Goal: Browse casually: Explore the website without a specific task or goal

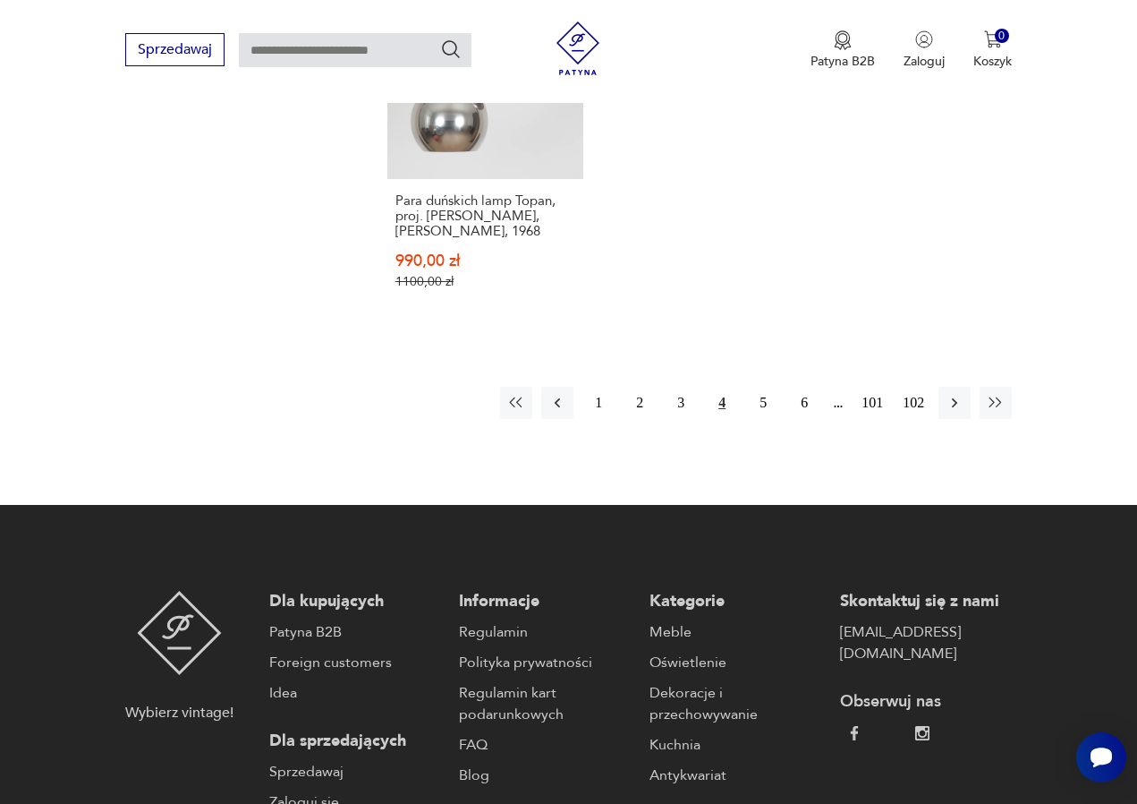
scroll to position [2686, 0]
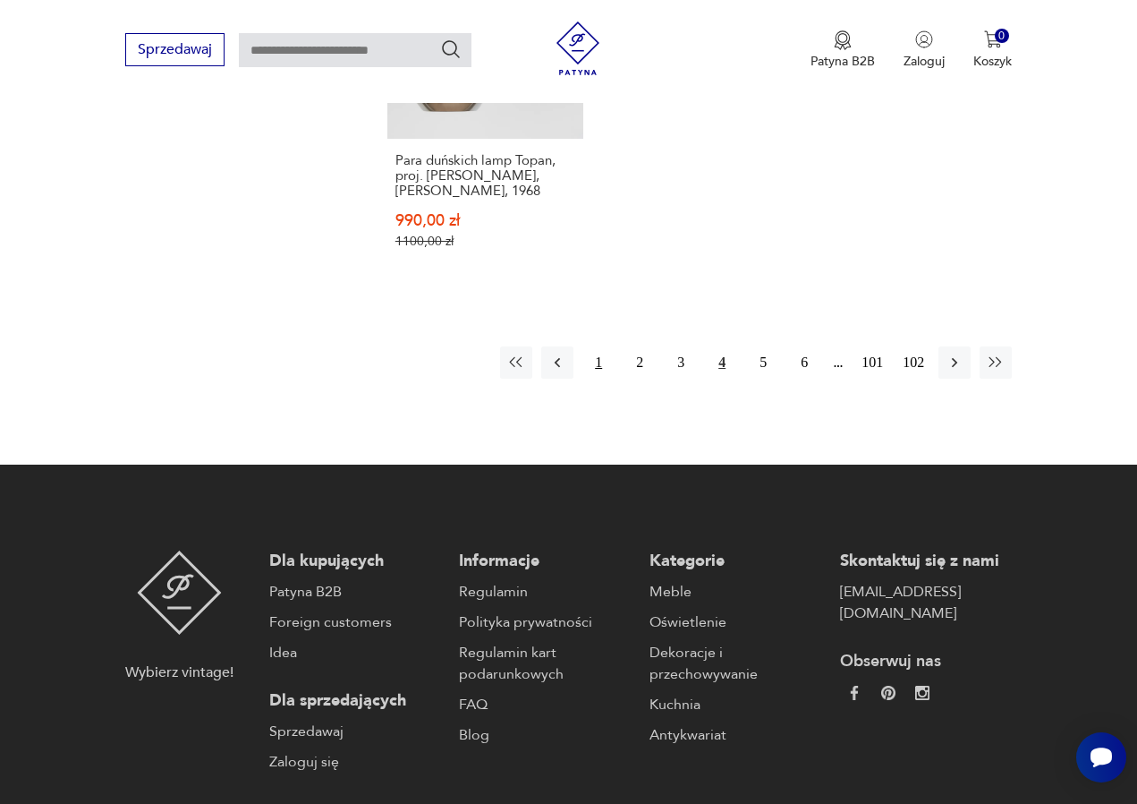
click at [593, 374] on button "1" at bounding box center [598, 362] width 32 height 32
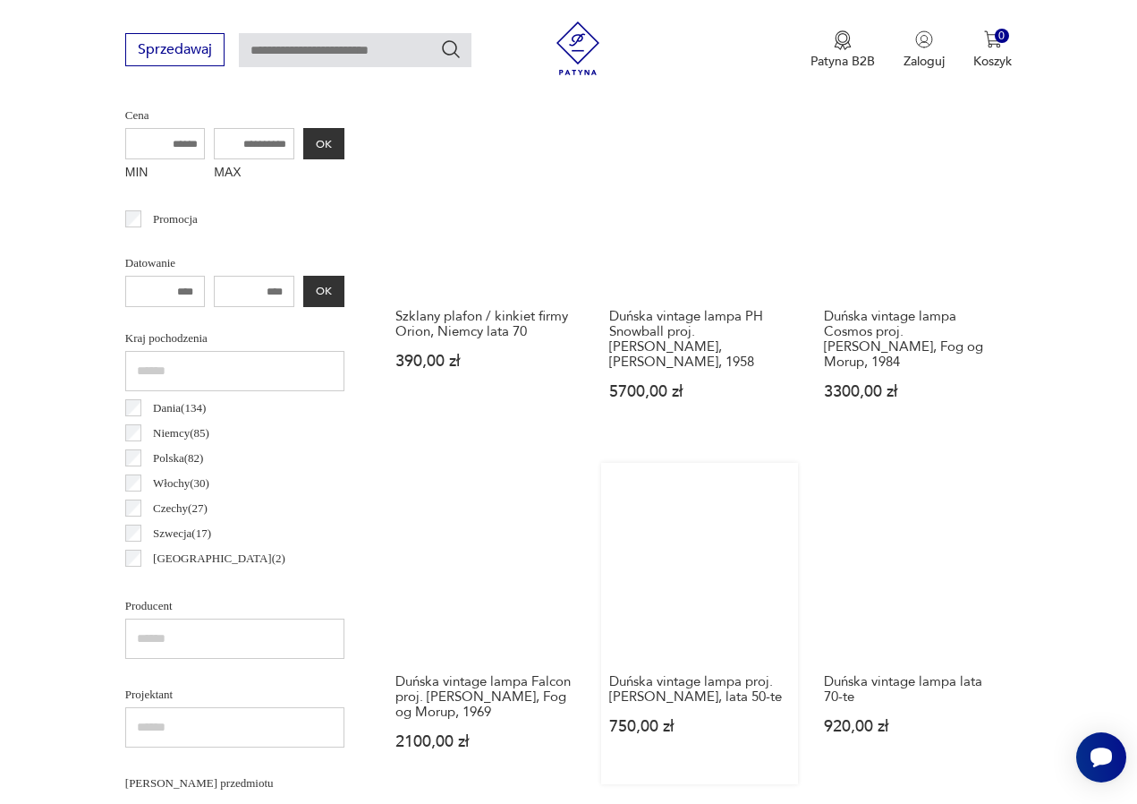
scroll to position [698, 1]
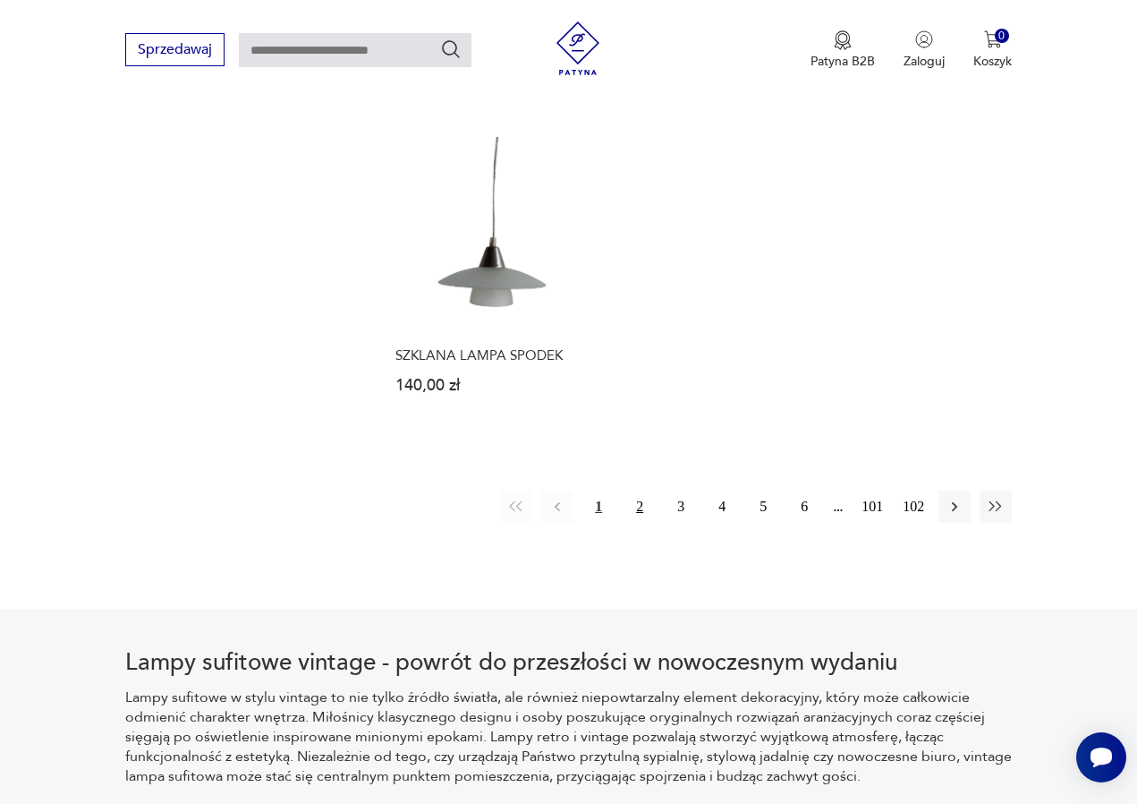
click at [638, 523] on button "2" at bounding box center [640, 506] width 32 height 32
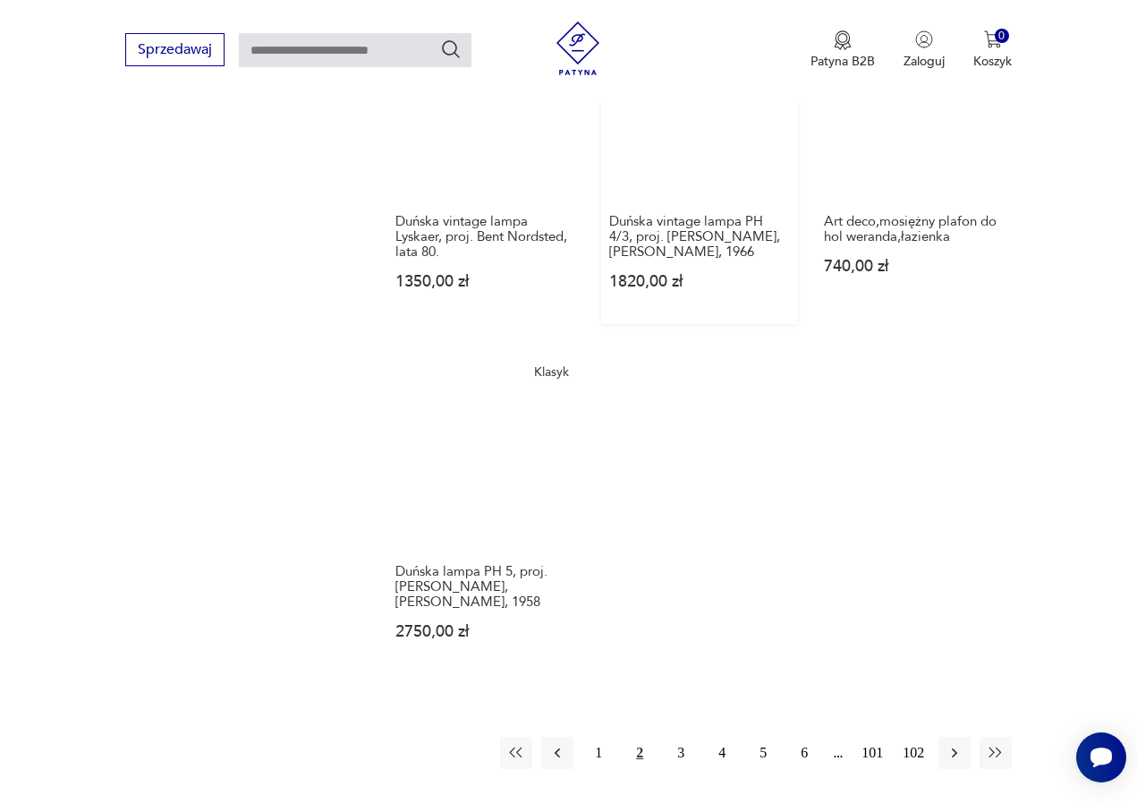
scroll to position [2265, 0]
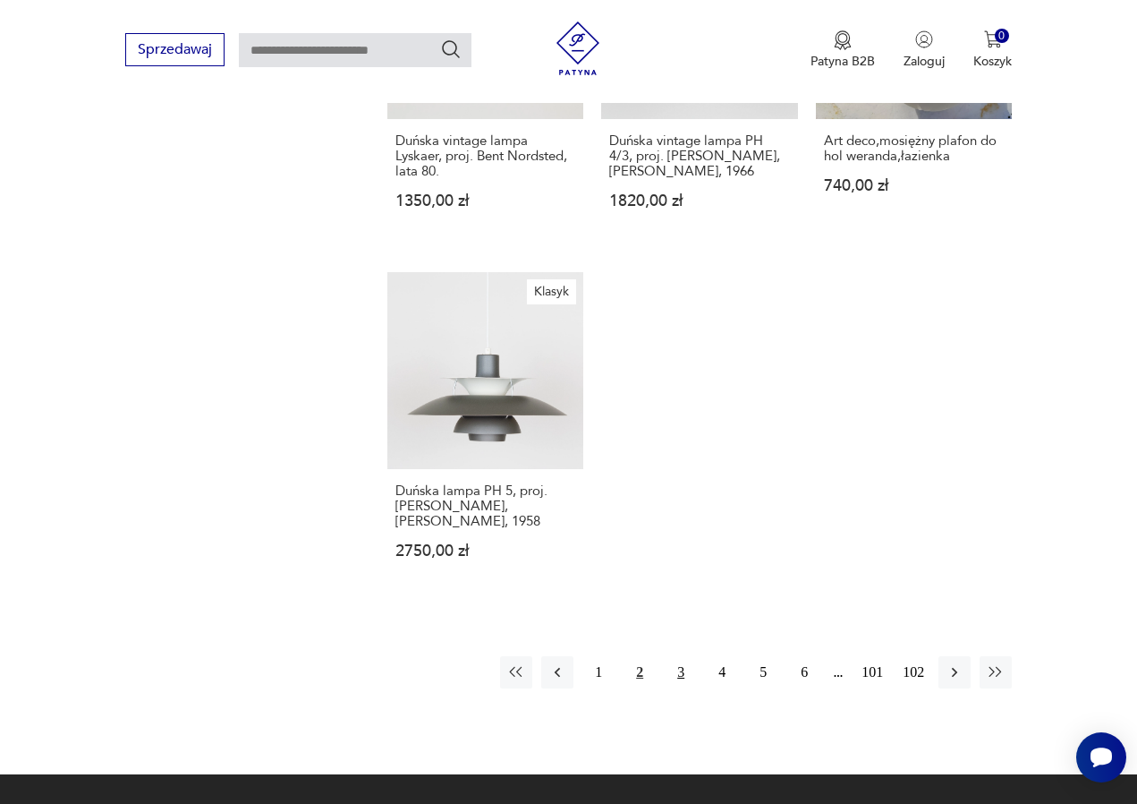
click at [680, 688] on button "3" at bounding box center [681, 672] width 32 height 32
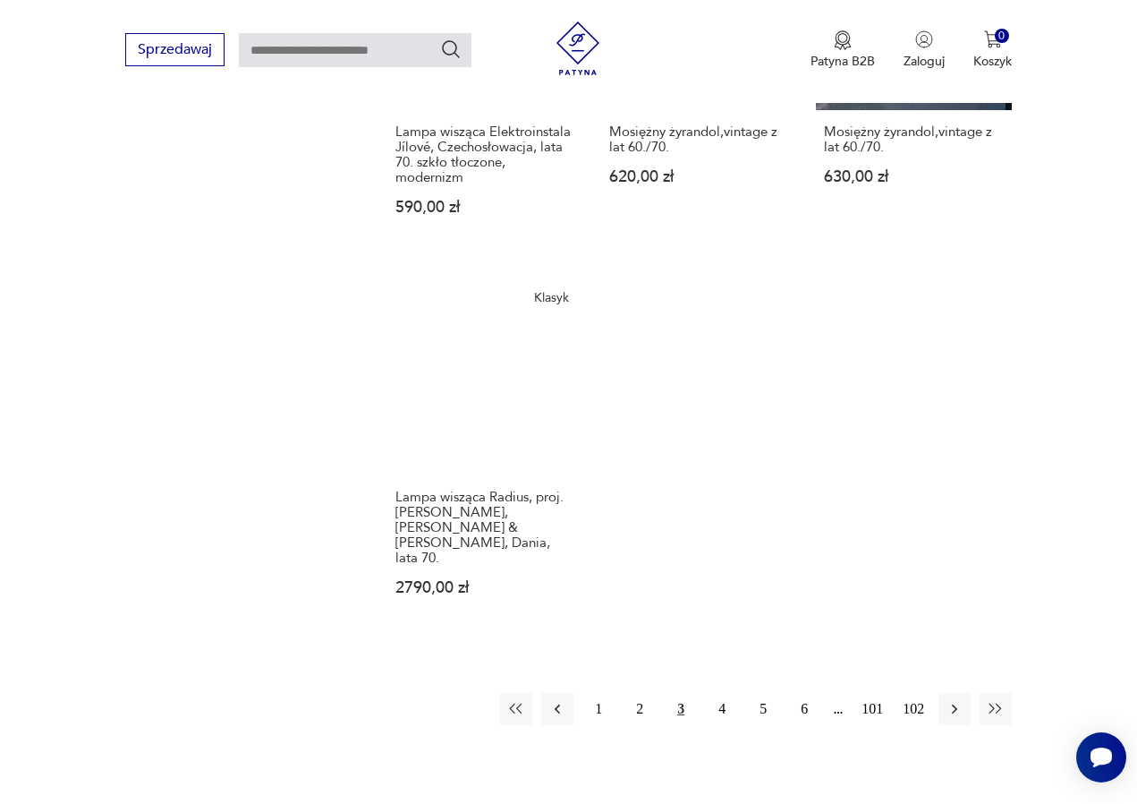
scroll to position [2343, 0]
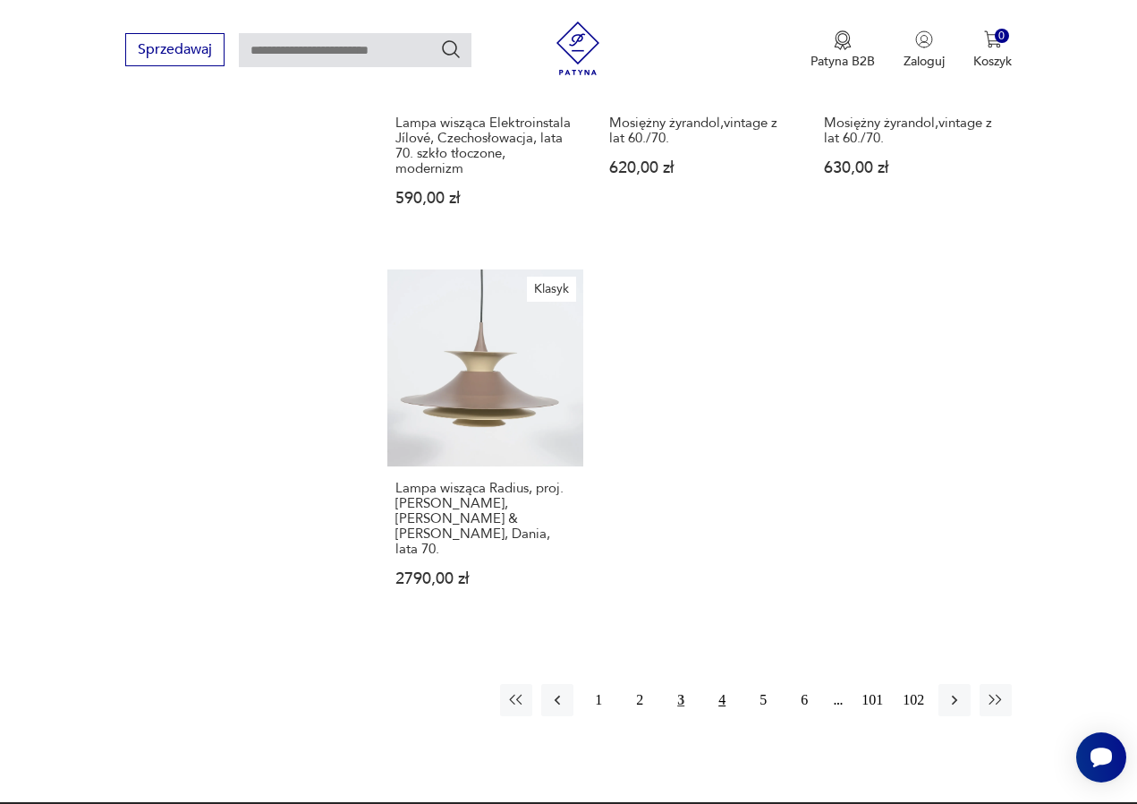
click at [719, 712] on button "4" at bounding box center [722, 700] width 32 height 32
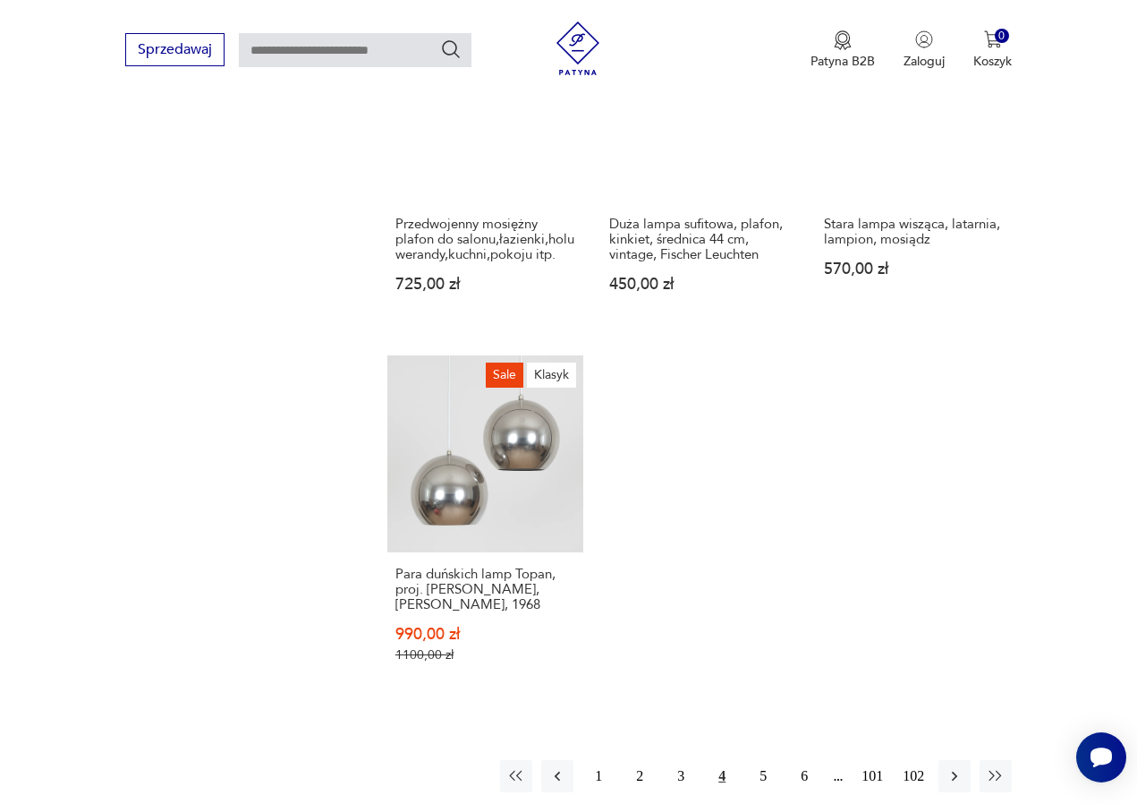
scroll to position [2295, 0]
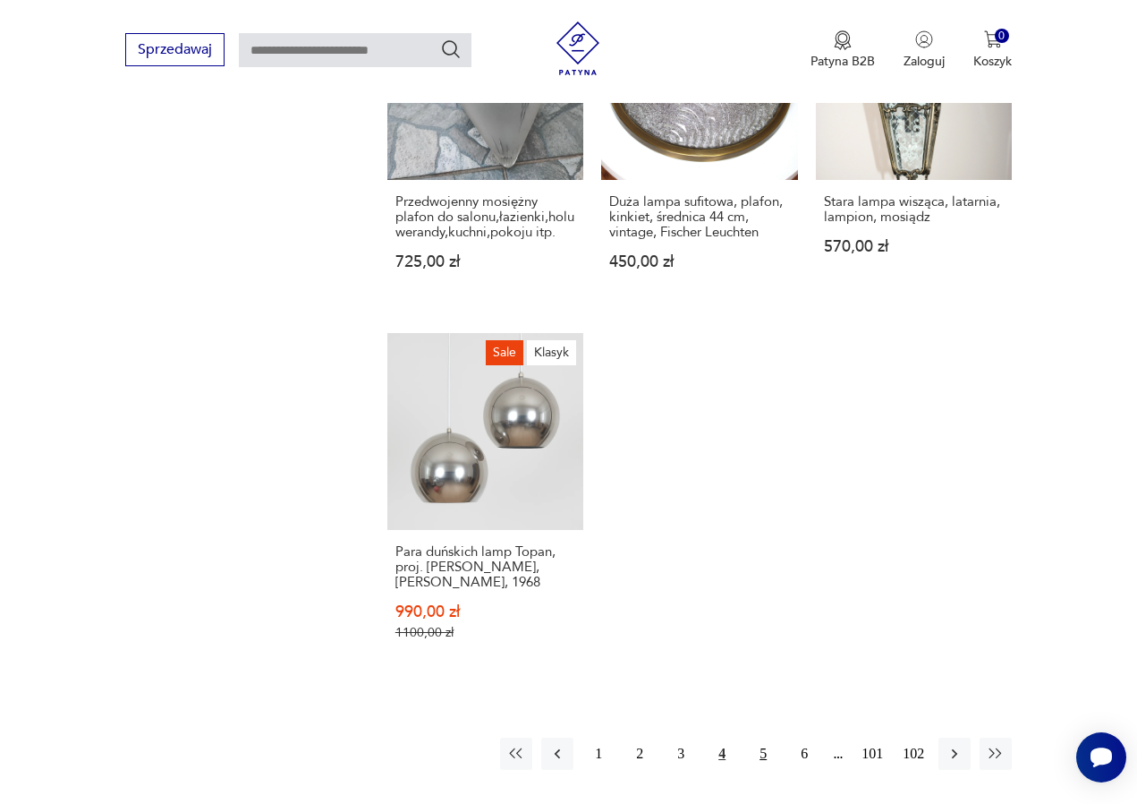
click at [758, 764] on button "5" at bounding box center [763, 753] width 32 height 32
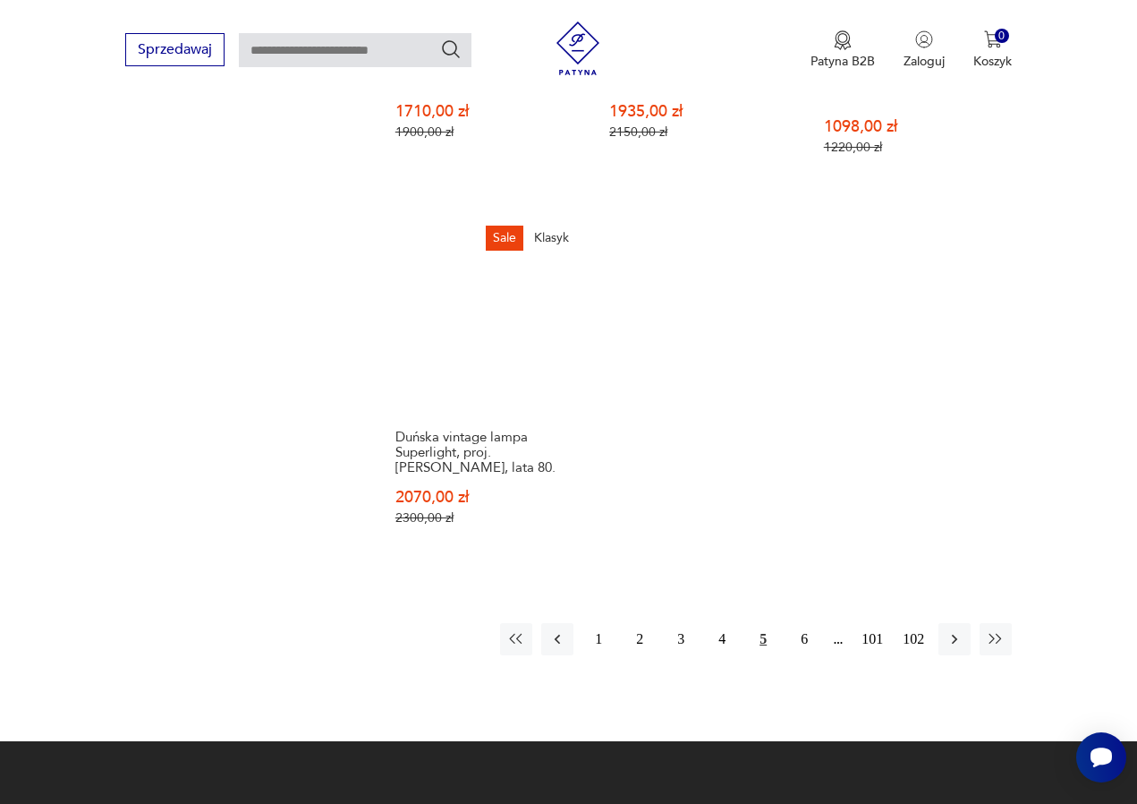
scroll to position [2535, 0]
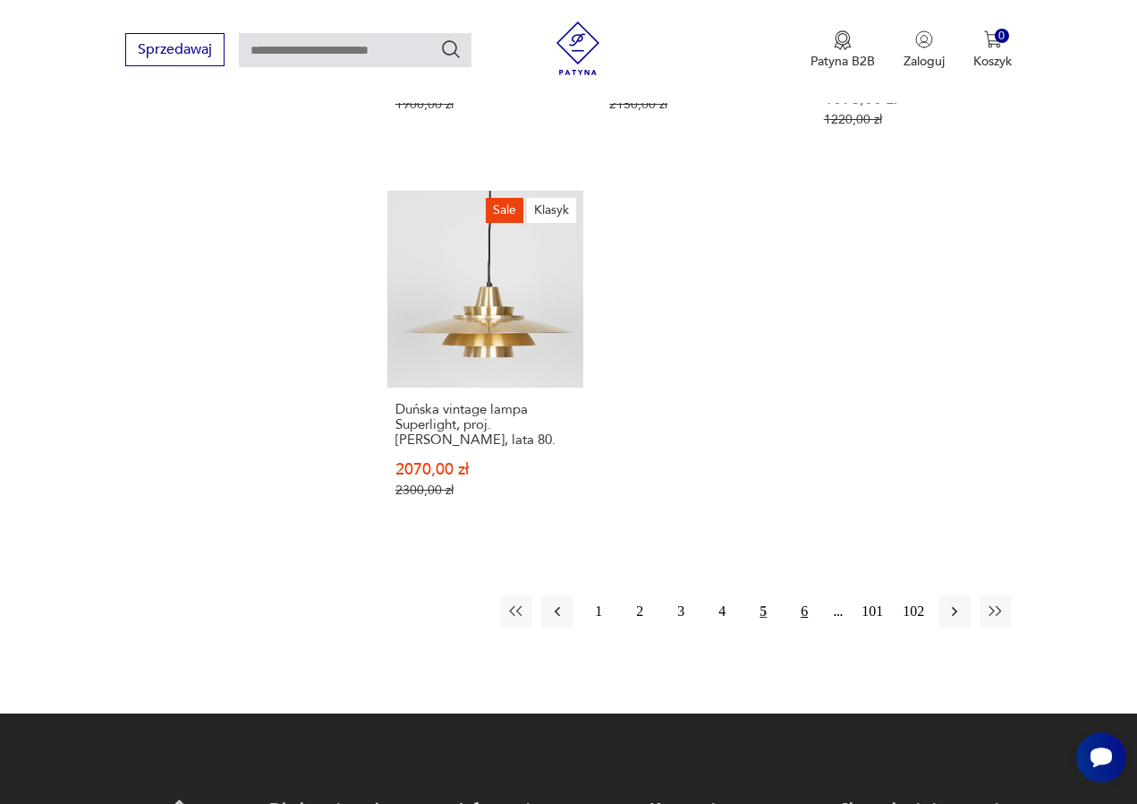
click at [803, 627] on button "6" at bounding box center [804, 611] width 32 height 32
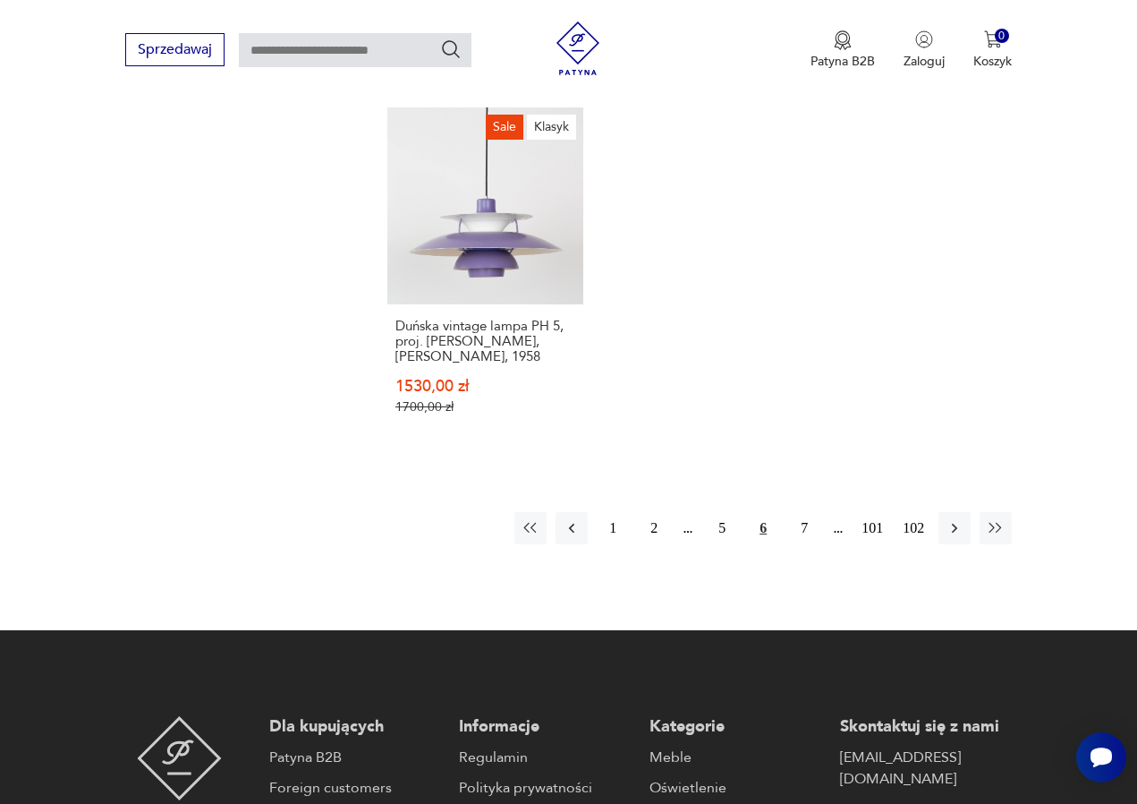
scroll to position [2585, 0]
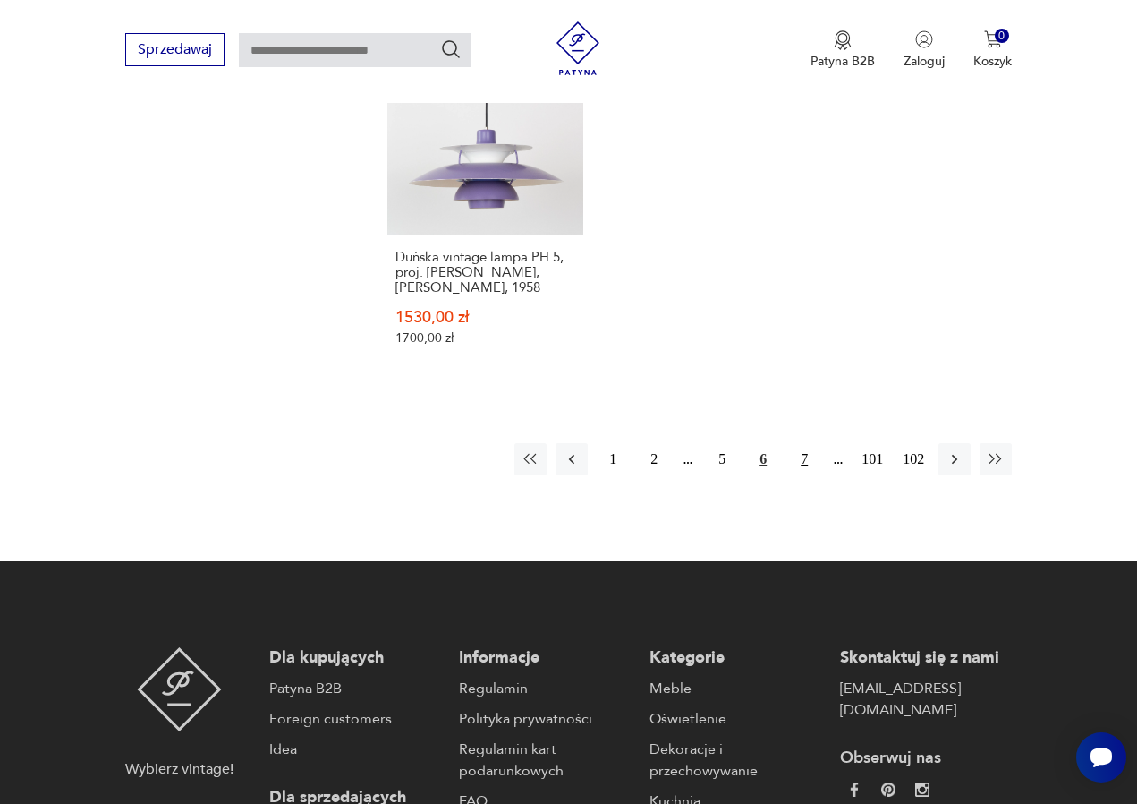
click at [802, 475] on button "7" at bounding box center [804, 459] width 32 height 32
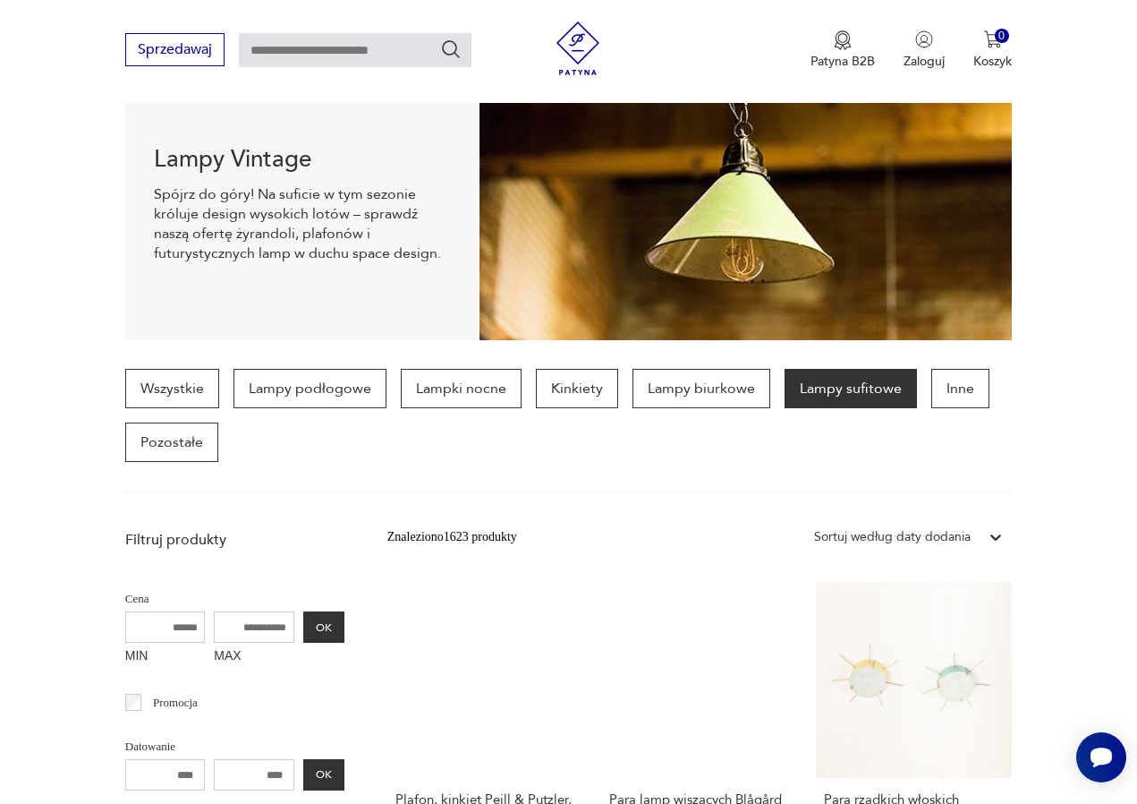
scroll to position [276, 0]
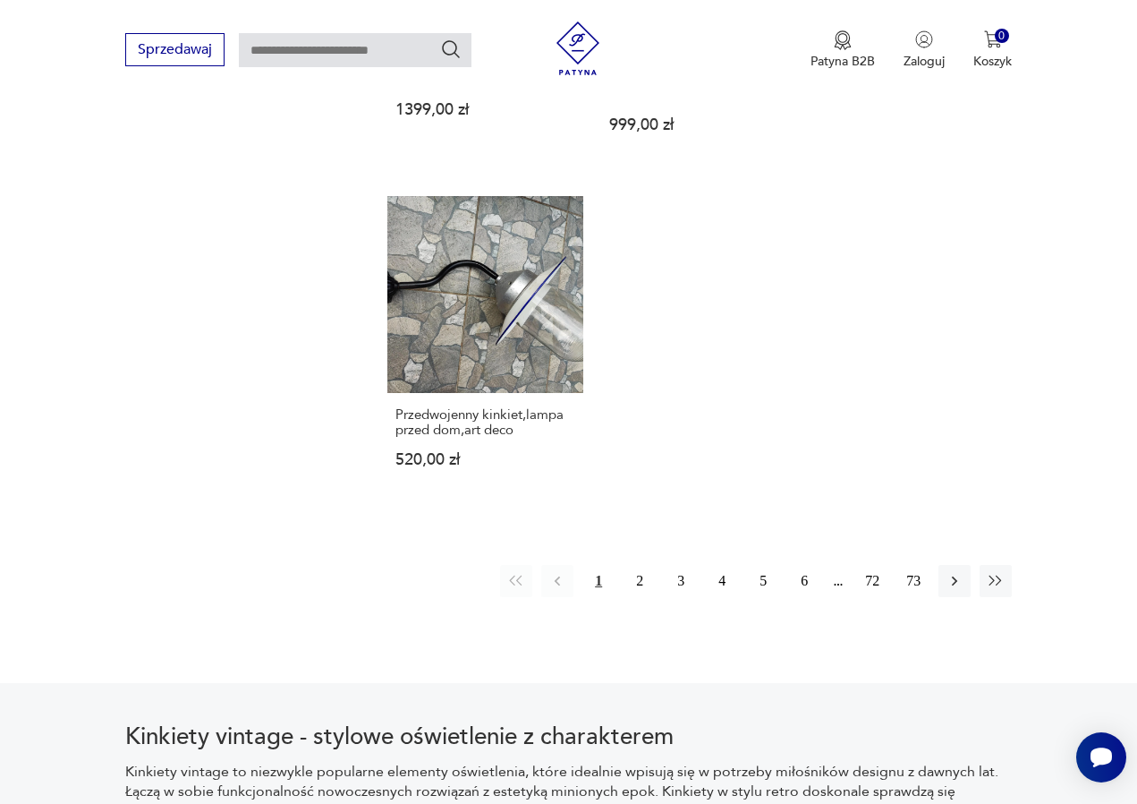
scroll to position [2504, 0]
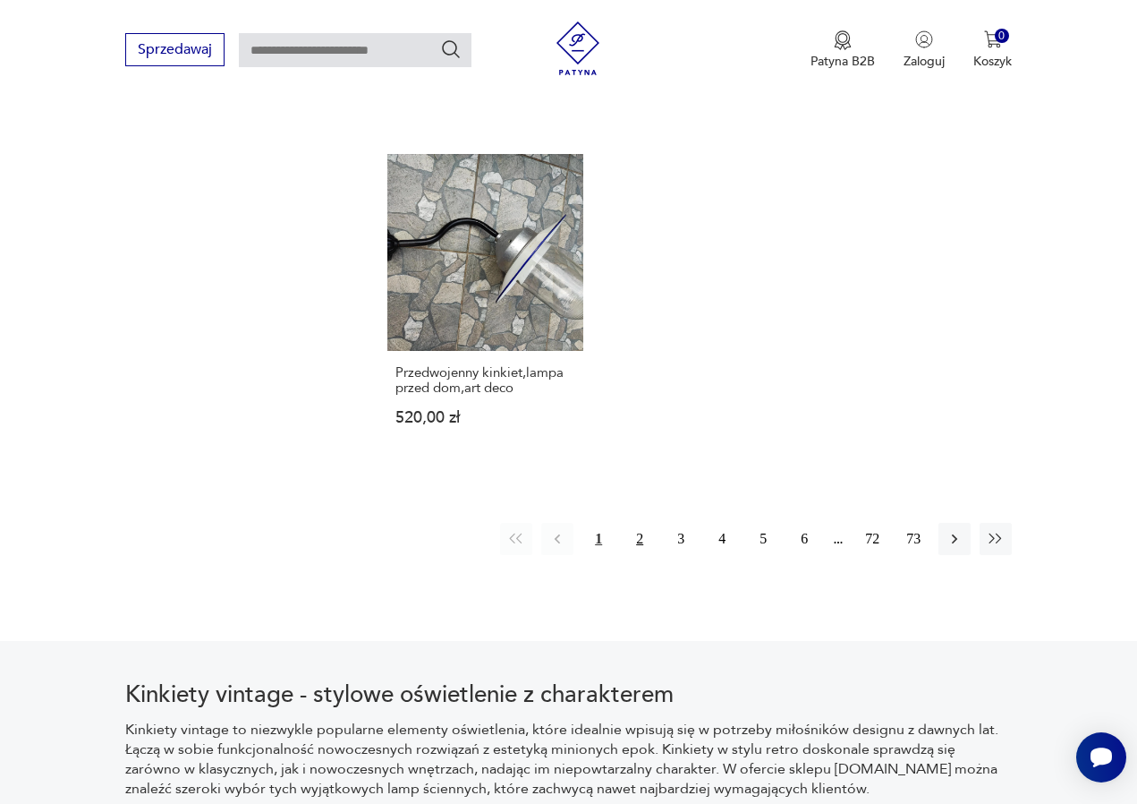
click at [642, 523] on button "2" at bounding box center [640, 539] width 32 height 32
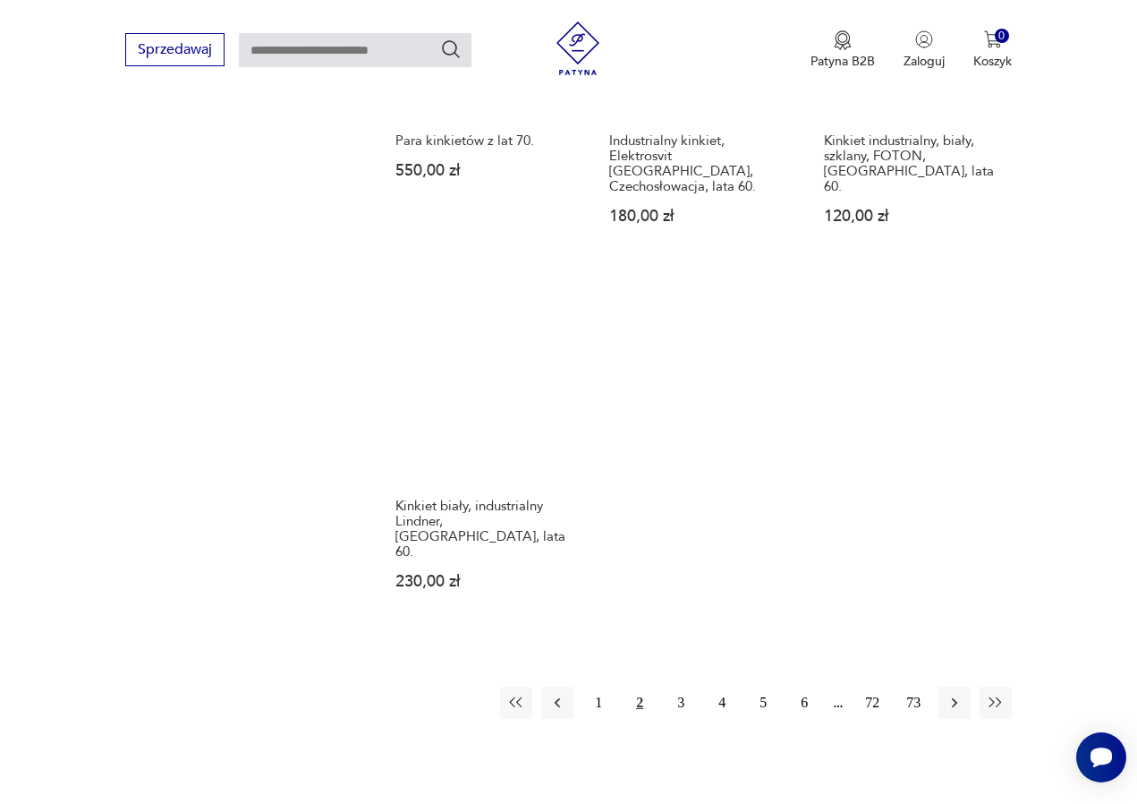
scroll to position [2283, 0]
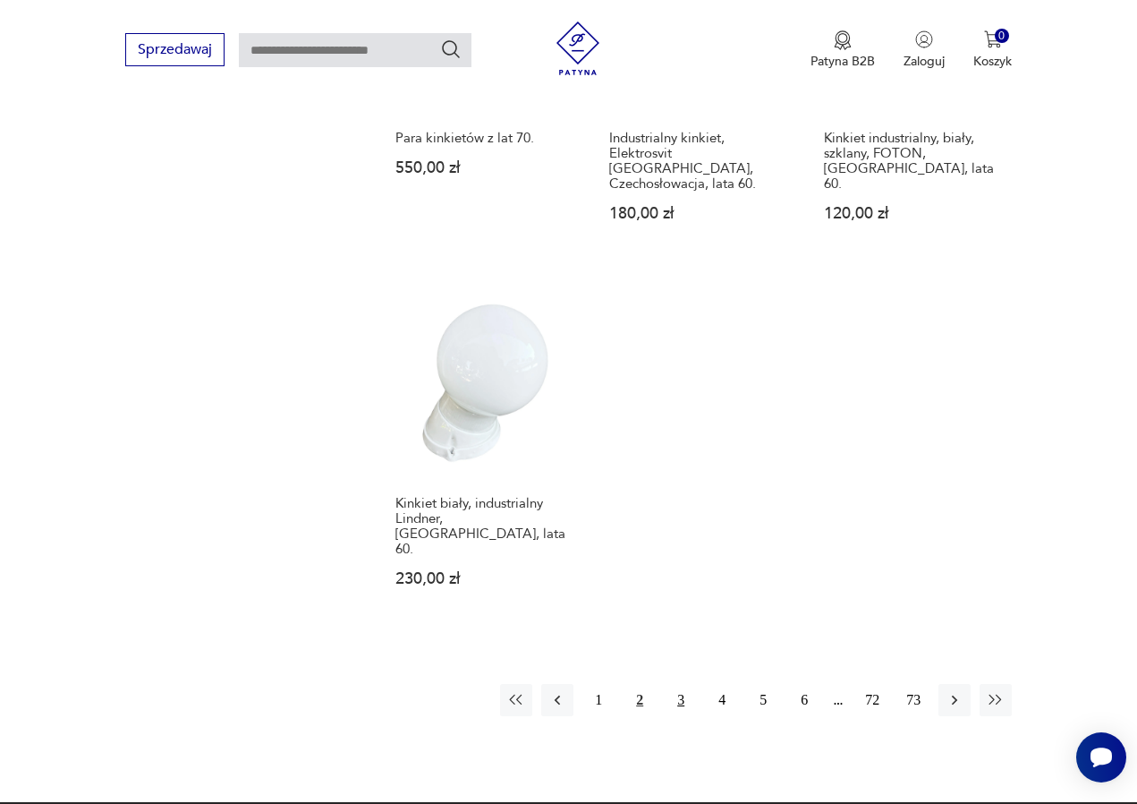
click at [681, 713] on button "3" at bounding box center [681, 700] width 32 height 32
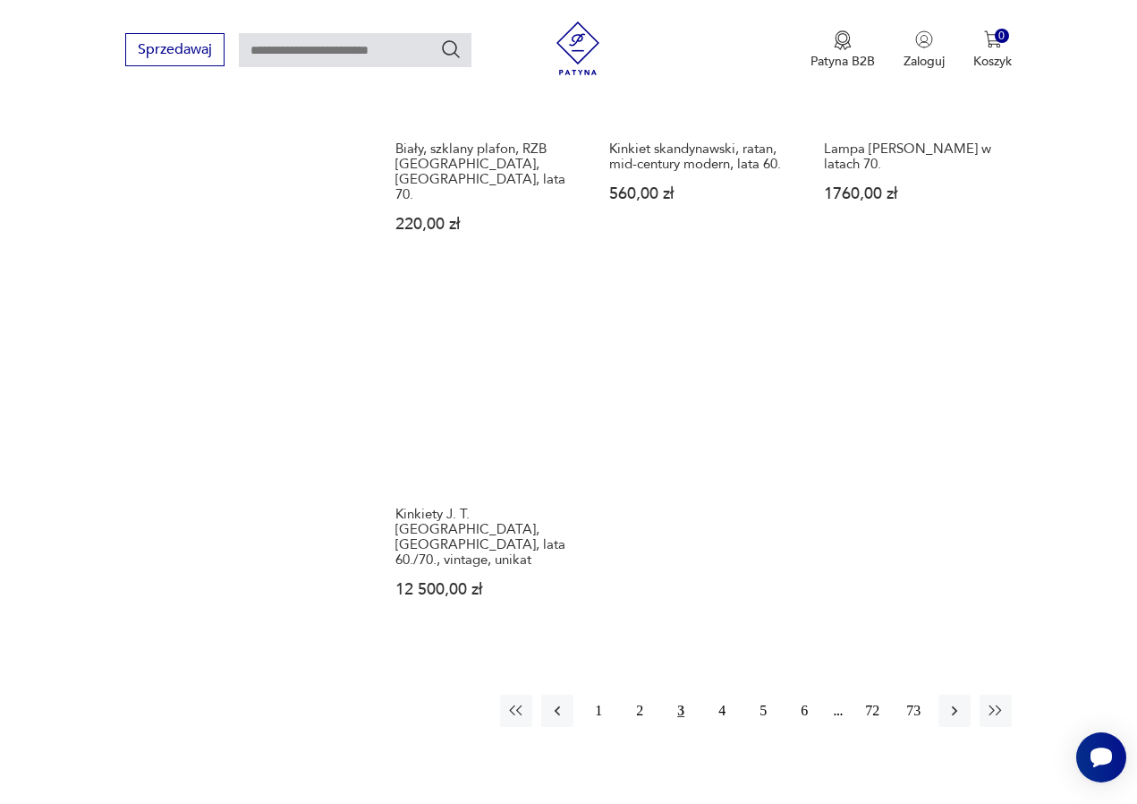
scroll to position [2288, 0]
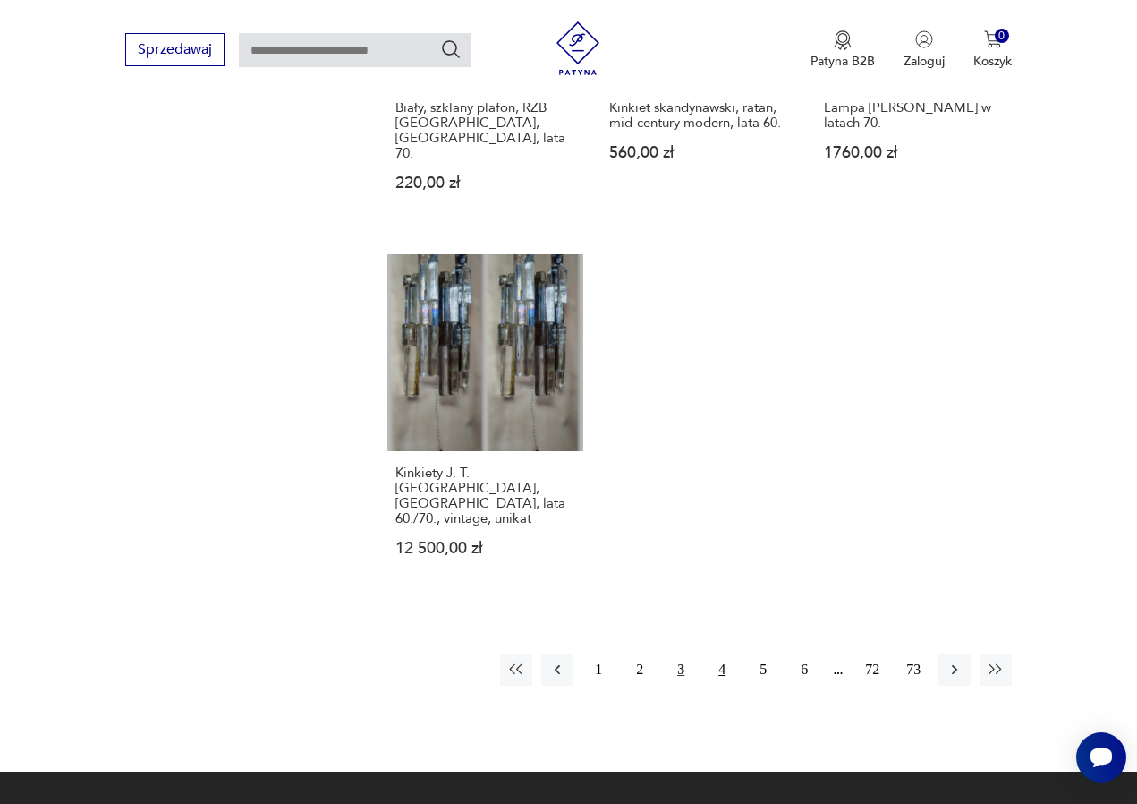
click at [722, 685] on button "4" at bounding box center [722, 669] width 32 height 32
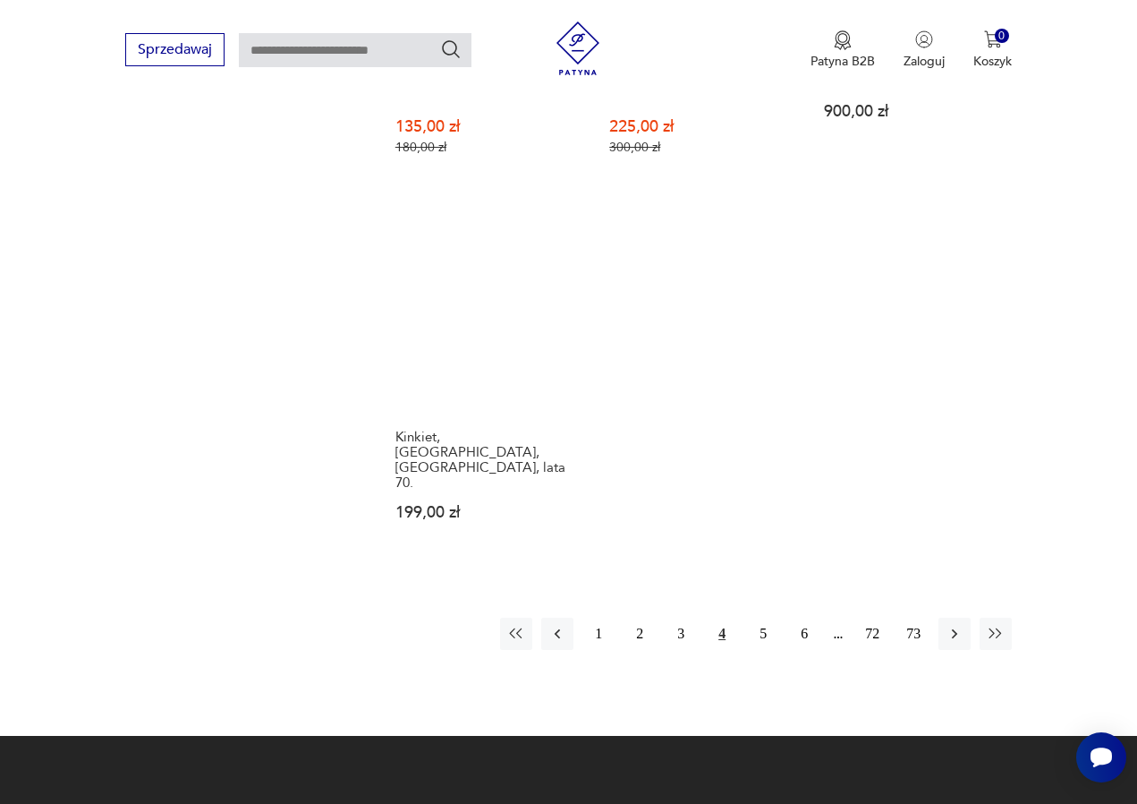
scroll to position [2492, 0]
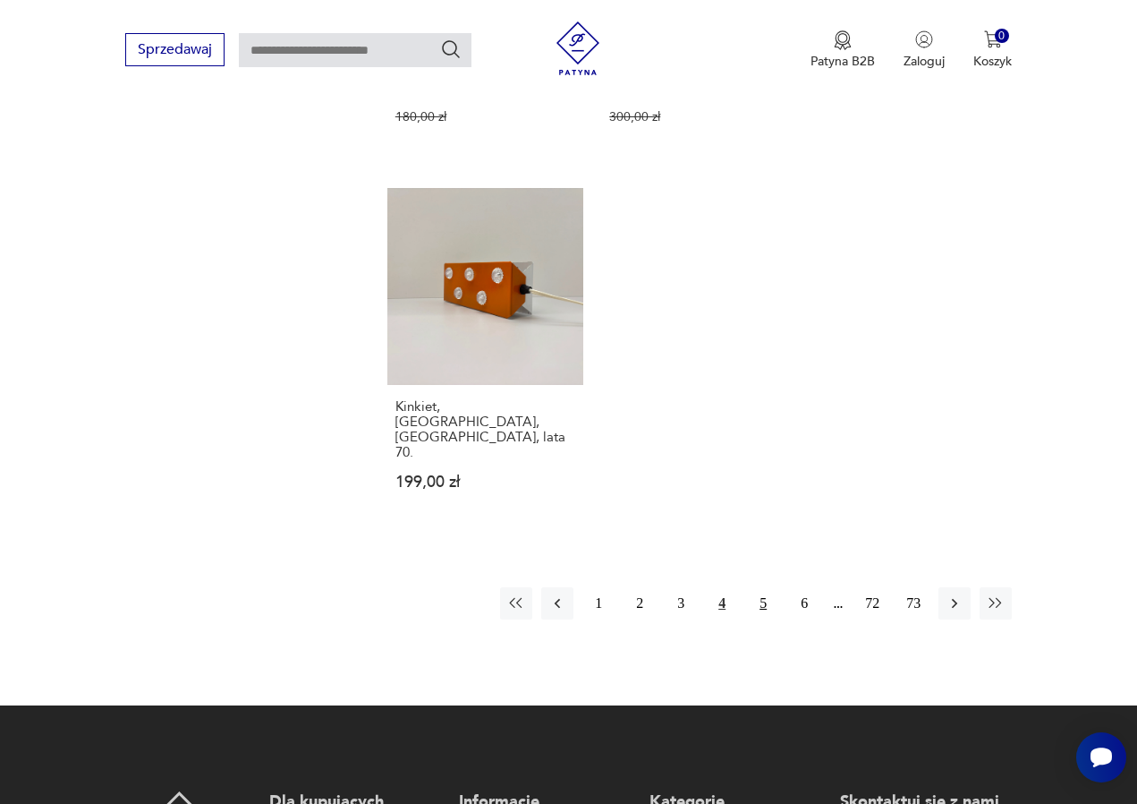
click at [754, 594] on button "5" at bounding box center [763, 603] width 32 height 32
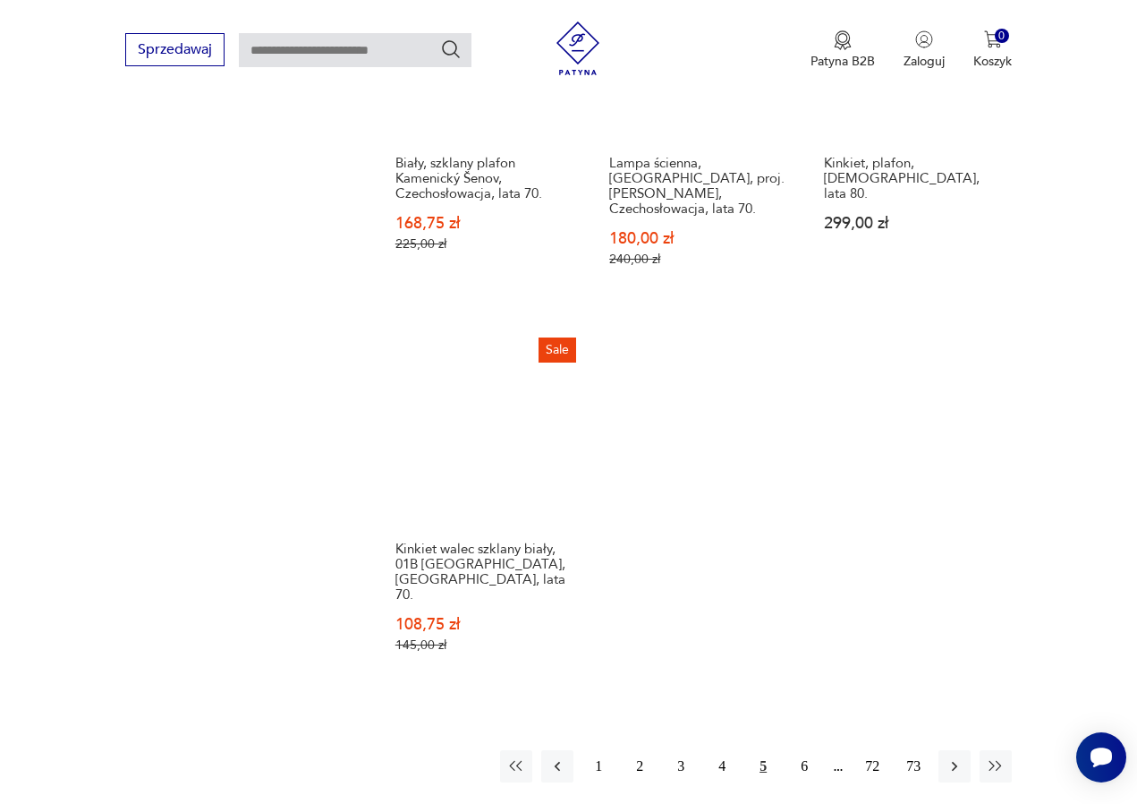
scroll to position [2323, 0]
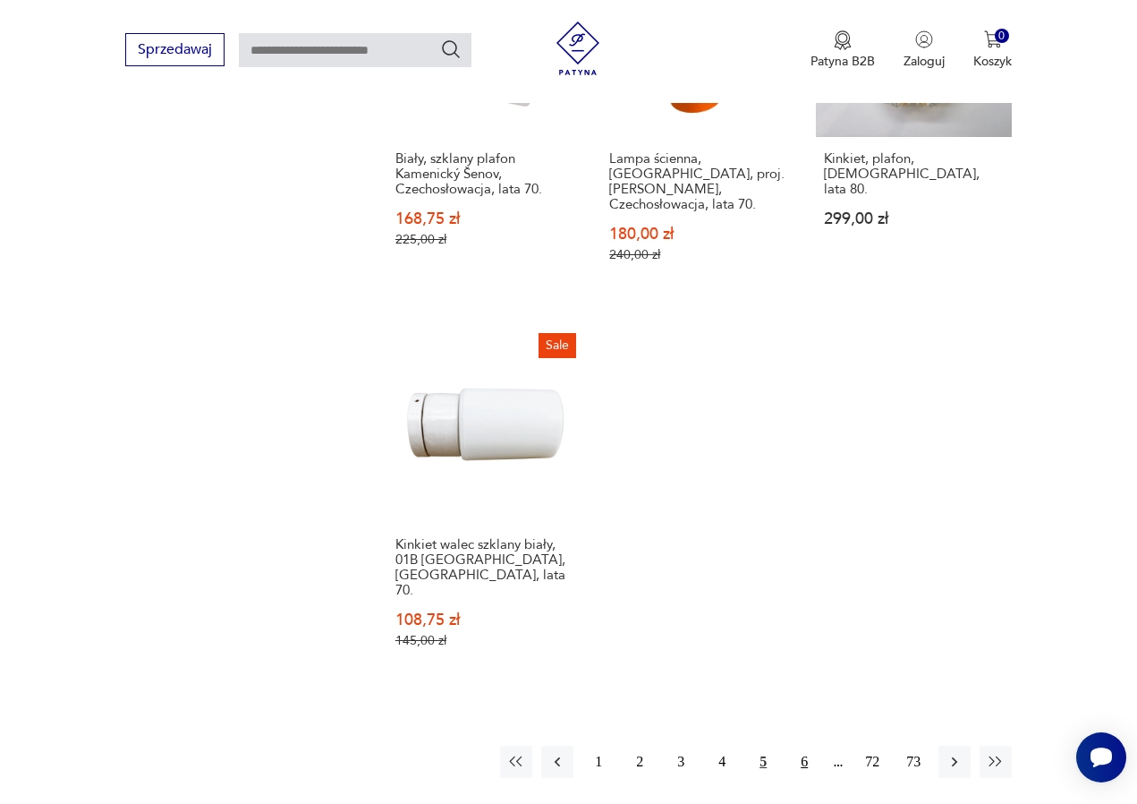
click at [804, 745] on button "6" at bounding box center [804, 761] width 32 height 32
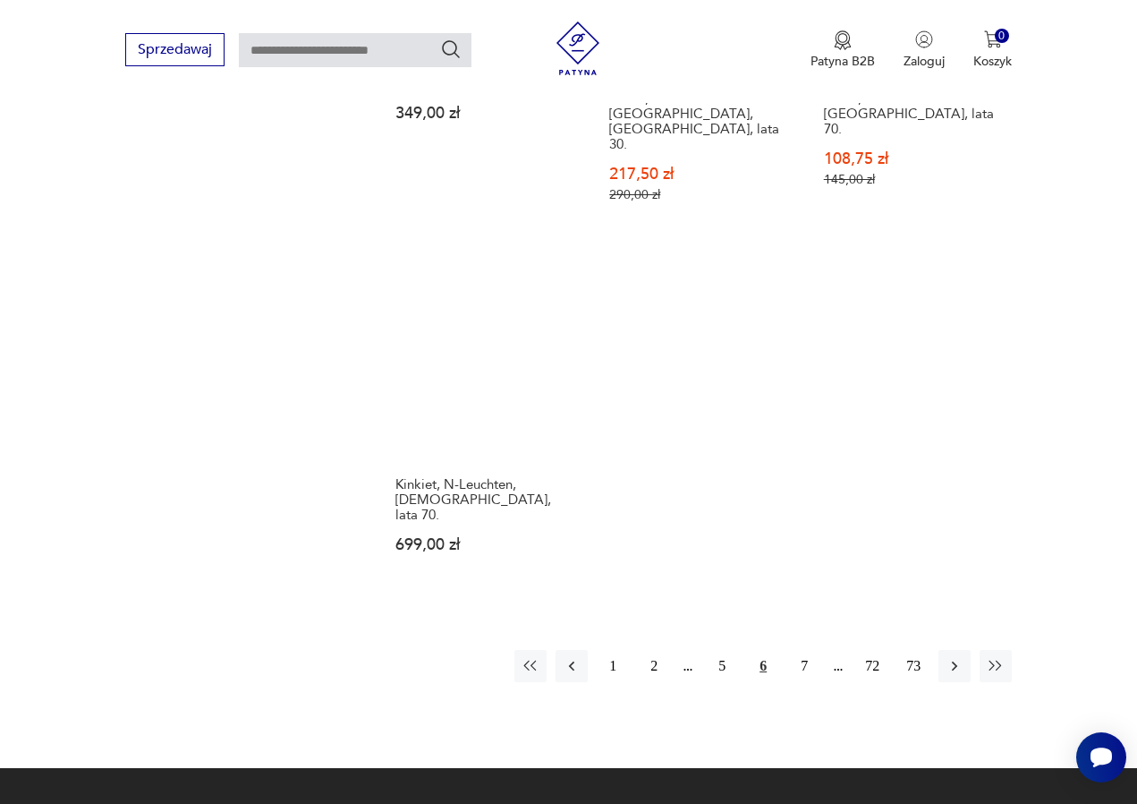
scroll to position [2403, 0]
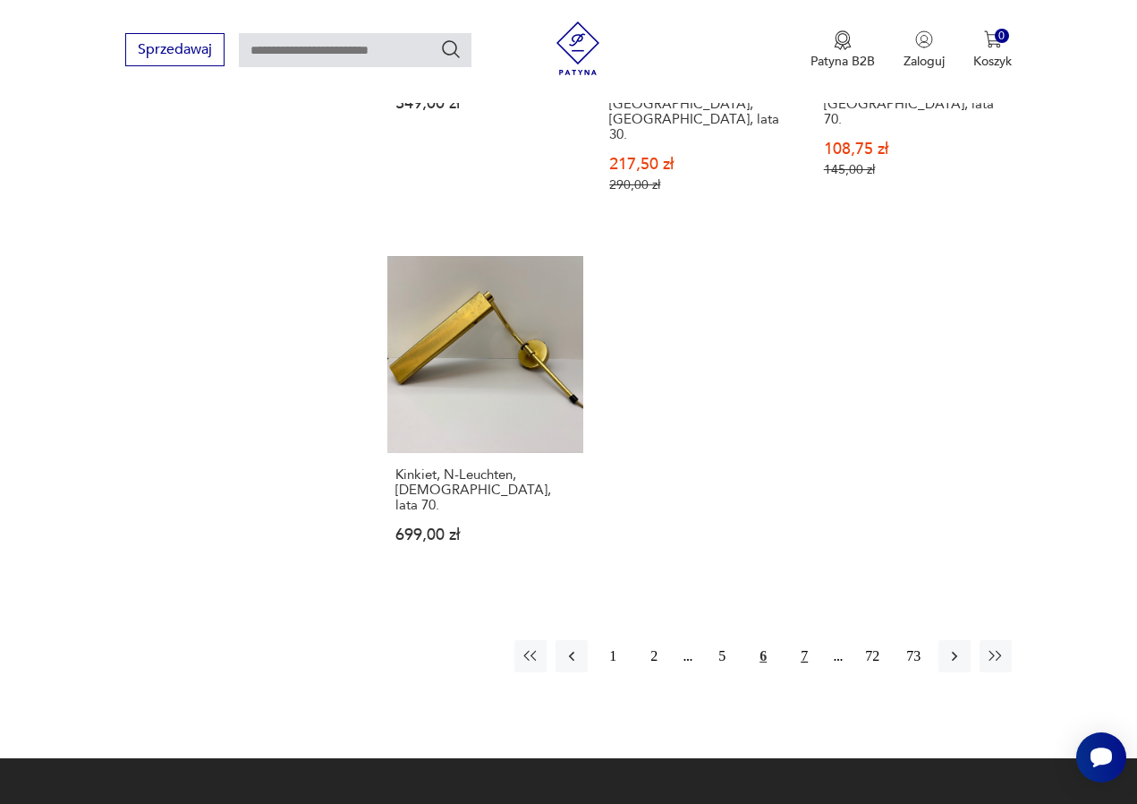
click at [801, 672] on button "7" at bounding box center [804, 656] width 32 height 32
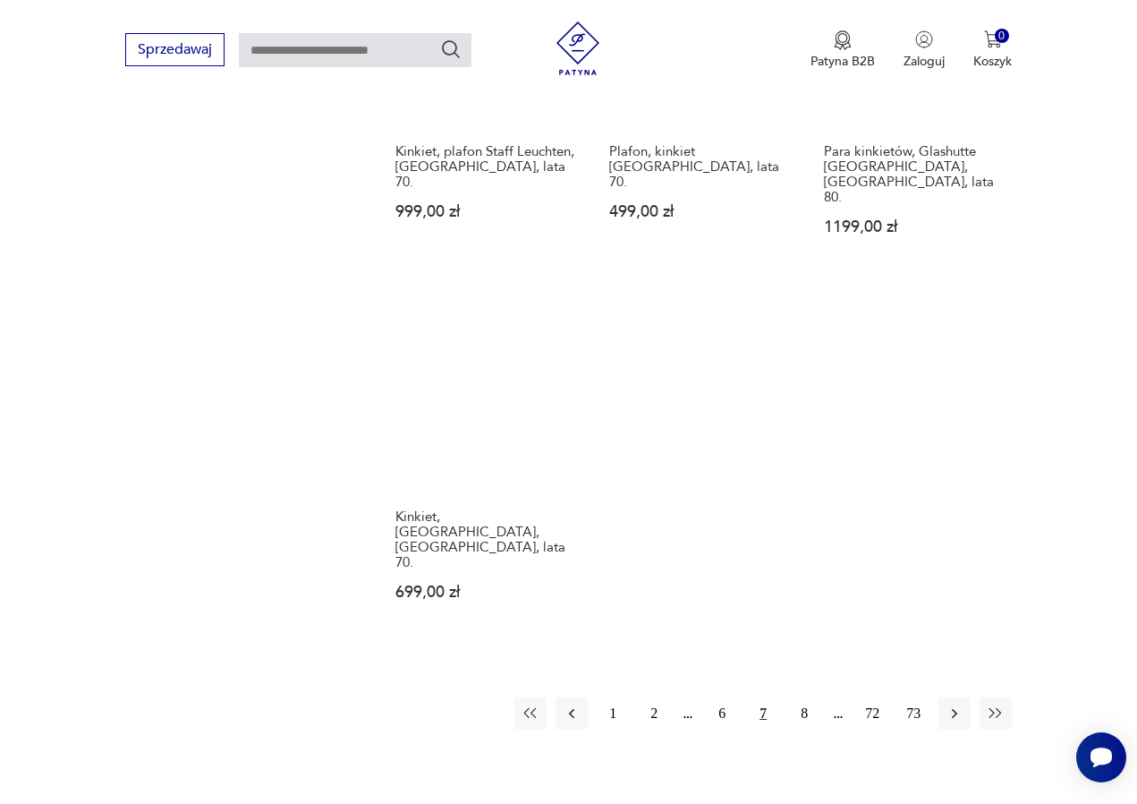
scroll to position [2413, 0]
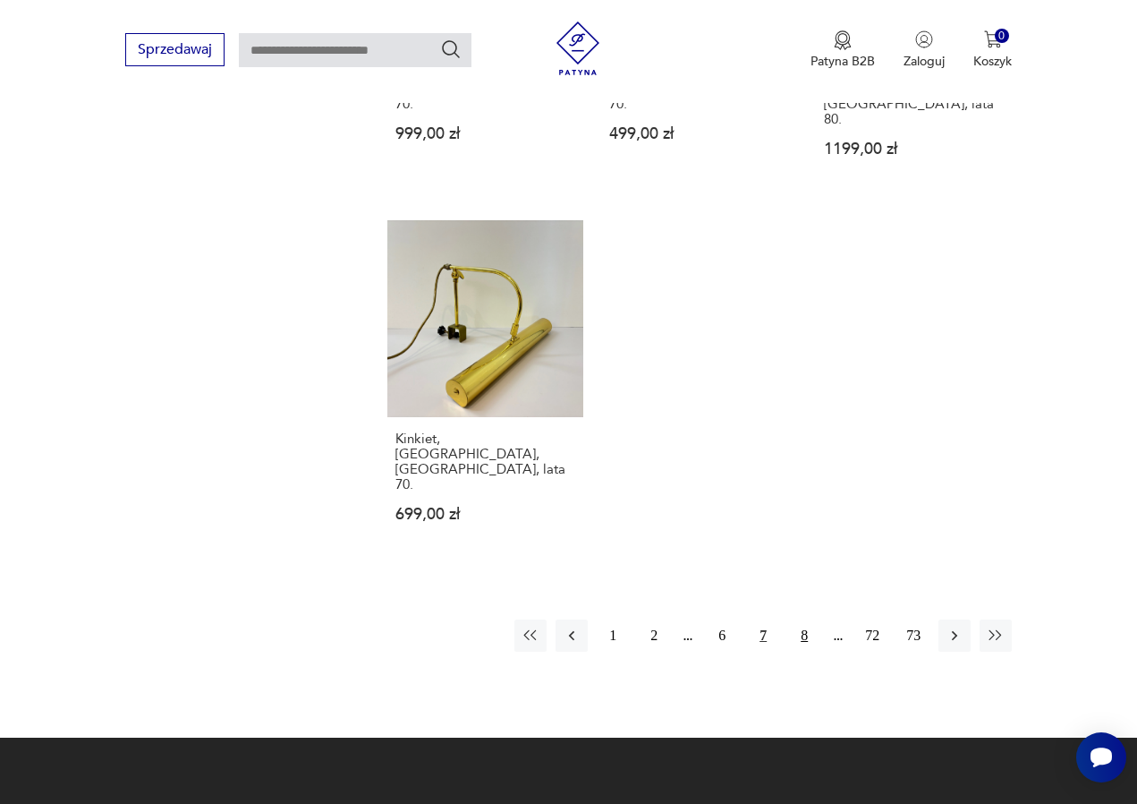
click at [803, 619] on button "8" at bounding box center [804, 635] width 32 height 32
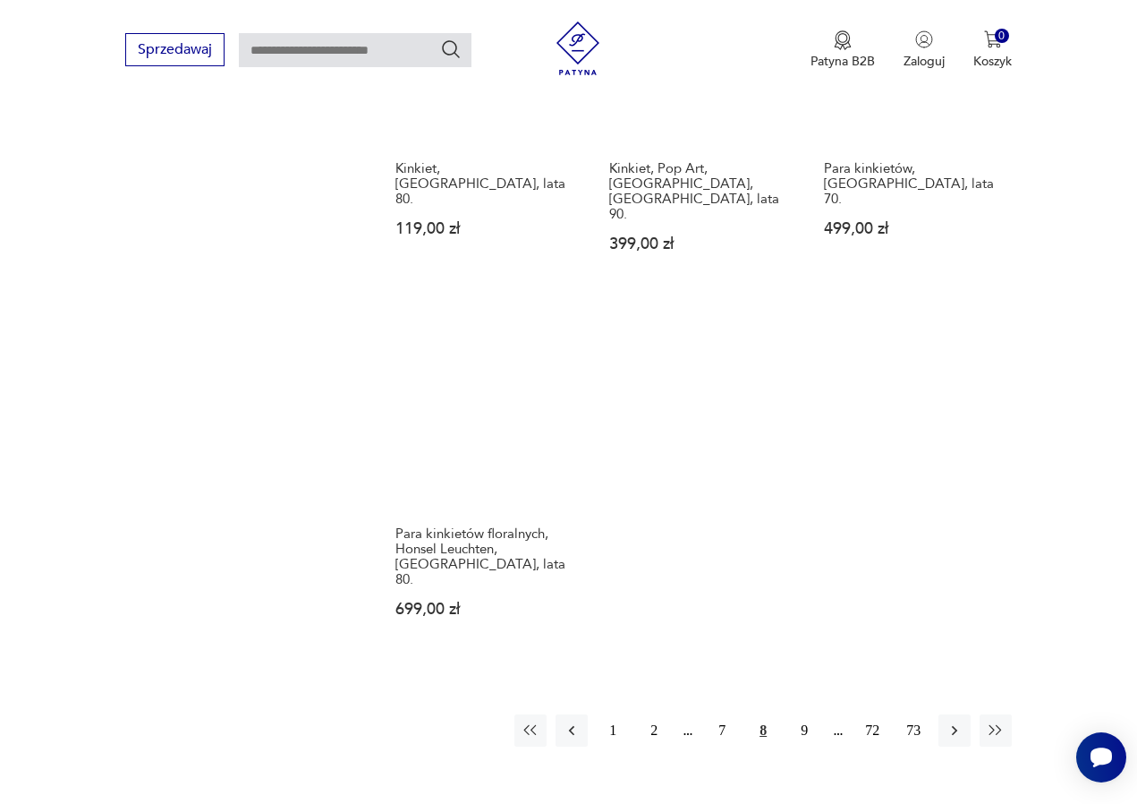
scroll to position [2398, 0]
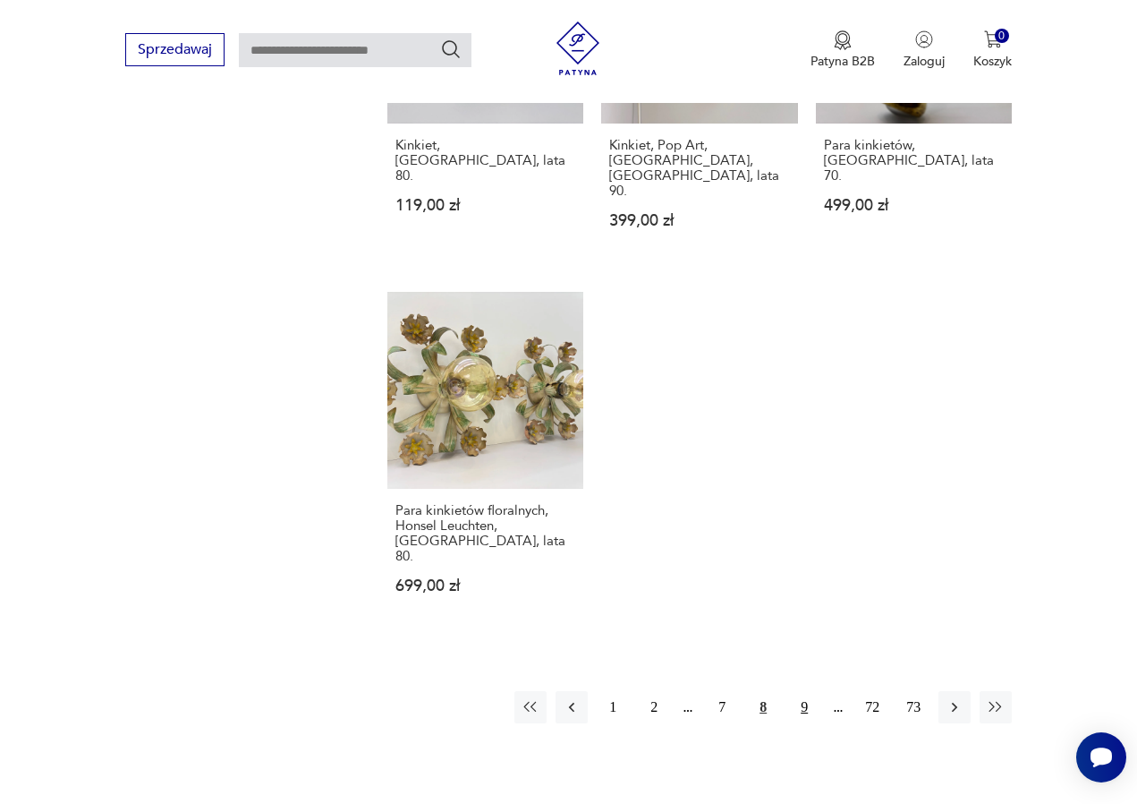
click at [808, 691] on button "9" at bounding box center [804, 707] width 32 height 32
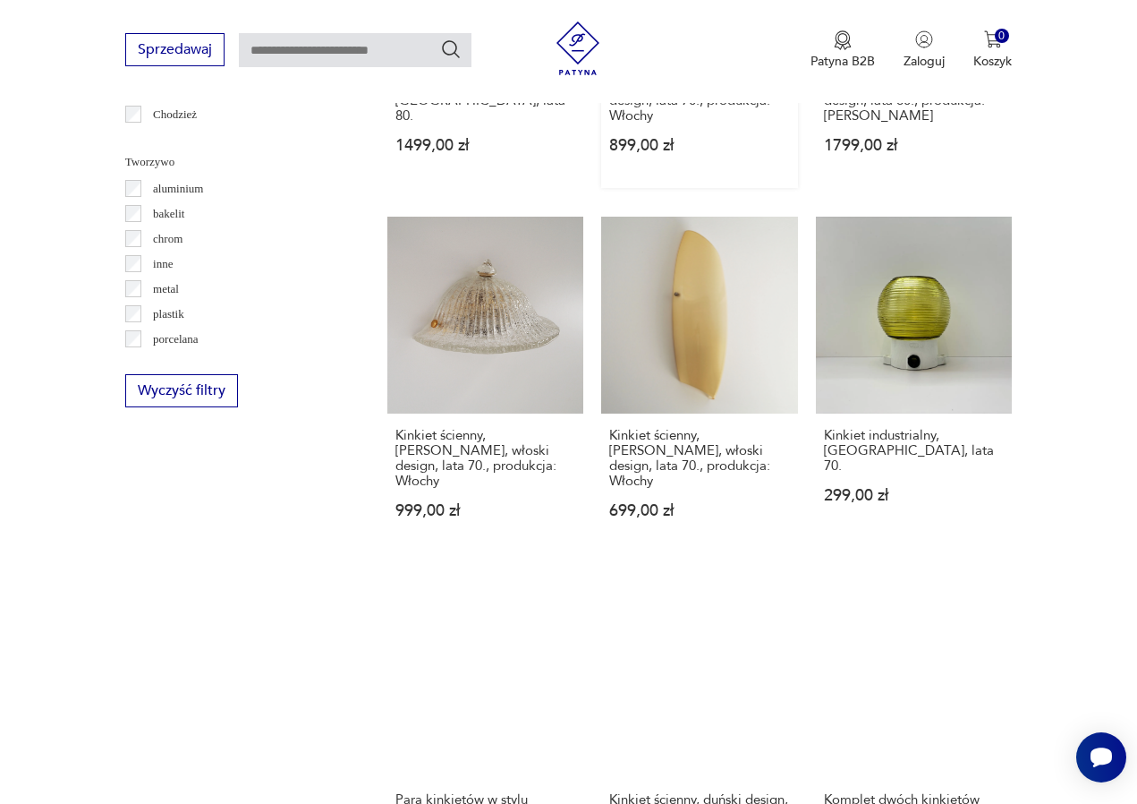
scroll to position [1692, 0]
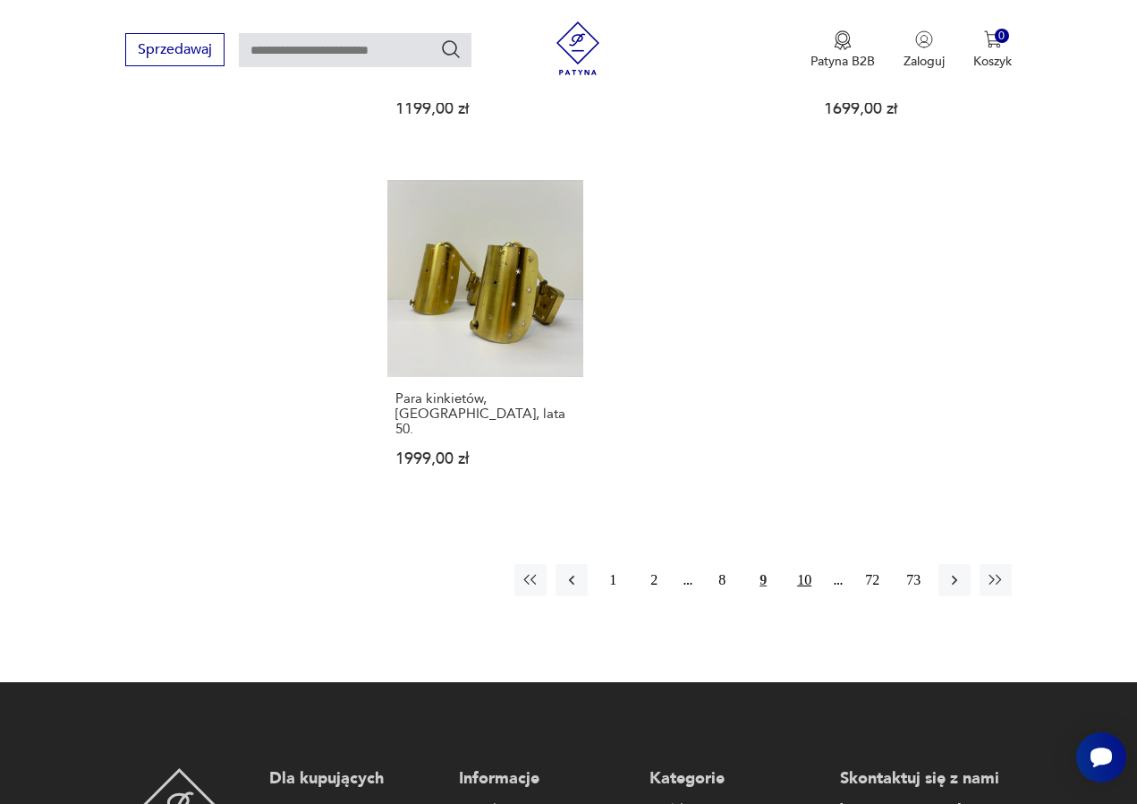
click at [802, 564] on button "10" at bounding box center [804, 580] width 32 height 32
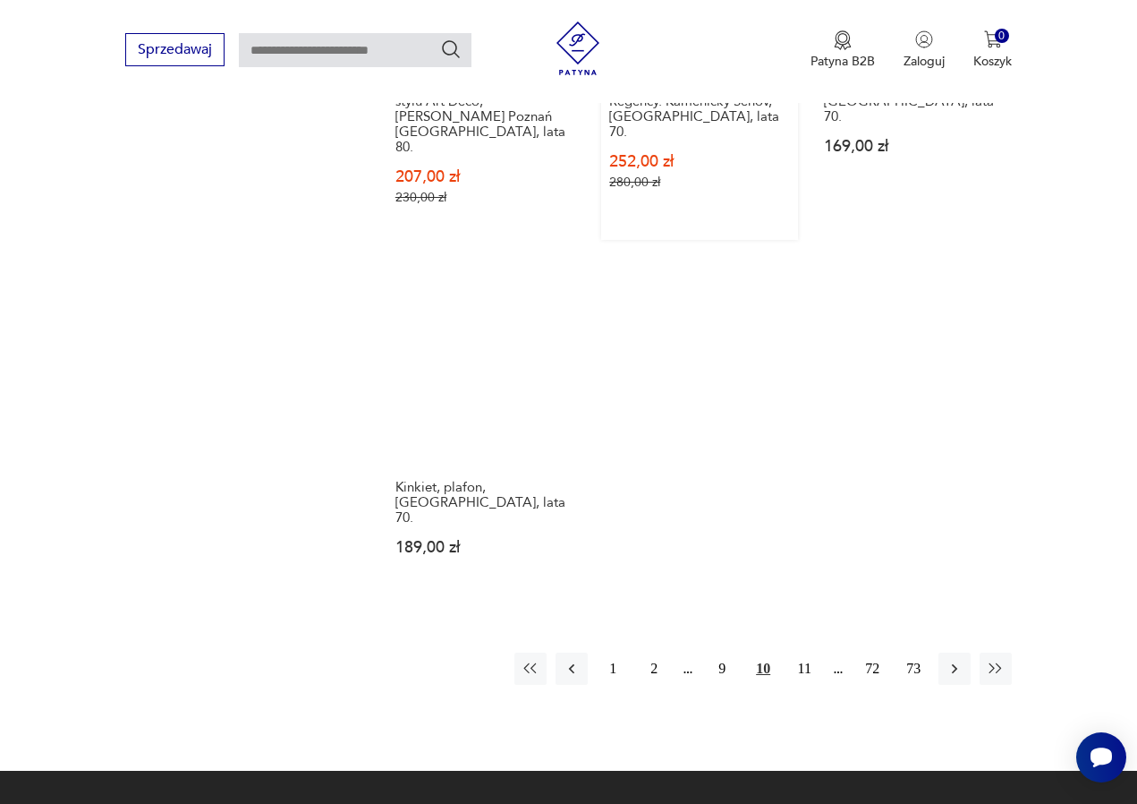
scroll to position [2440, 0]
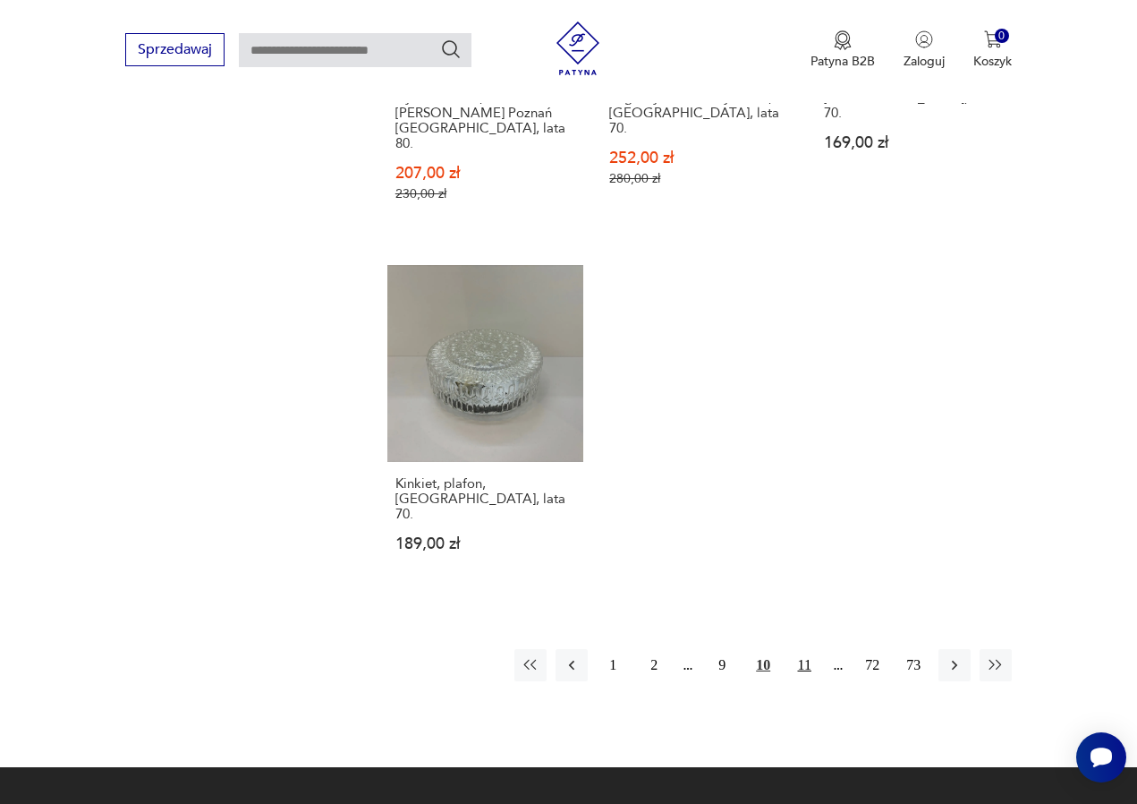
click at [805, 649] on button "11" at bounding box center [804, 665] width 32 height 32
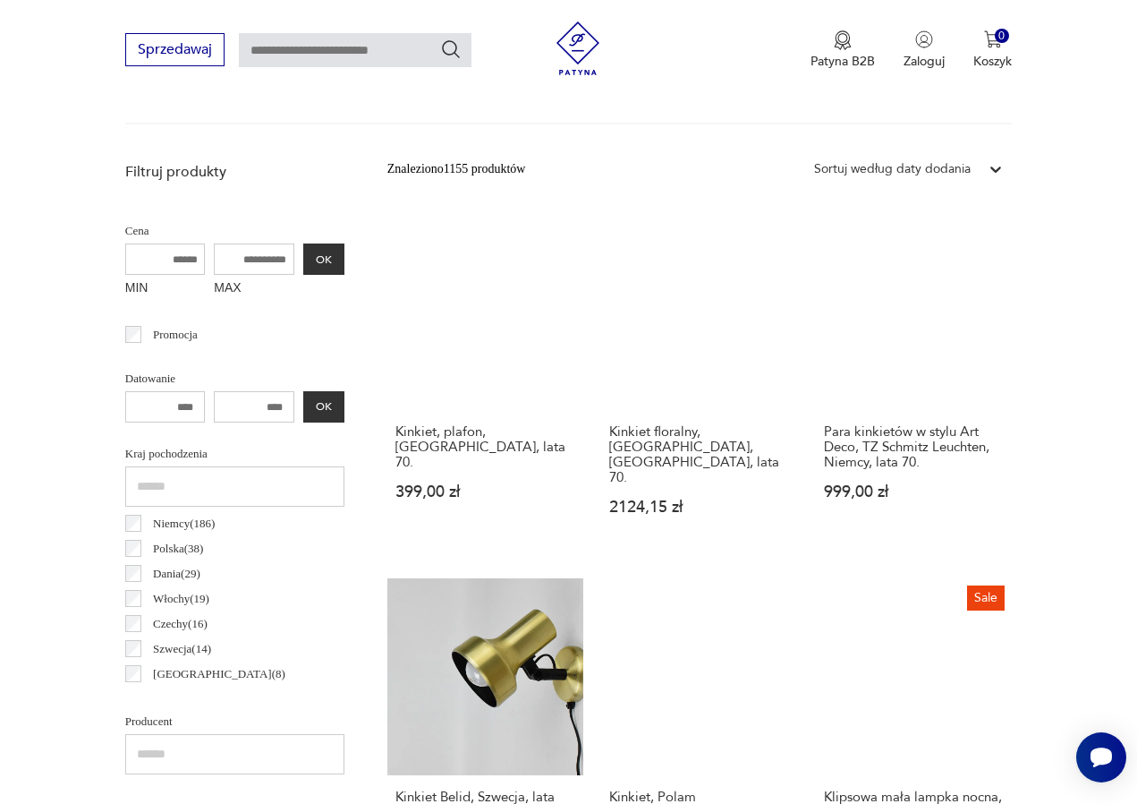
scroll to position [476, 0]
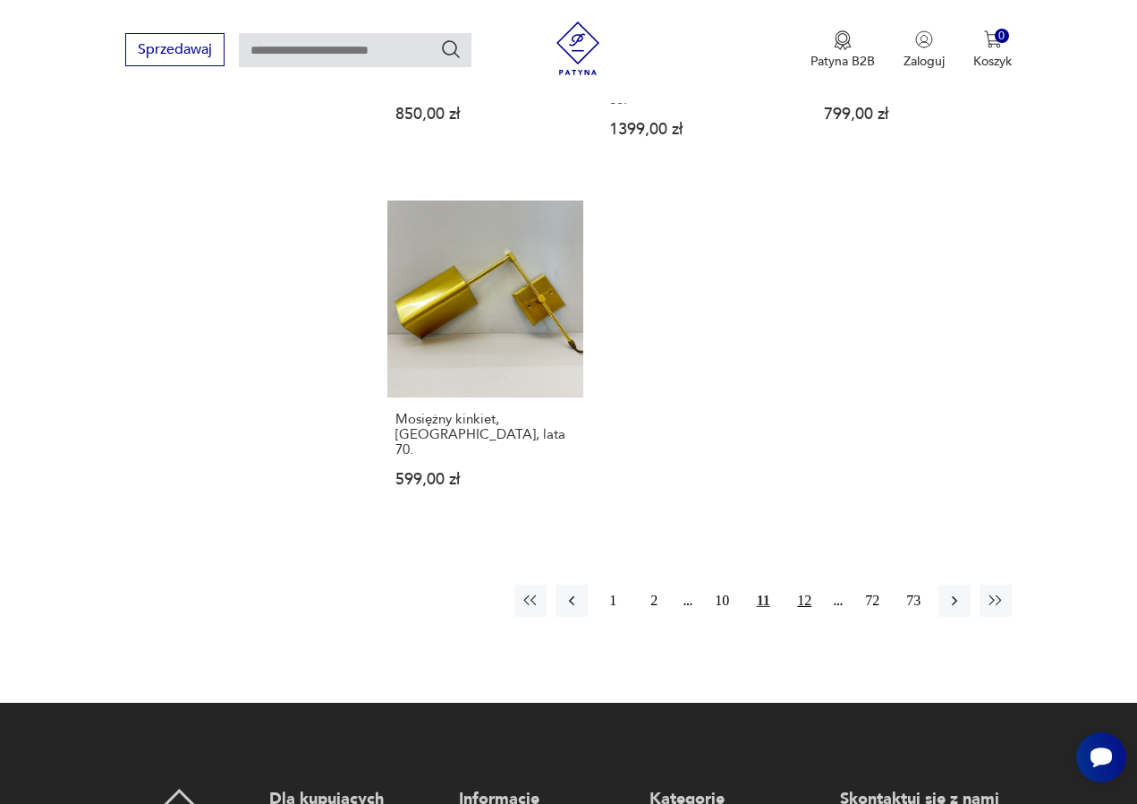
click at [805, 617] on button "12" at bounding box center [804, 600] width 32 height 32
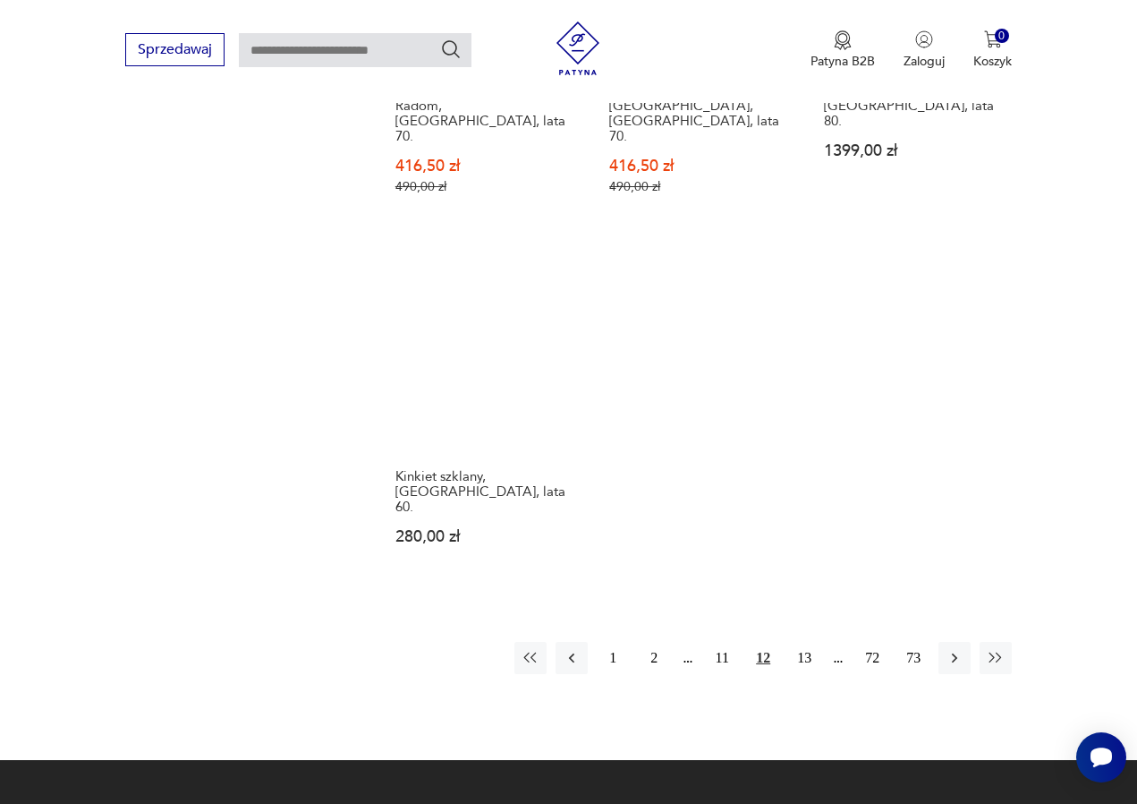
scroll to position [2480, 0]
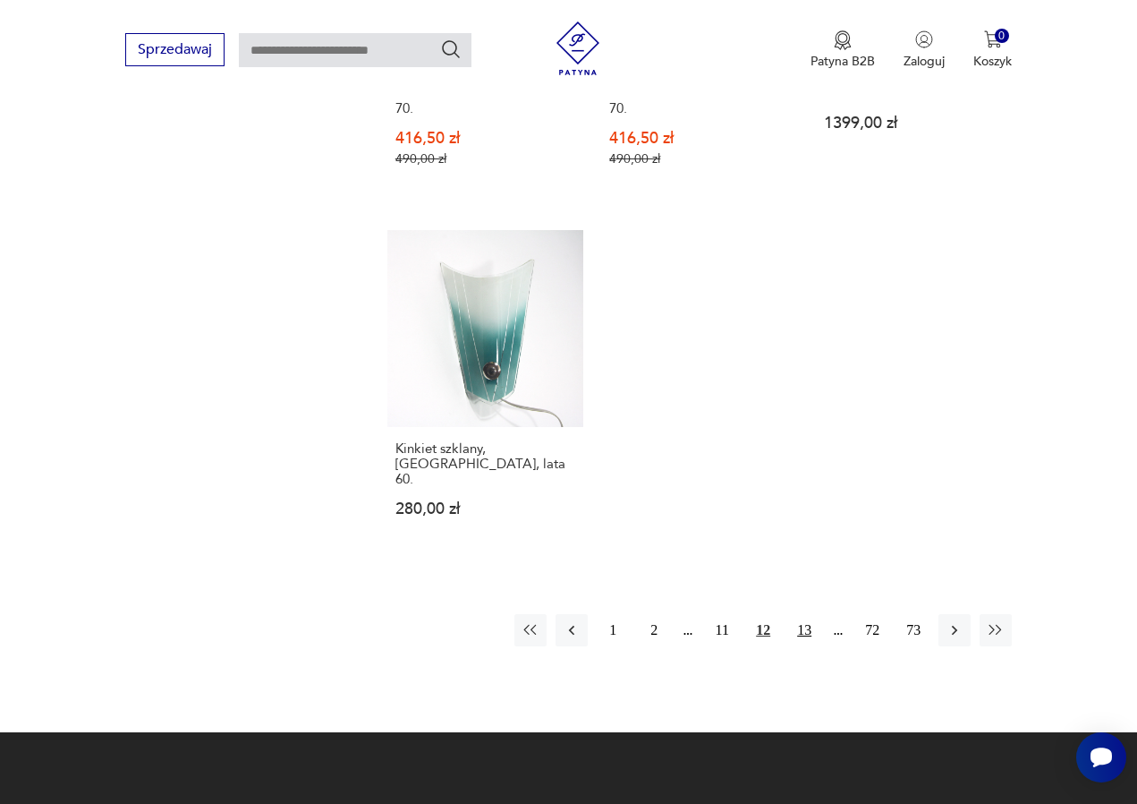
click at [803, 614] on button "13" at bounding box center [804, 630] width 32 height 32
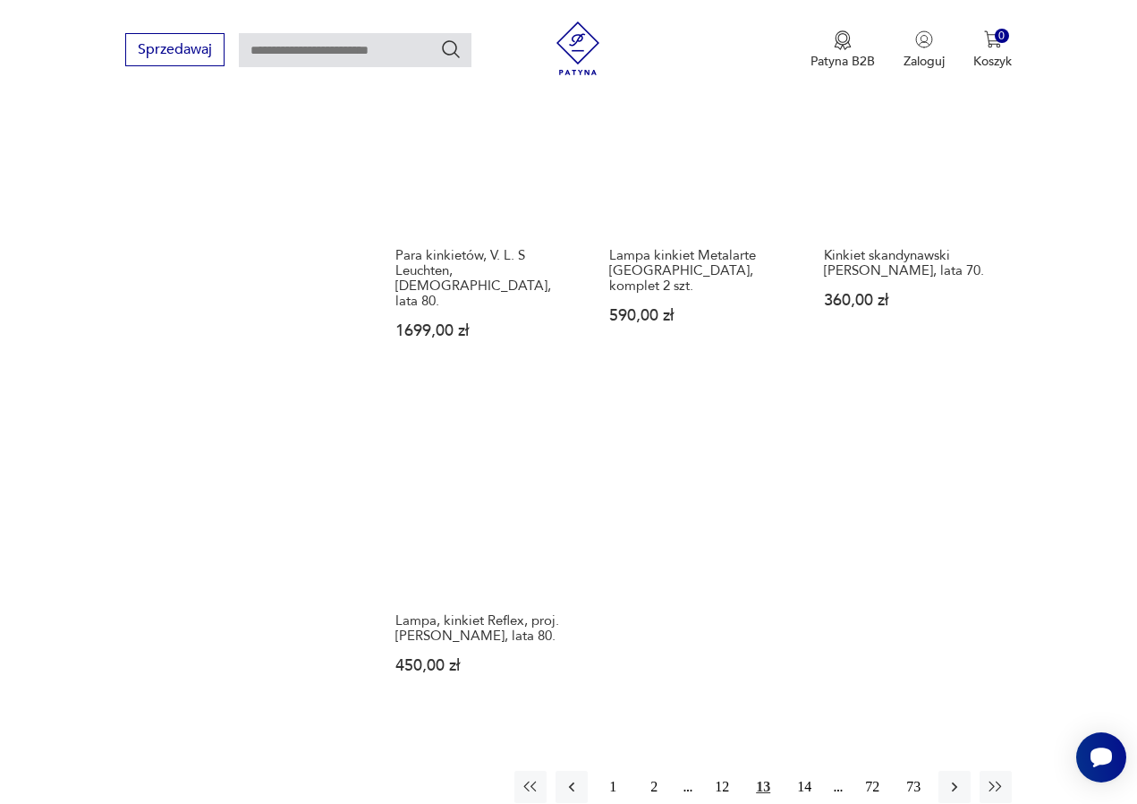
scroll to position [2291, 0]
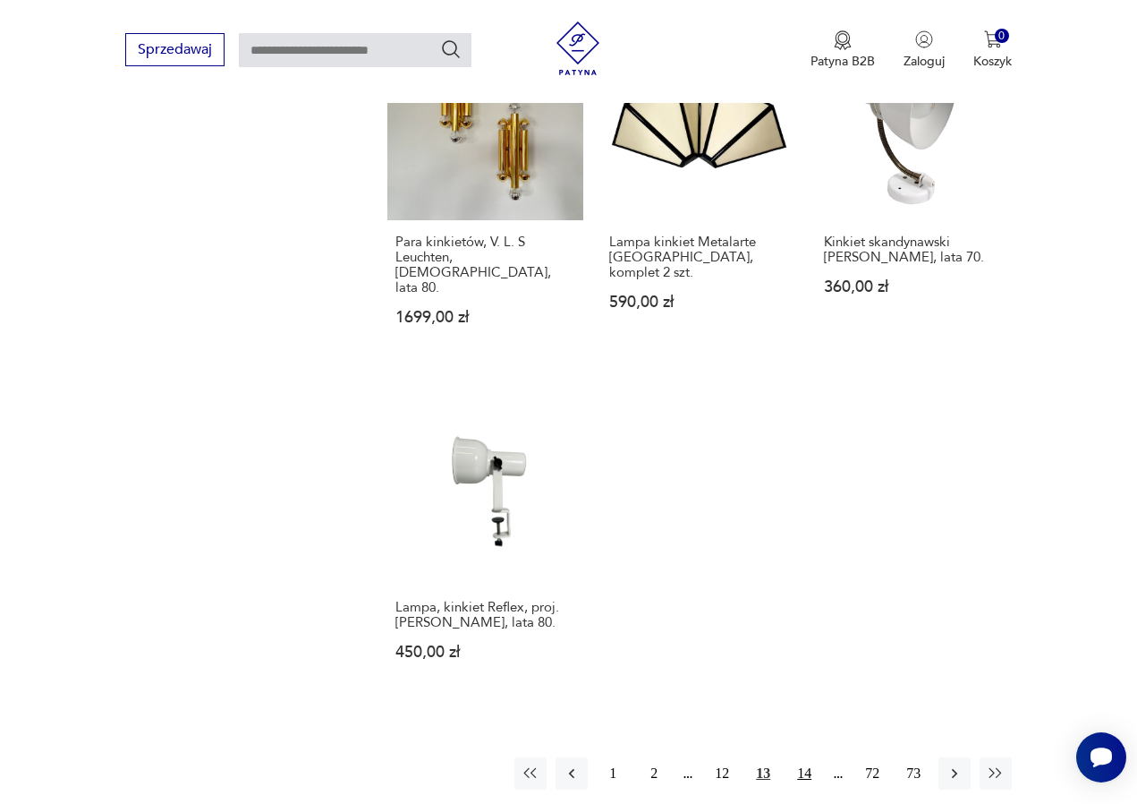
click at [807, 757] on button "14" at bounding box center [804, 773] width 32 height 32
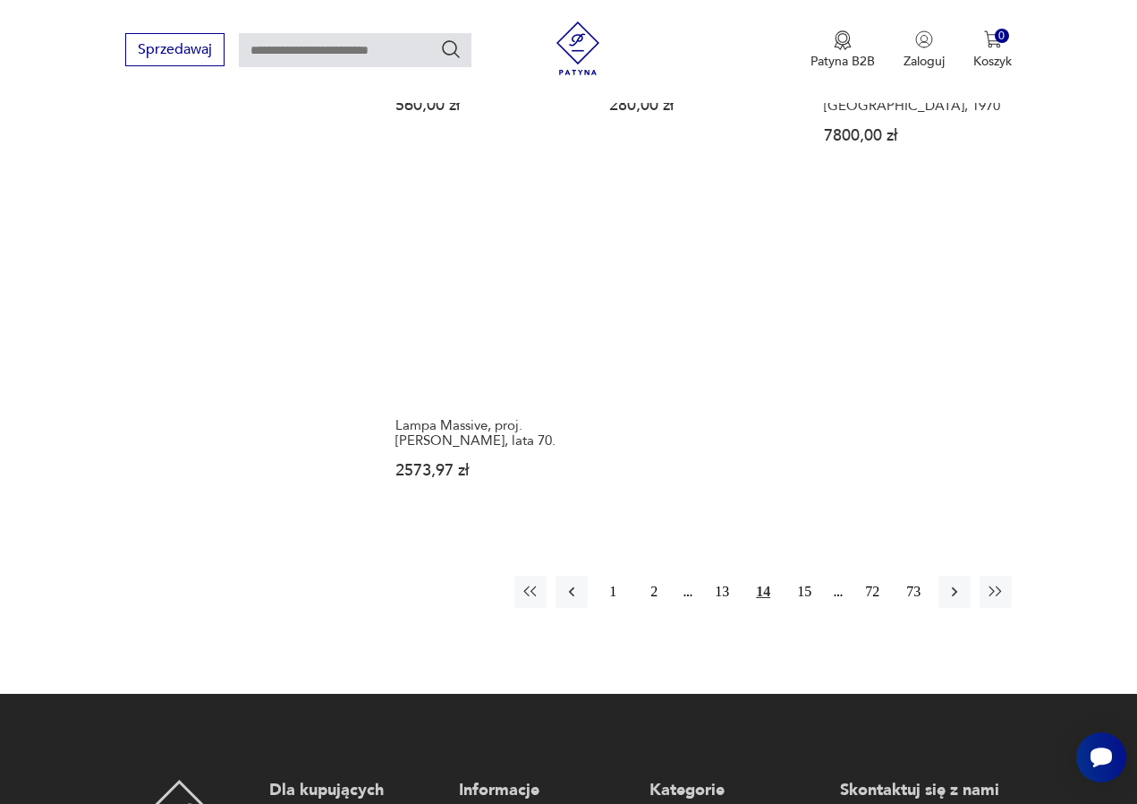
scroll to position [2428, 0]
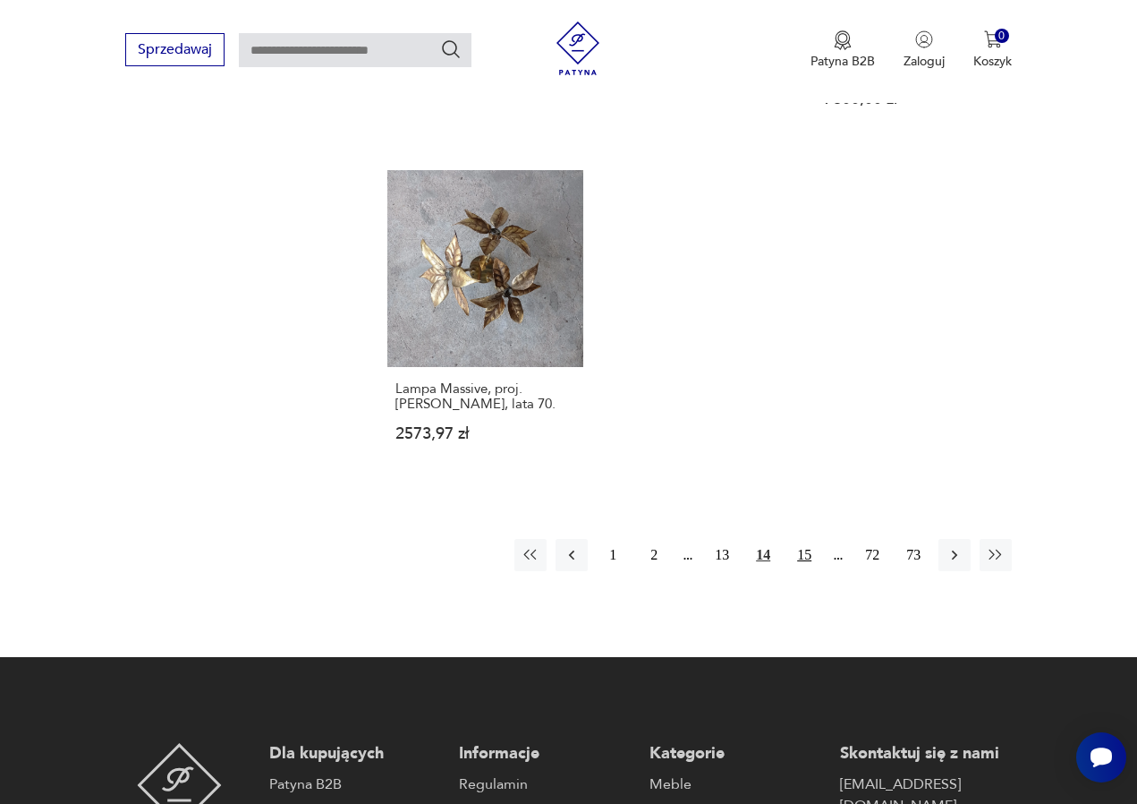
click at [801, 542] on button "15" at bounding box center [804, 555] width 32 height 32
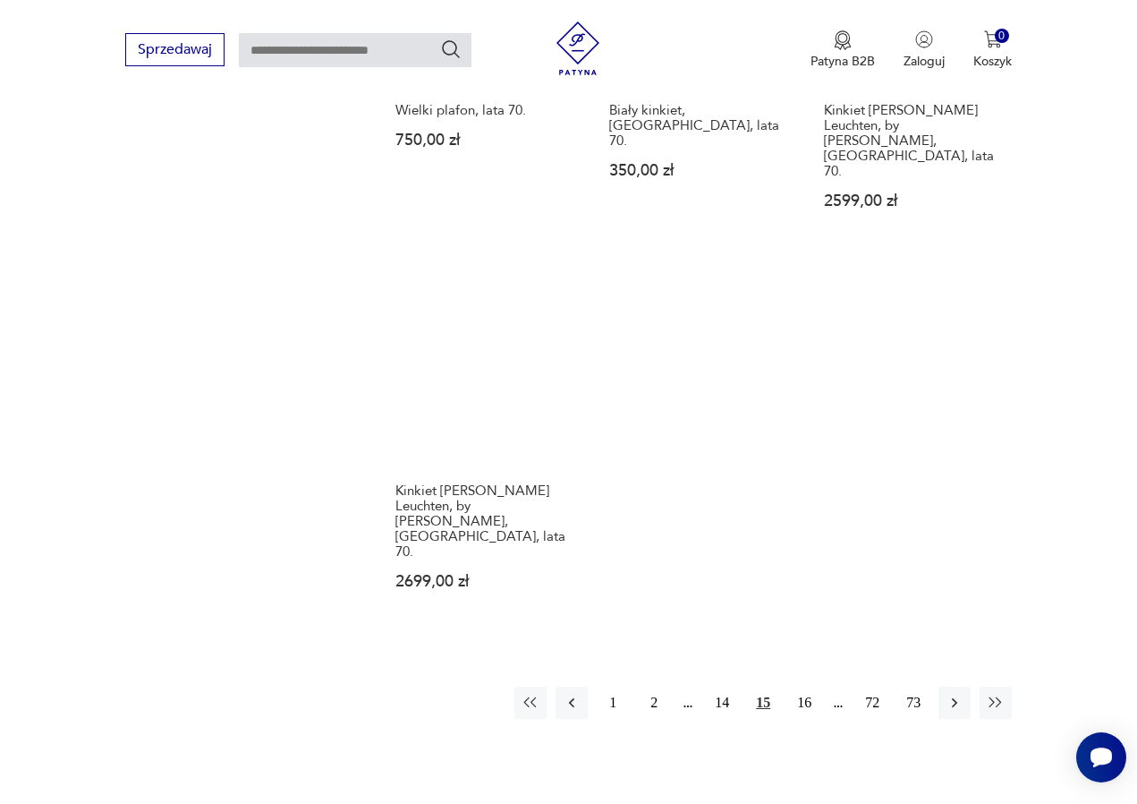
scroll to position [2457, 0]
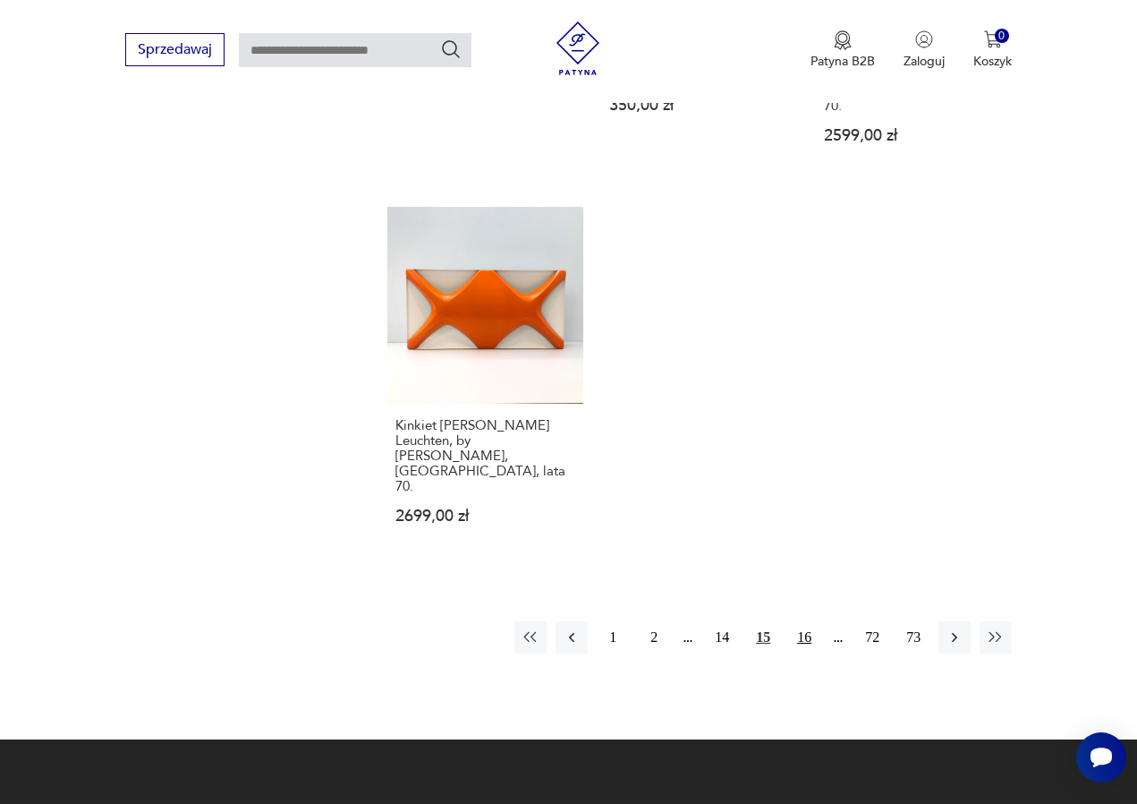
click at [798, 621] on button "16" at bounding box center [804, 637] width 32 height 32
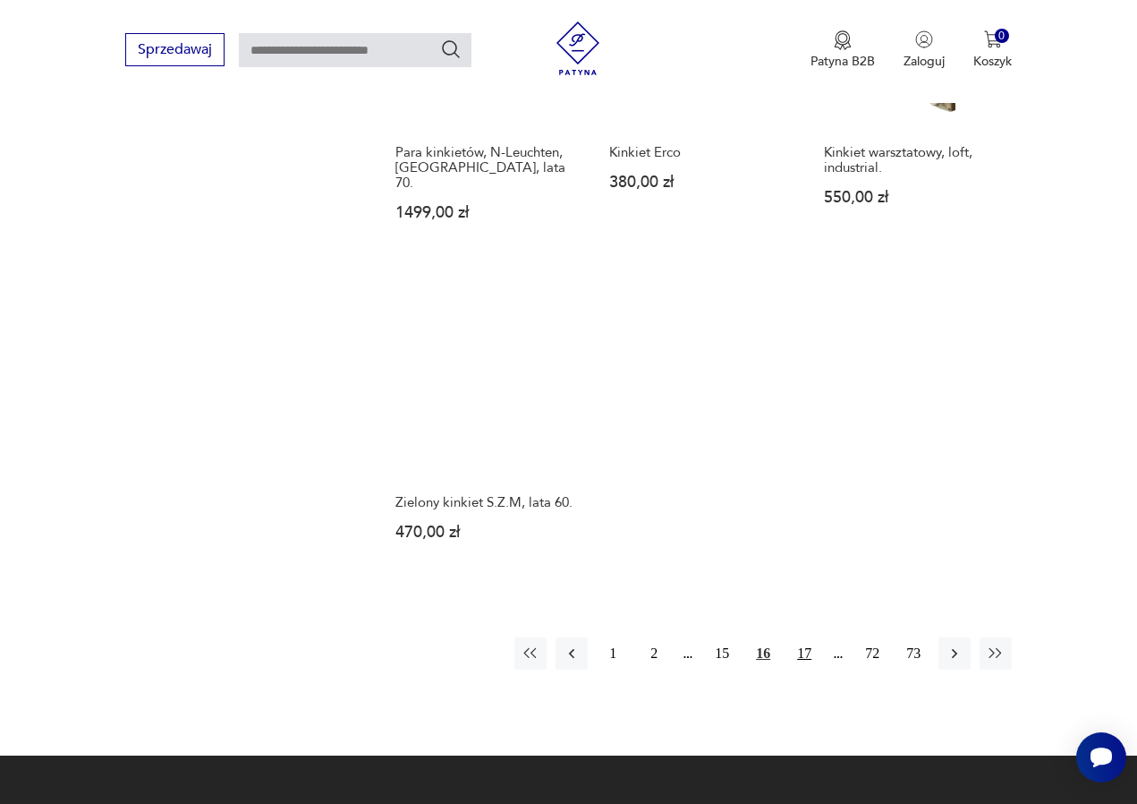
scroll to position [2315, 0]
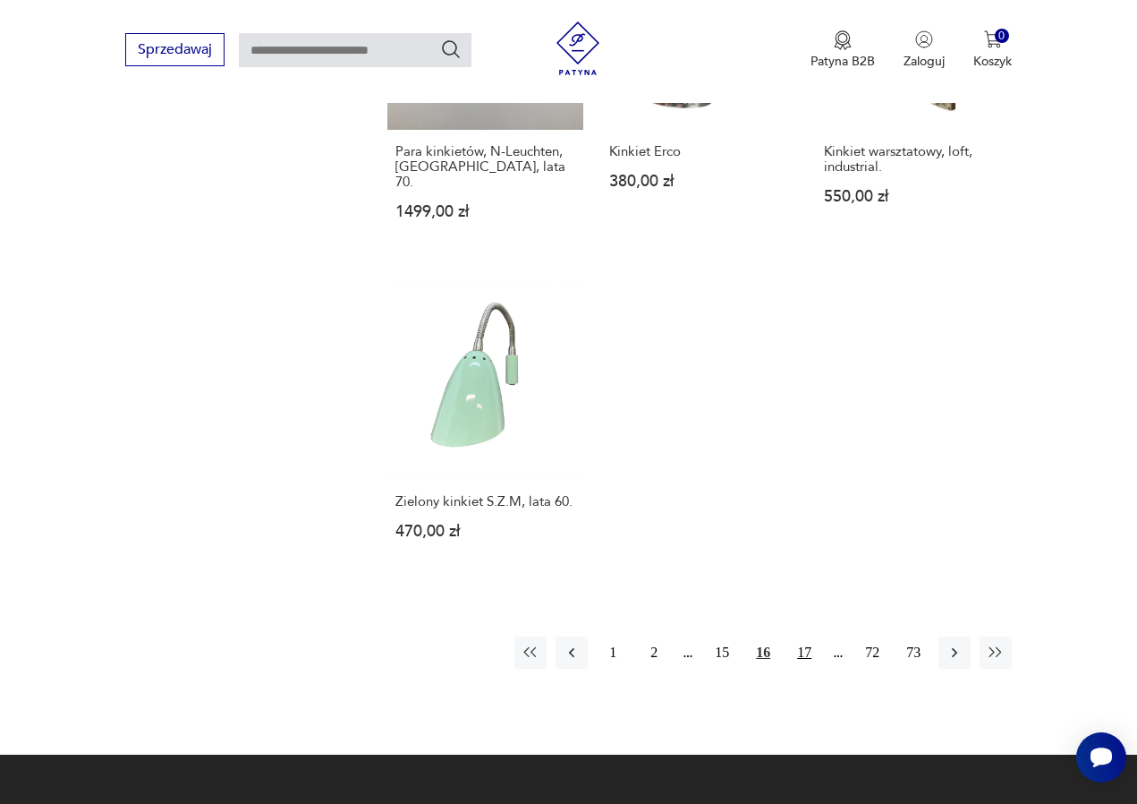
click at [799, 639] on button "17" at bounding box center [804, 652] width 32 height 32
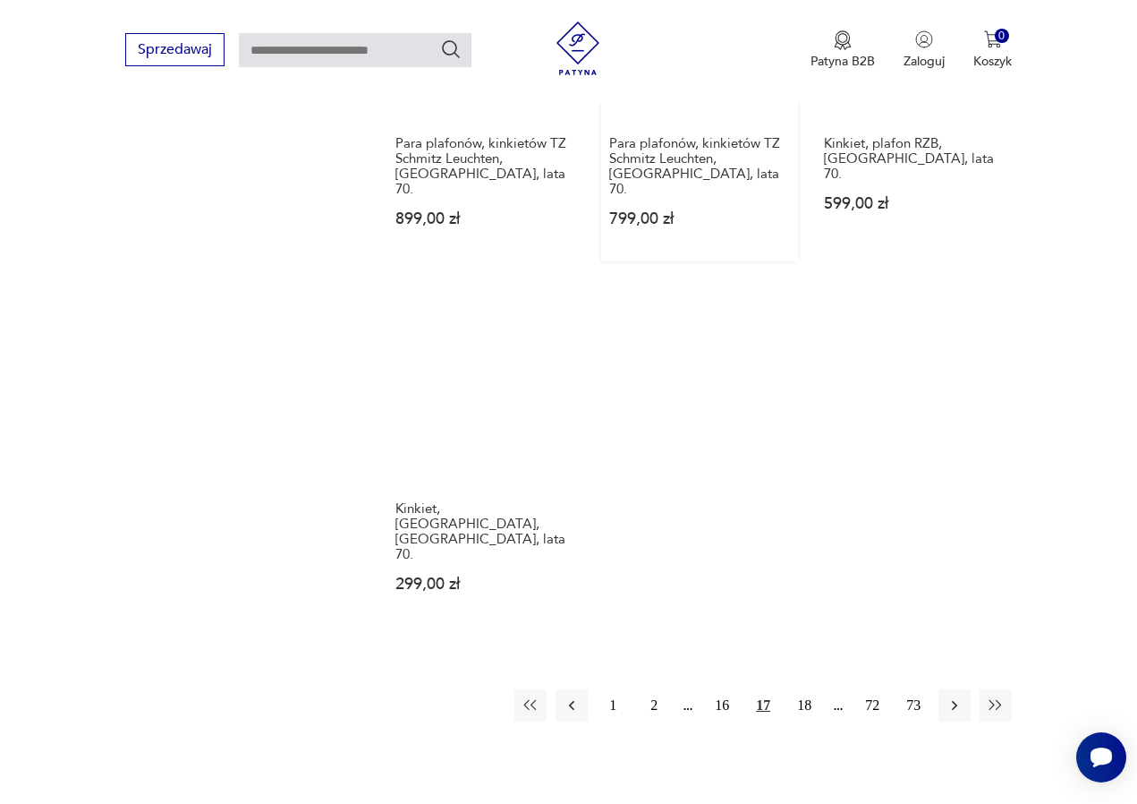
scroll to position [2410, 0]
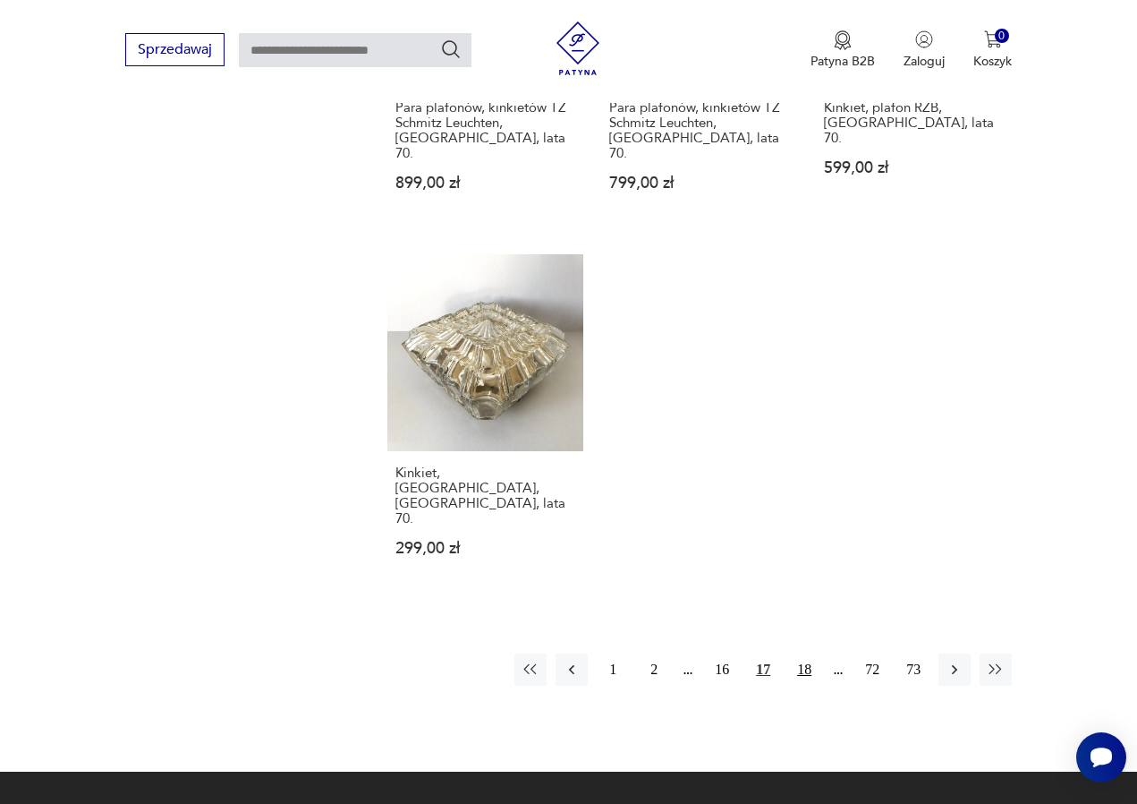
click at [801, 653] on button "18" at bounding box center [804, 669] width 32 height 32
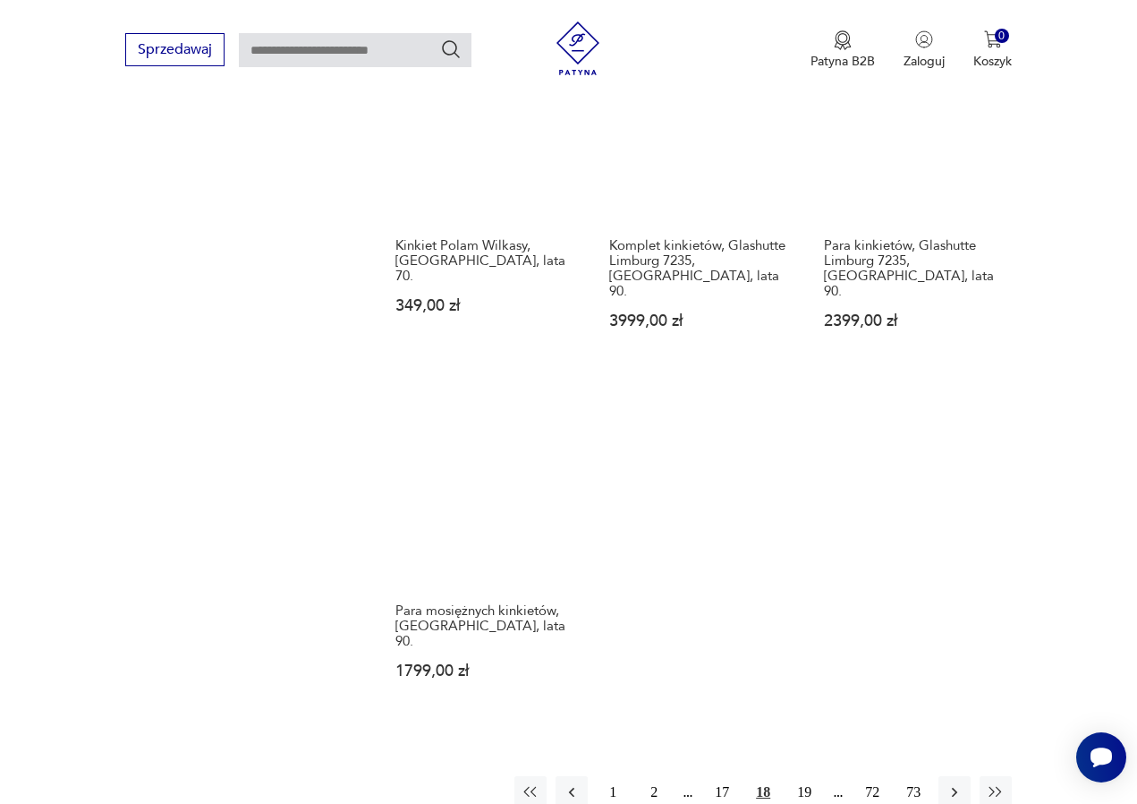
scroll to position [2230, 0]
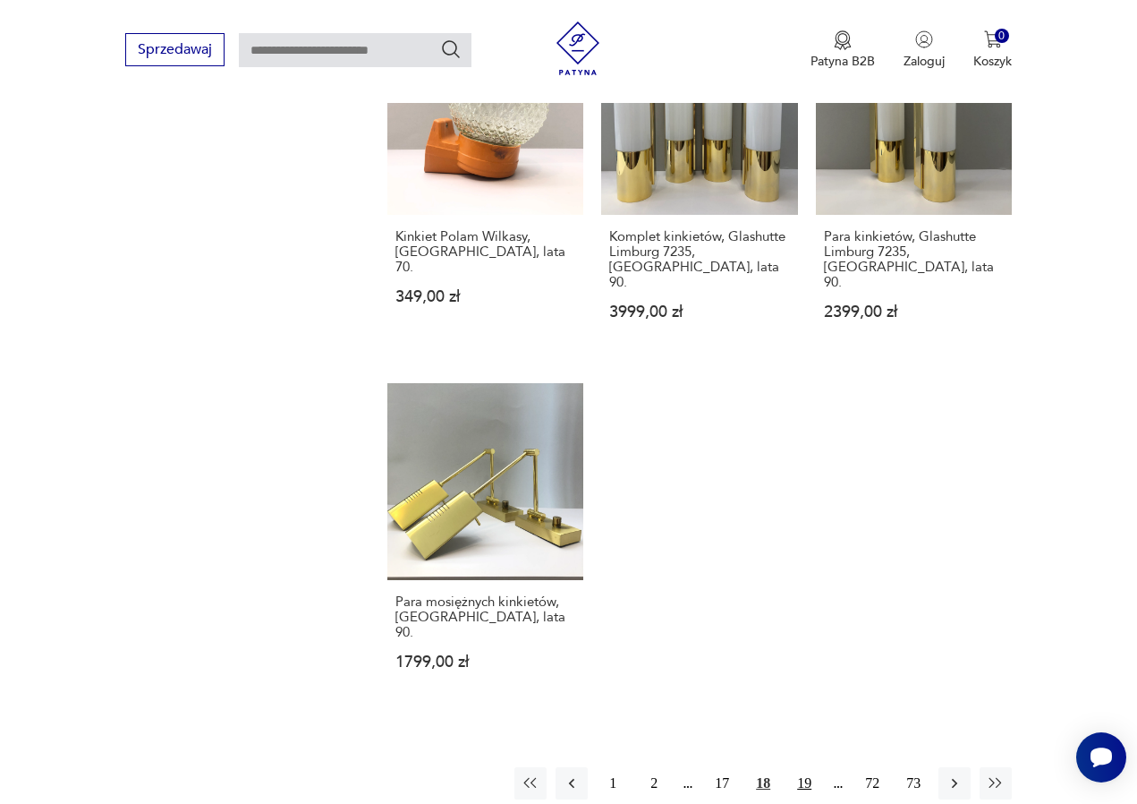
click at [806, 767] on button "19" at bounding box center [804, 783] width 32 height 32
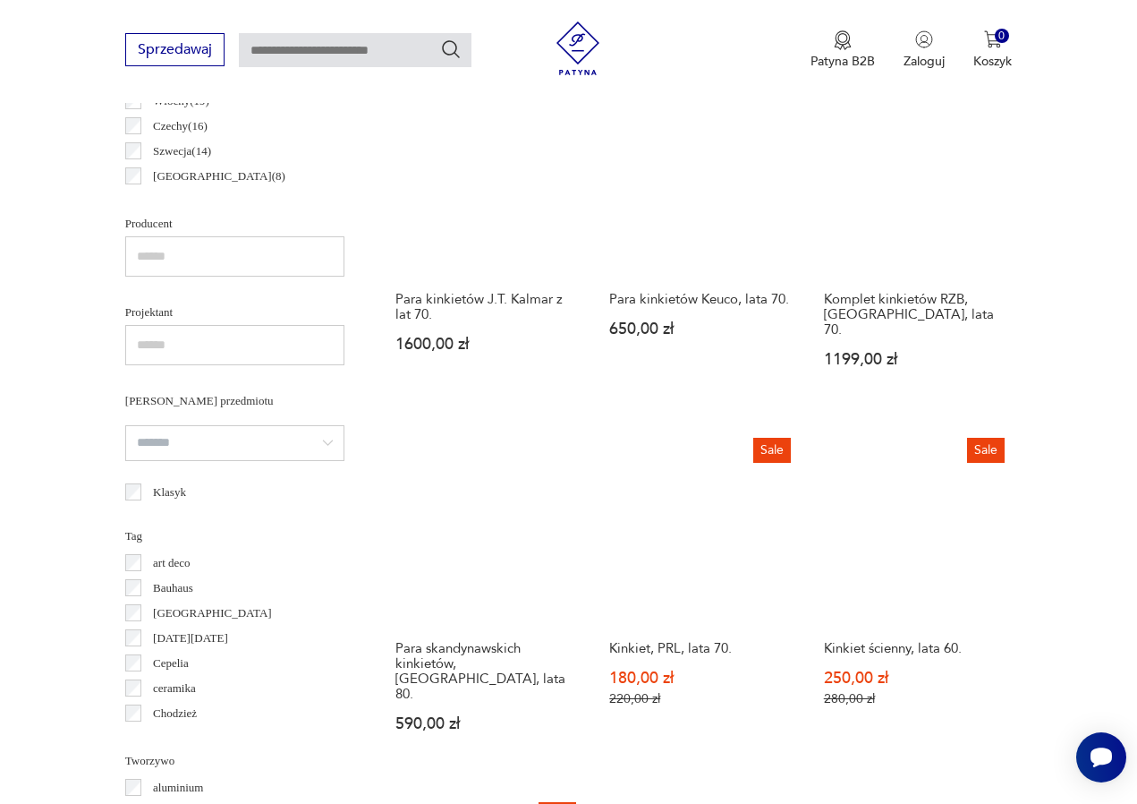
scroll to position [476, 0]
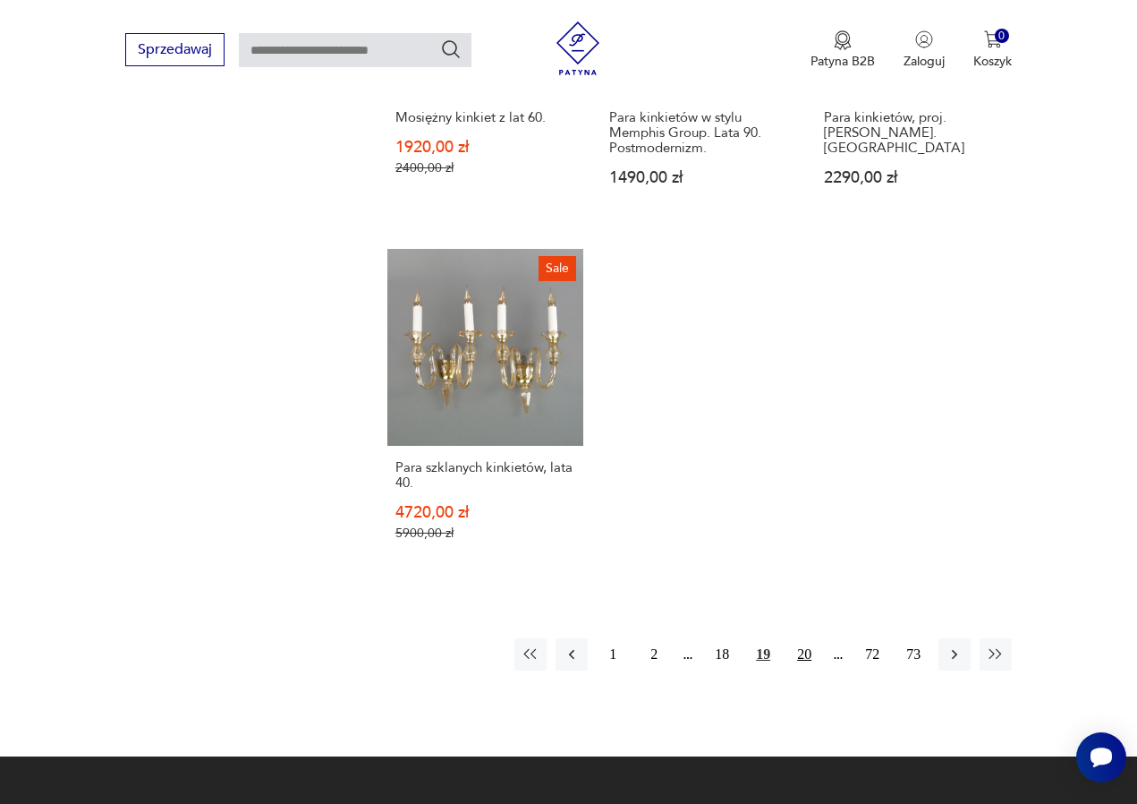
click at [802, 667] on button "20" at bounding box center [804, 654] width 32 height 32
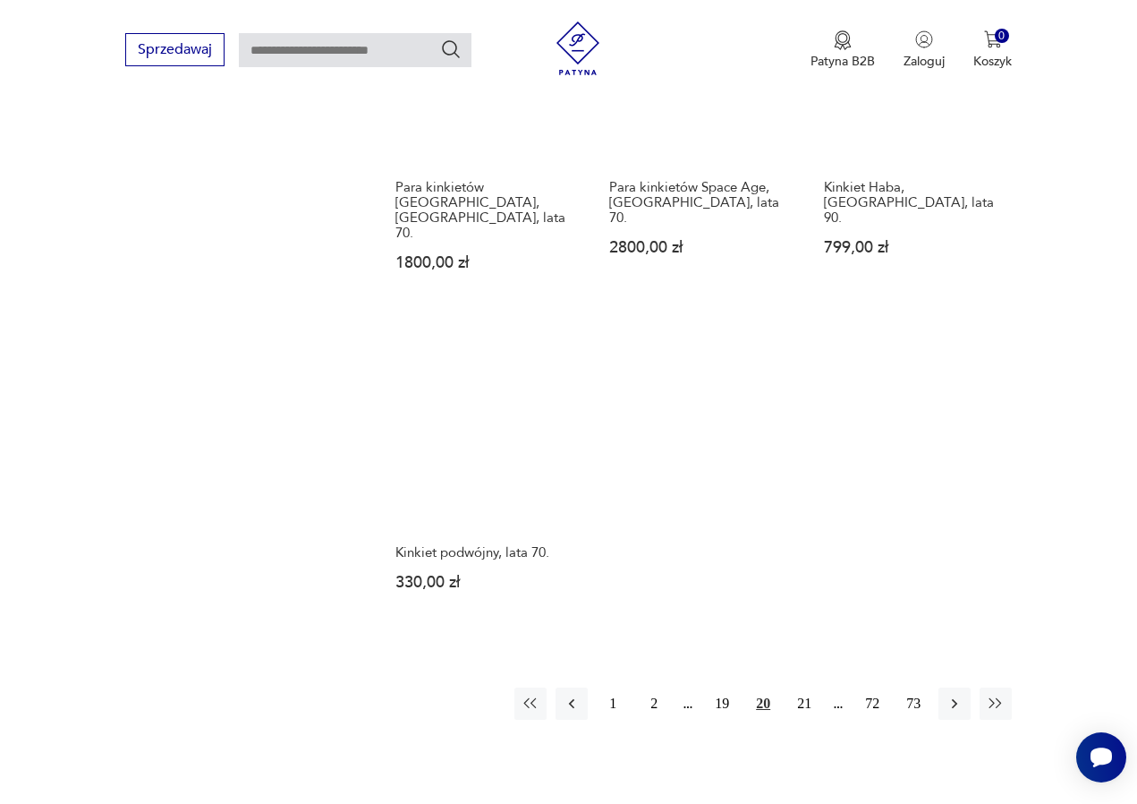
scroll to position [2415, 0]
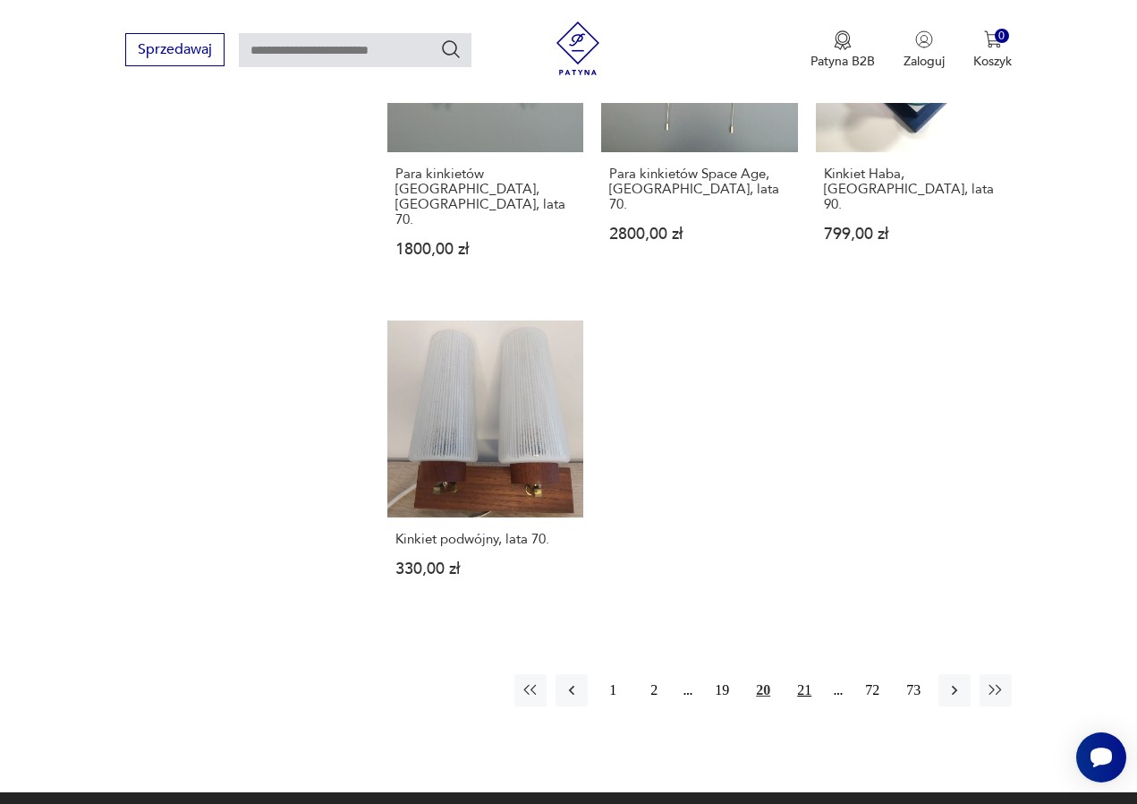
click at [807, 674] on button "21" at bounding box center [804, 690] width 32 height 32
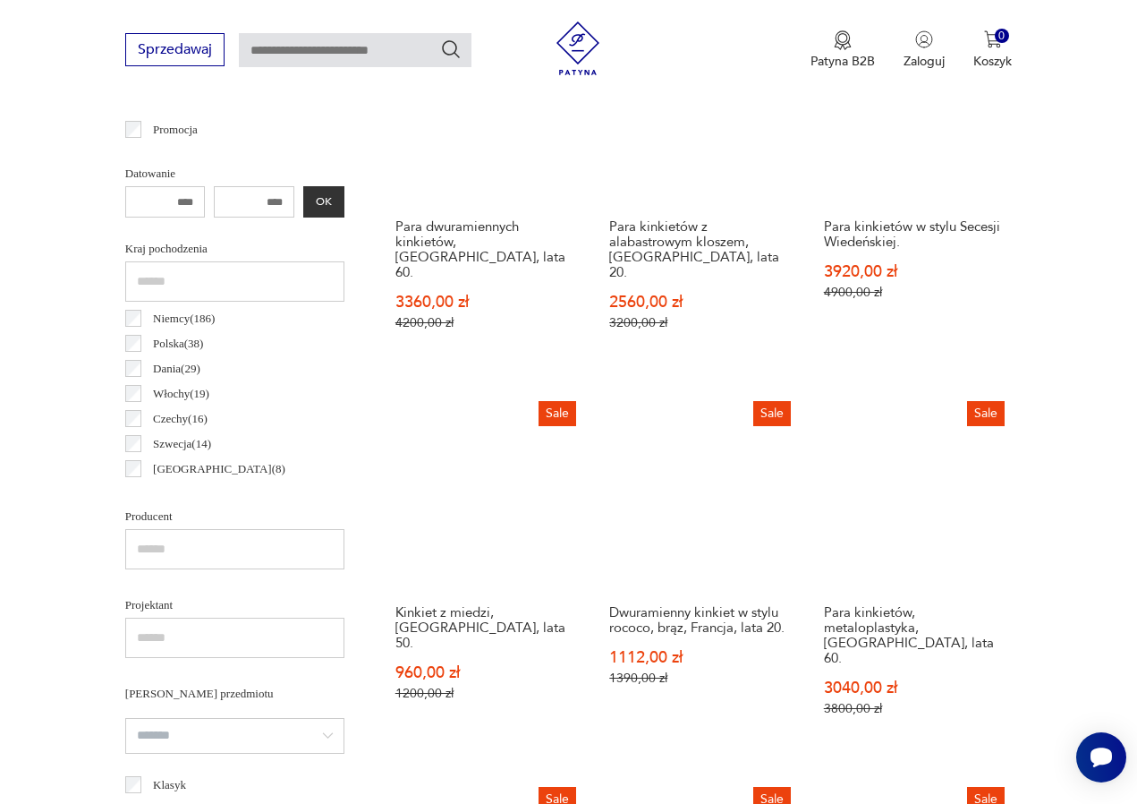
scroll to position [476, 0]
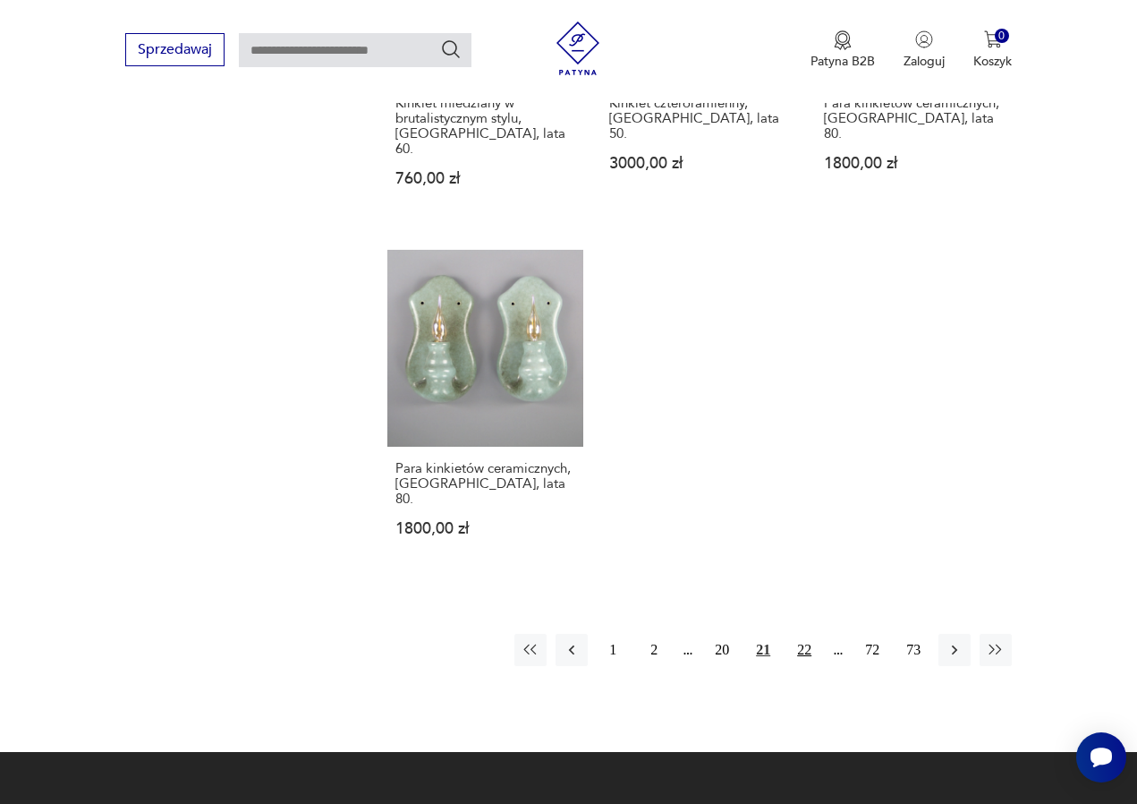
click at [804, 639] on button "22" at bounding box center [804, 650] width 32 height 32
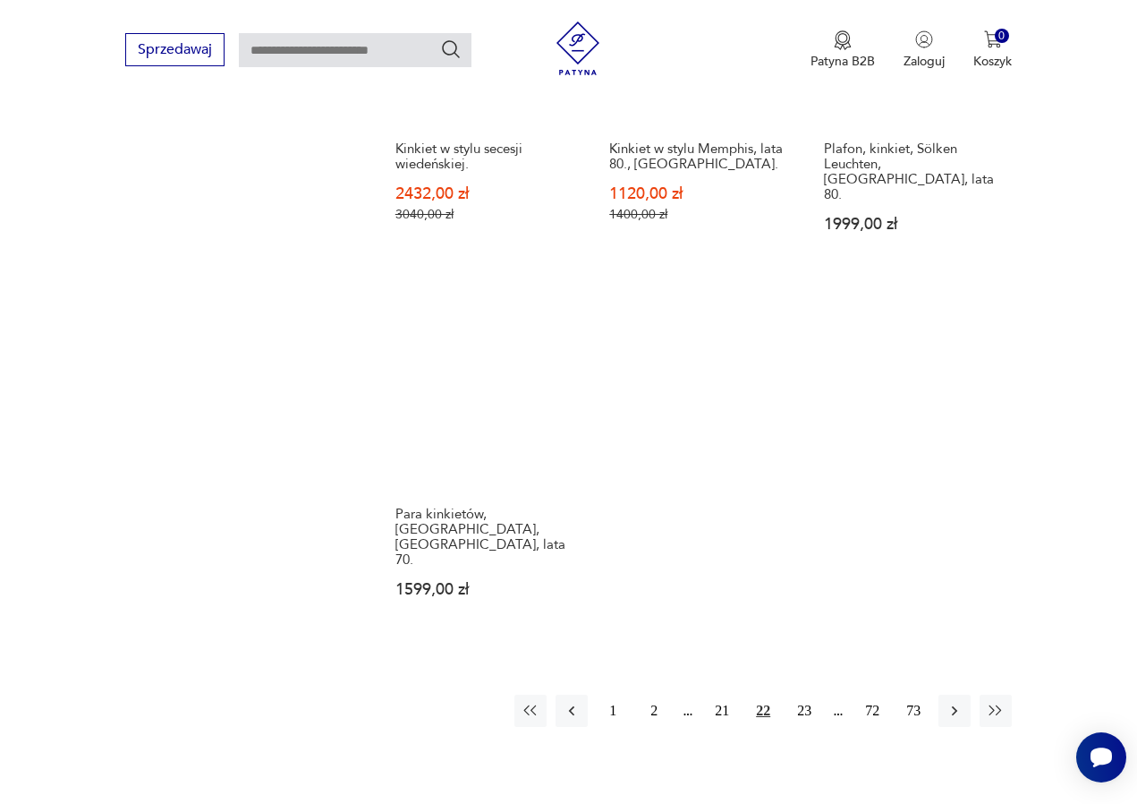
scroll to position [2332, 0]
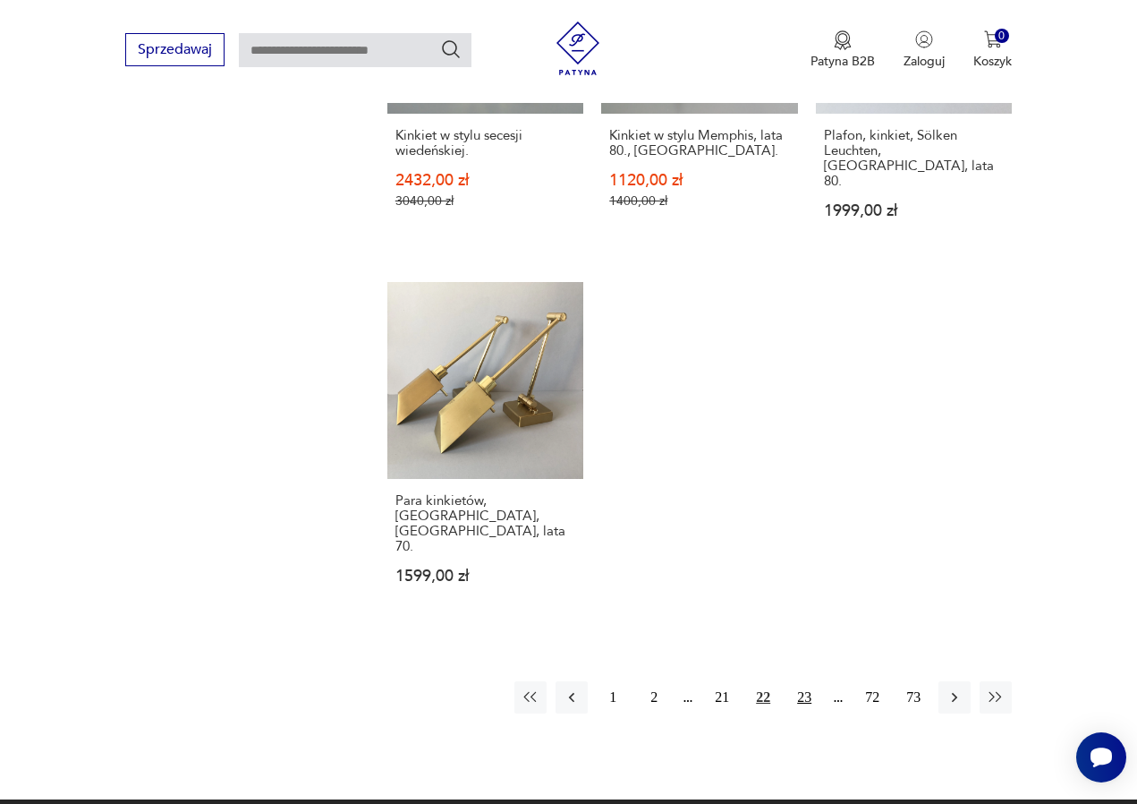
click at [803, 696] on button "23" at bounding box center [804, 697] width 32 height 32
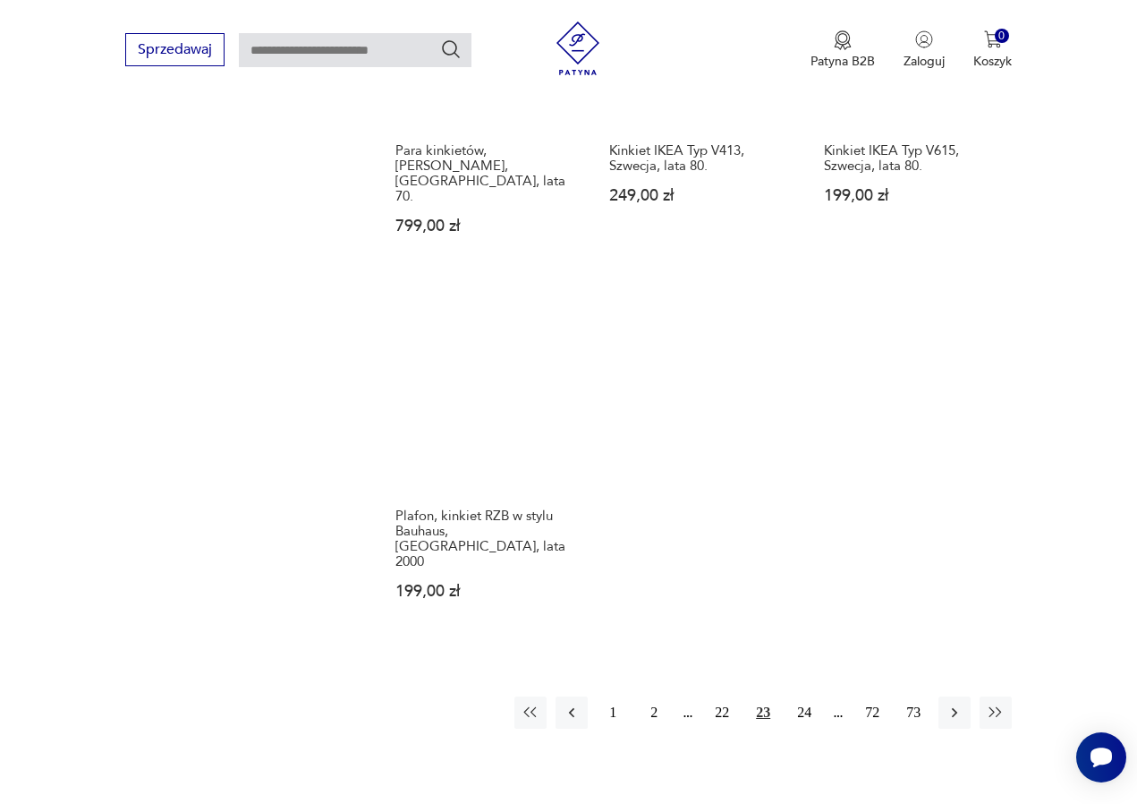
scroll to position [2352, 0]
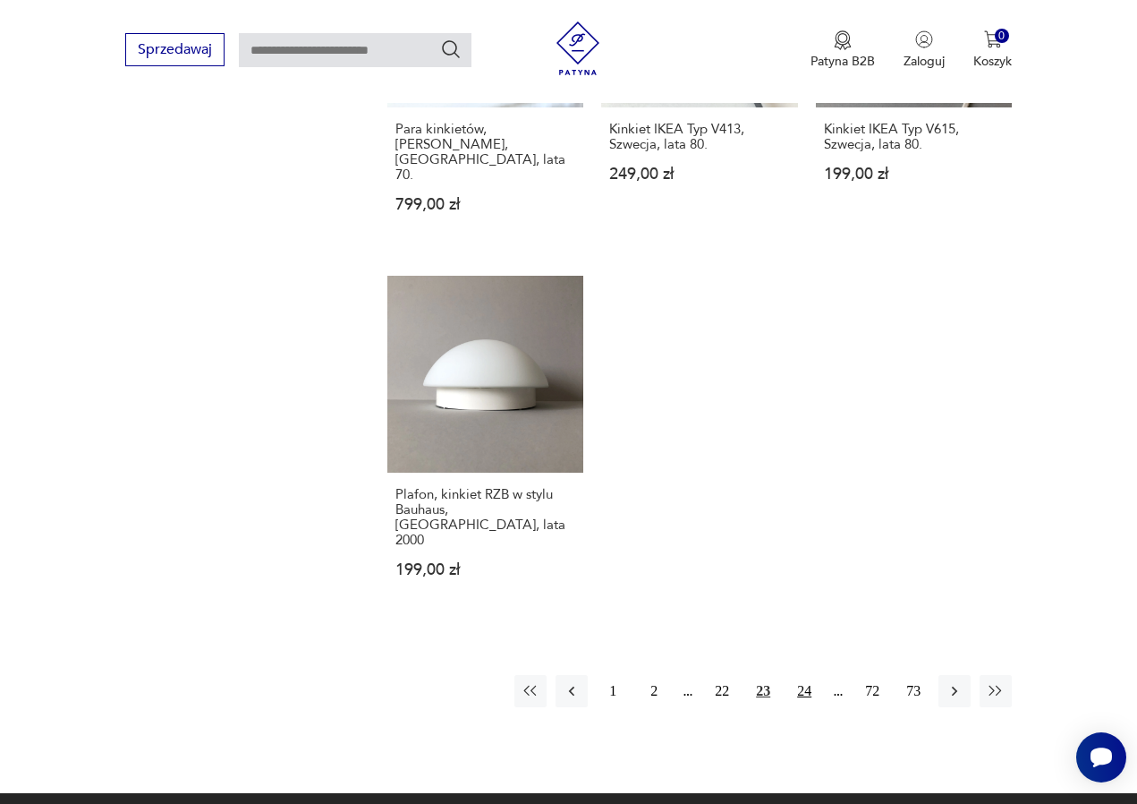
click at [806, 675] on button "24" at bounding box center [804, 691] width 32 height 32
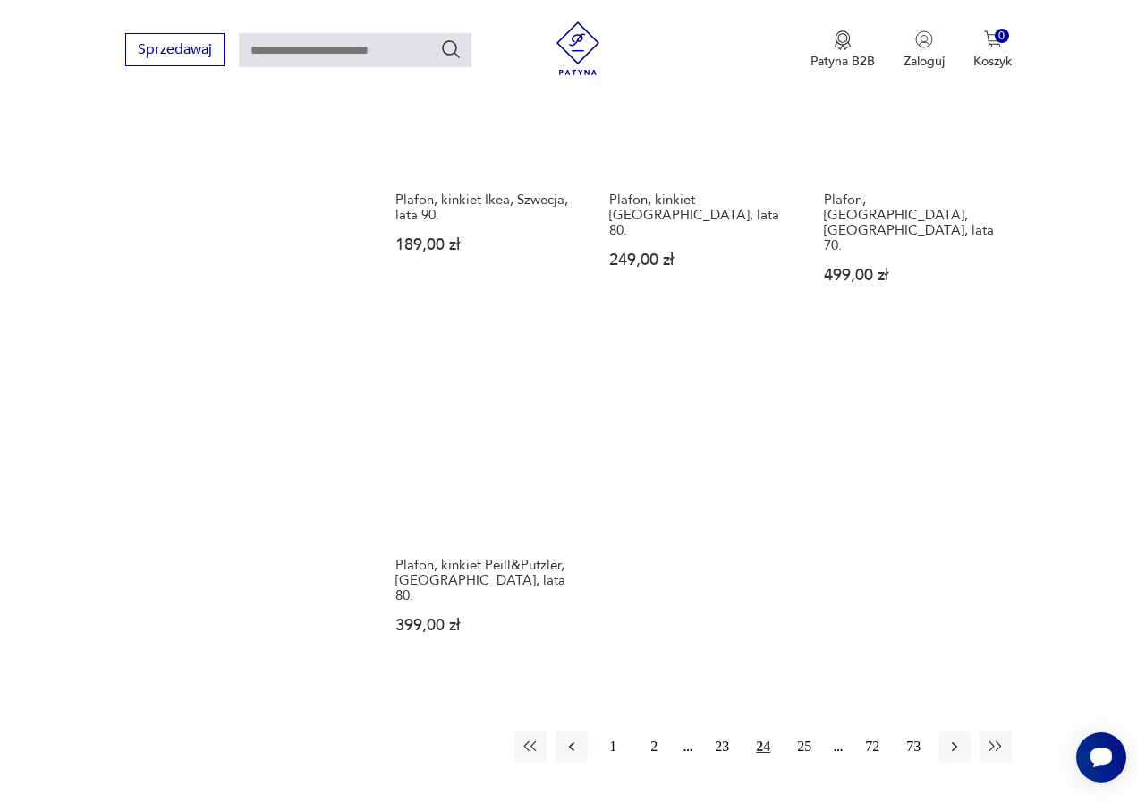
scroll to position [2315, 0]
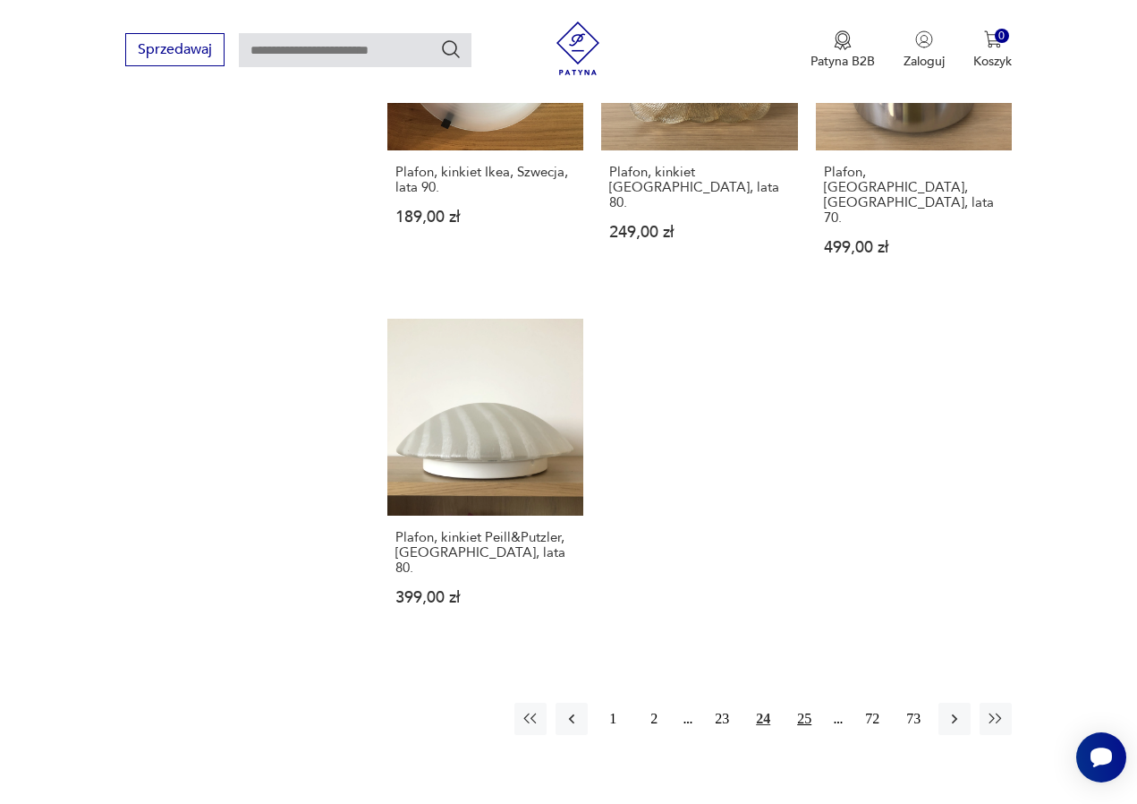
click at [799, 702] on button "25" at bounding box center [804, 718] width 32 height 32
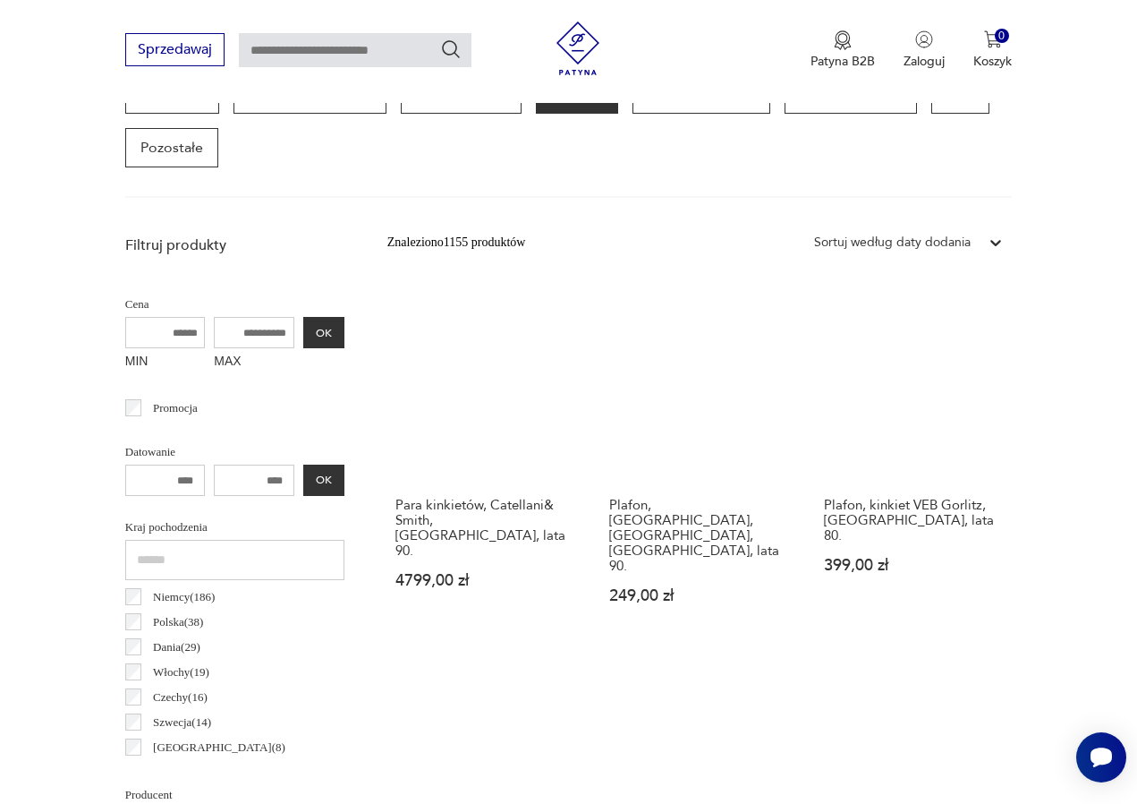
scroll to position [476, 0]
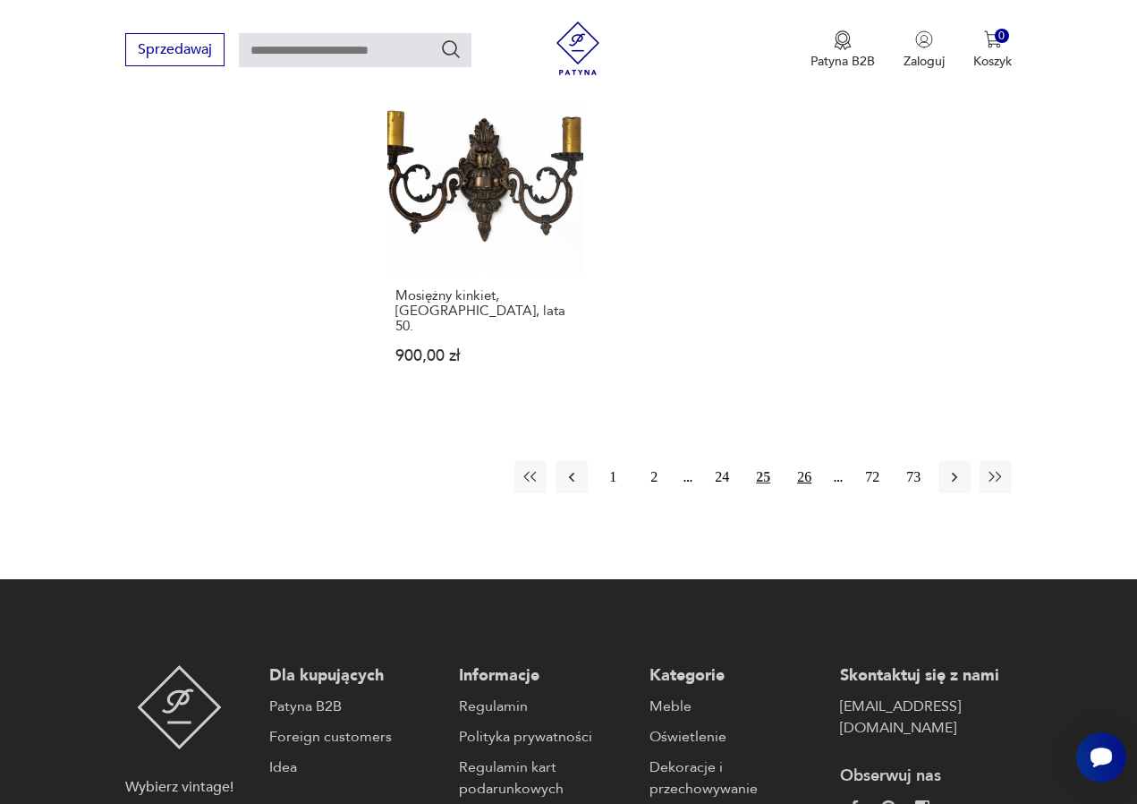
click at [809, 474] on button "26" at bounding box center [804, 477] width 32 height 32
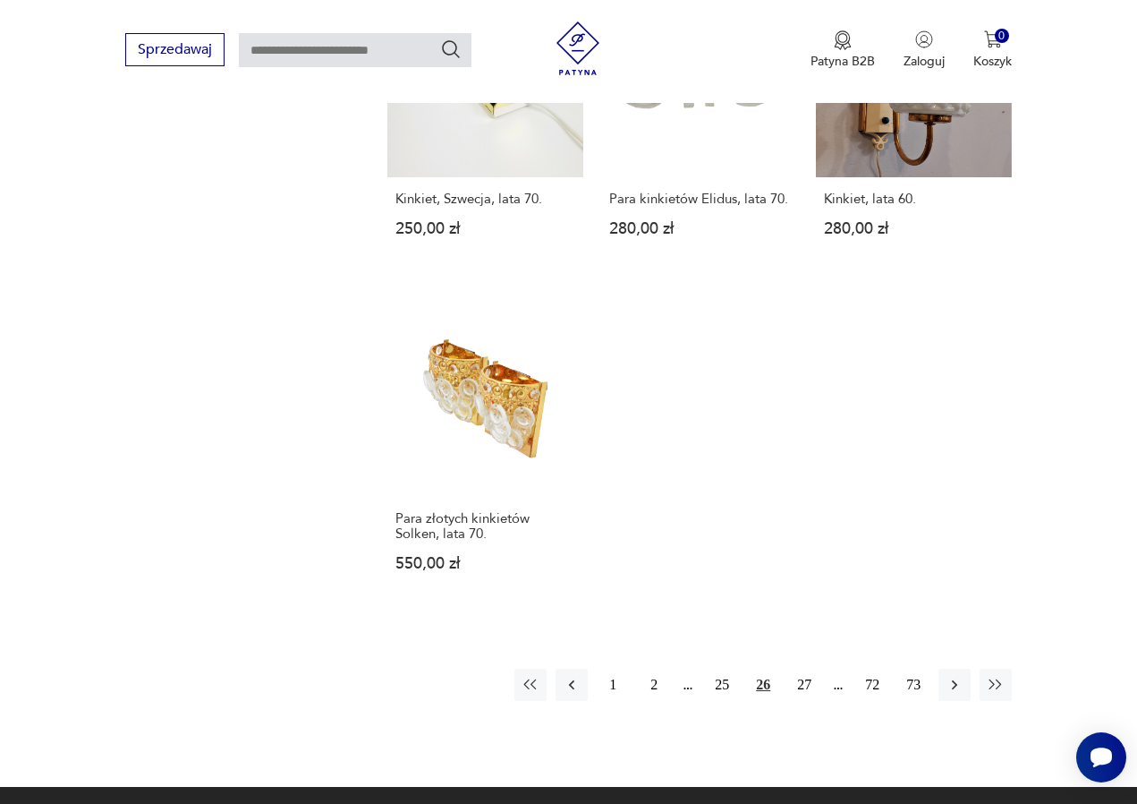
scroll to position [2337, 0]
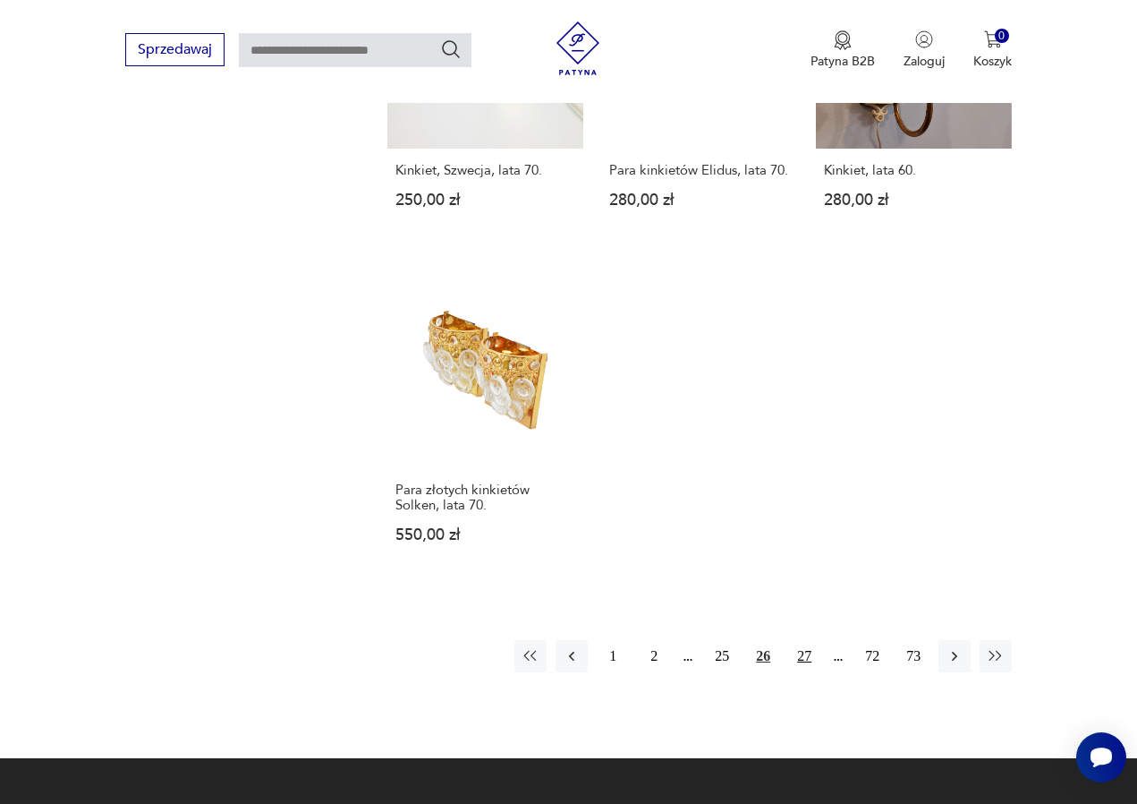
click at [804, 672] on button "27" at bounding box center [804, 656] width 32 height 32
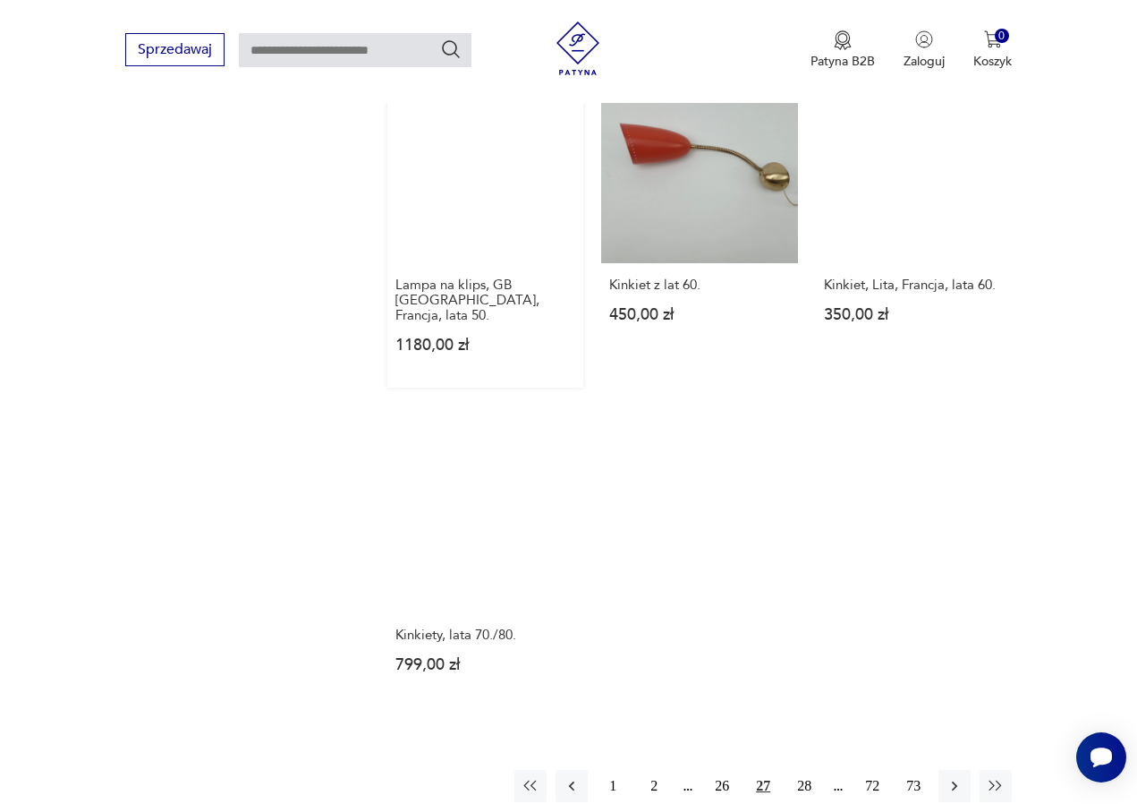
scroll to position [2191, 0]
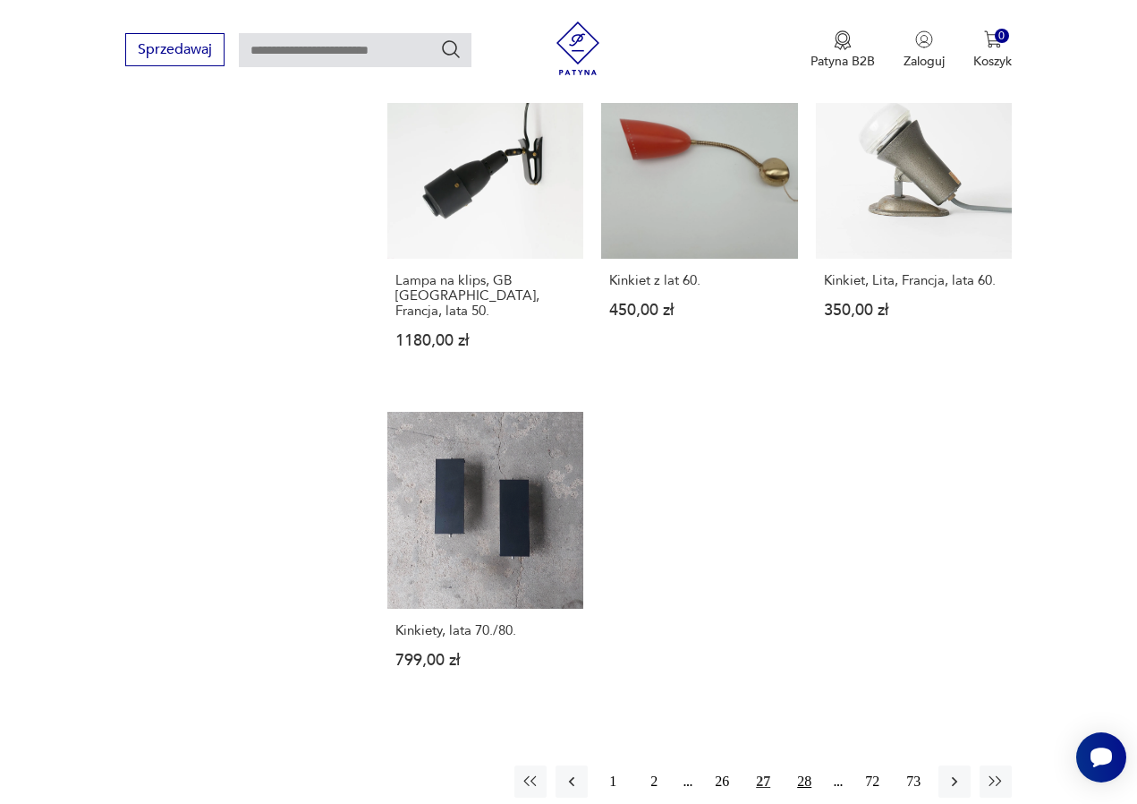
click at [796, 765] on button "28" at bounding box center [804, 781] width 32 height 32
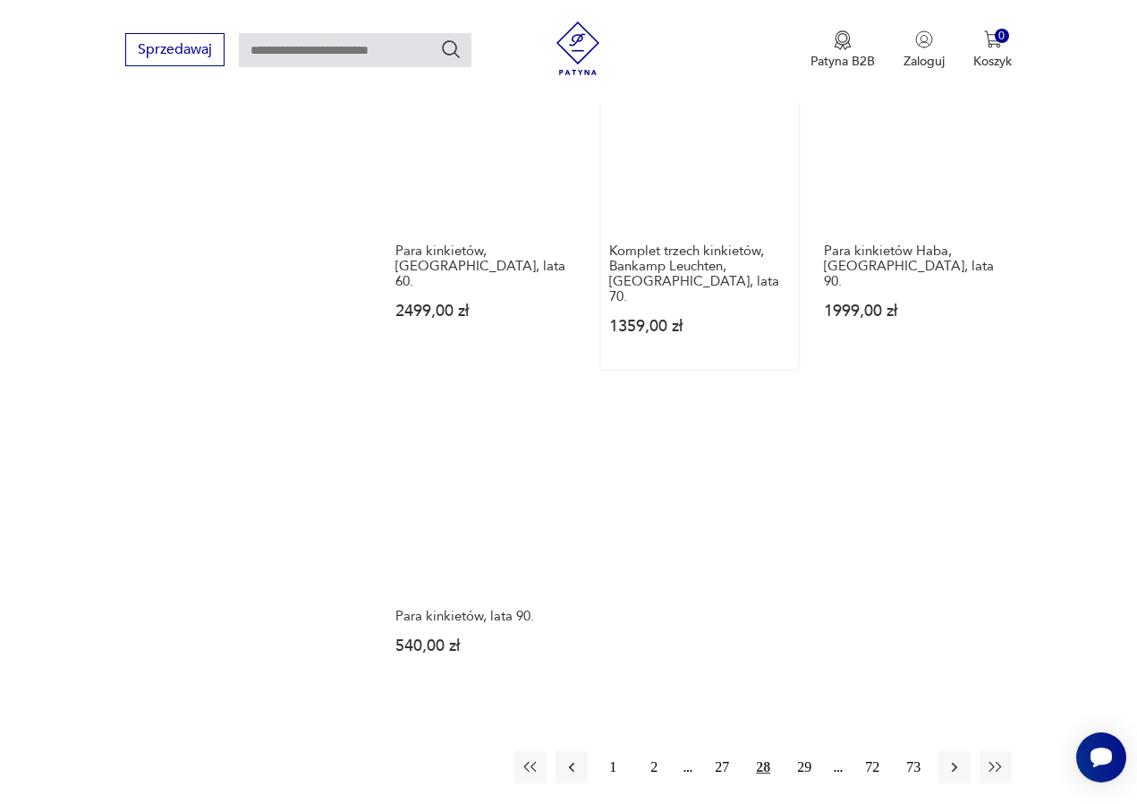
scroll to position [2244, 0]
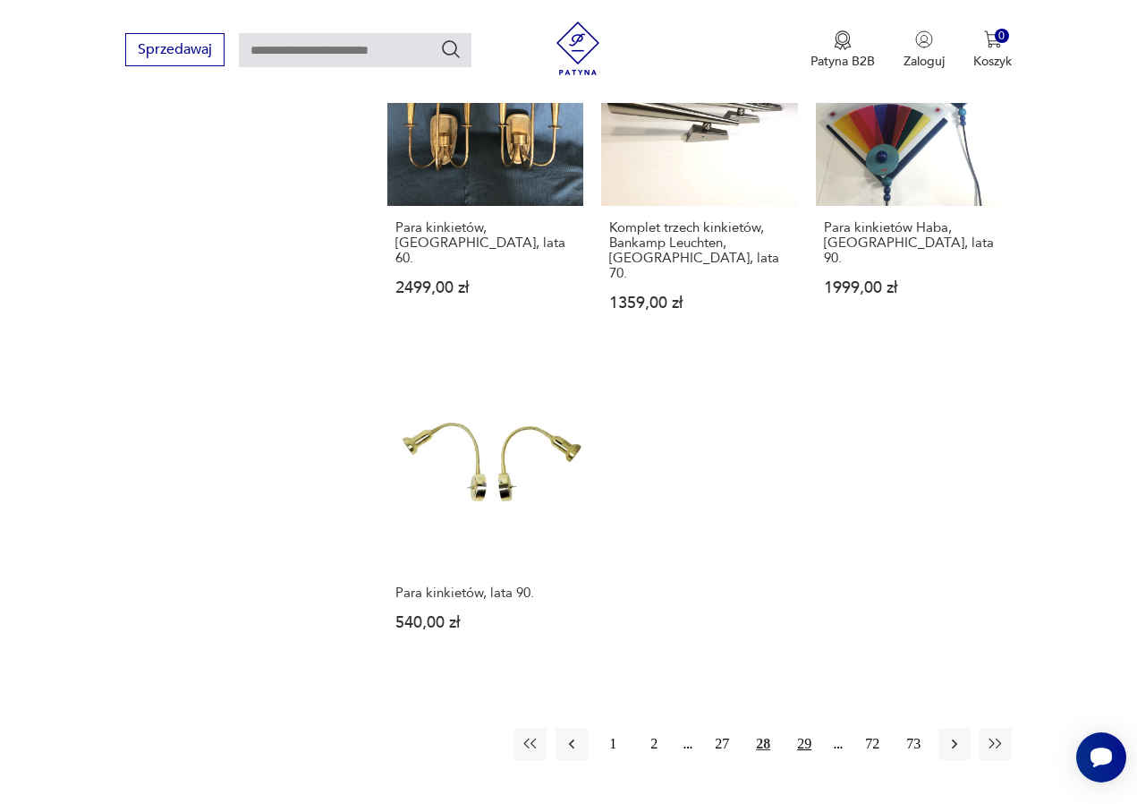
click at [803, 732] on button "29" at bounding box center [804, 743] width 32 height 32
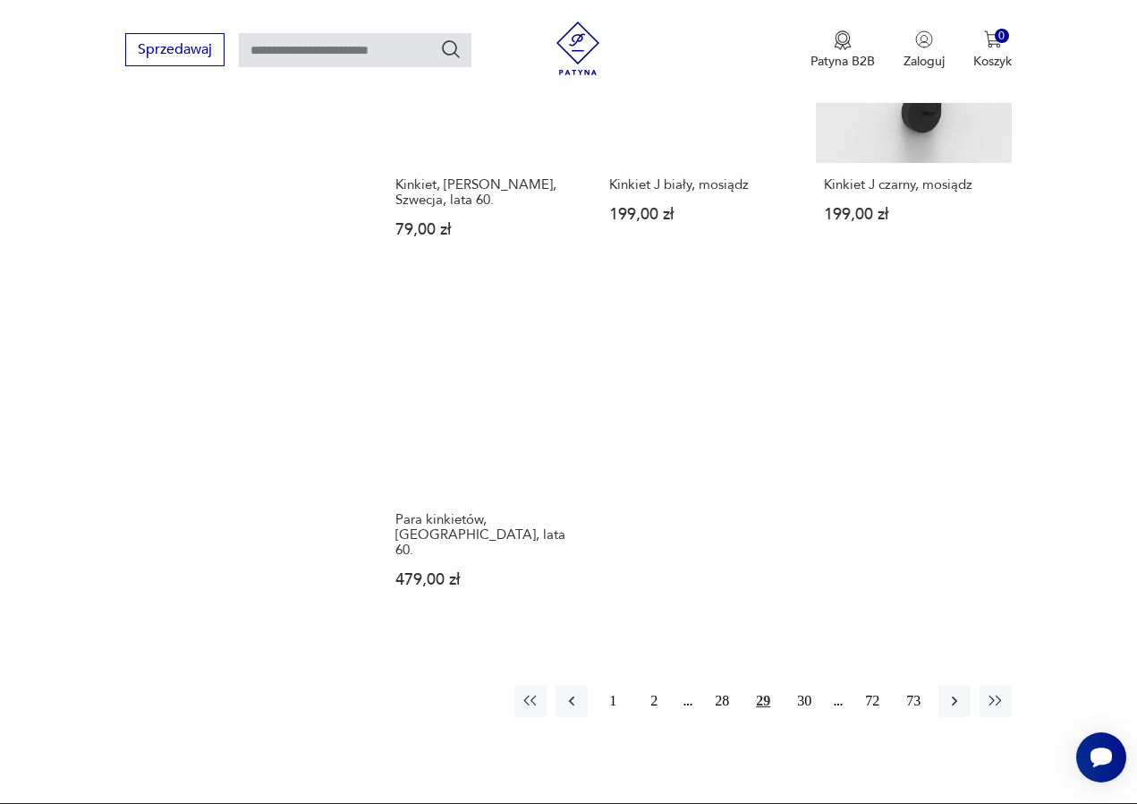
scroll to position [2316, 0]
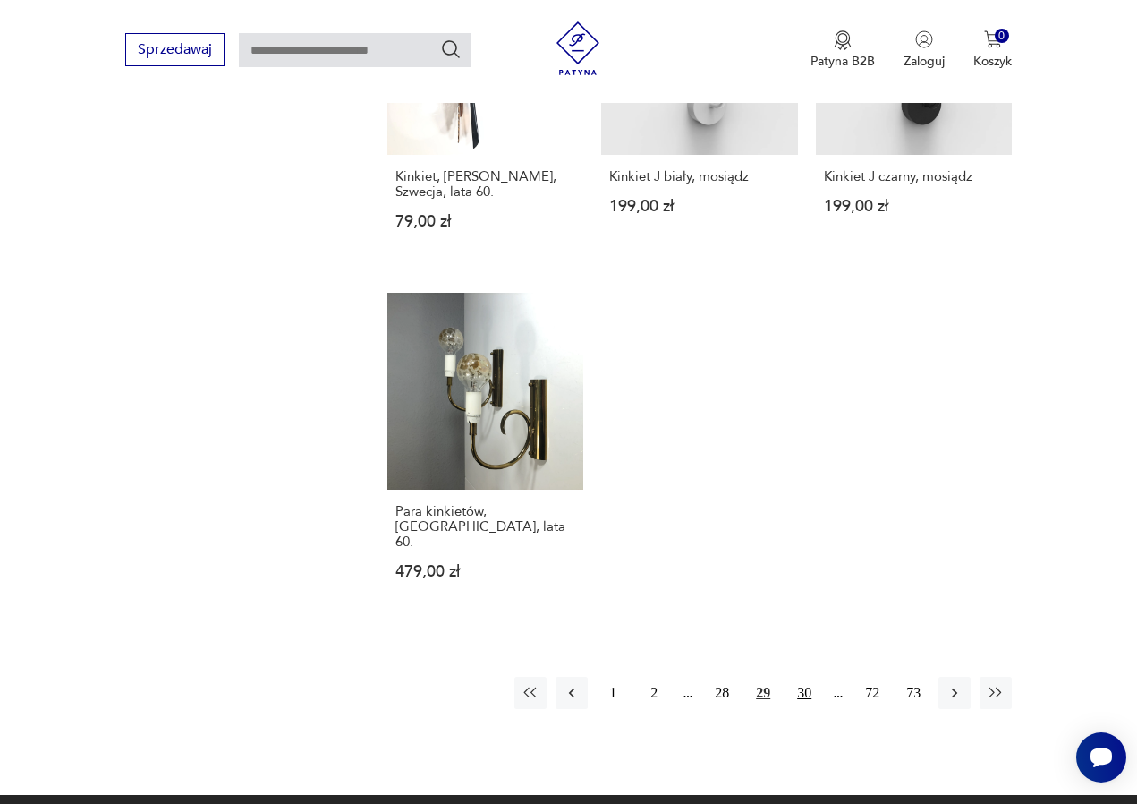
click at [809, 685] on button "30" at bounding box center [804, 692] width 32 height 32
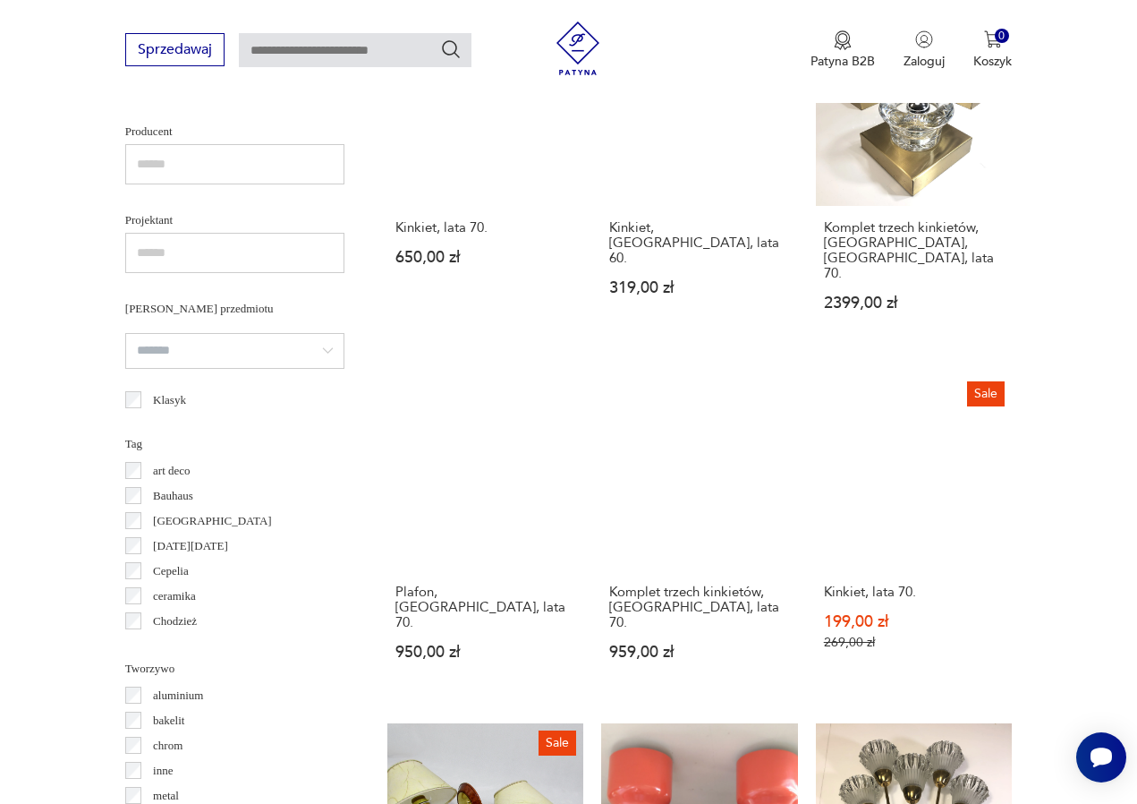
scroll to position [476, 0]
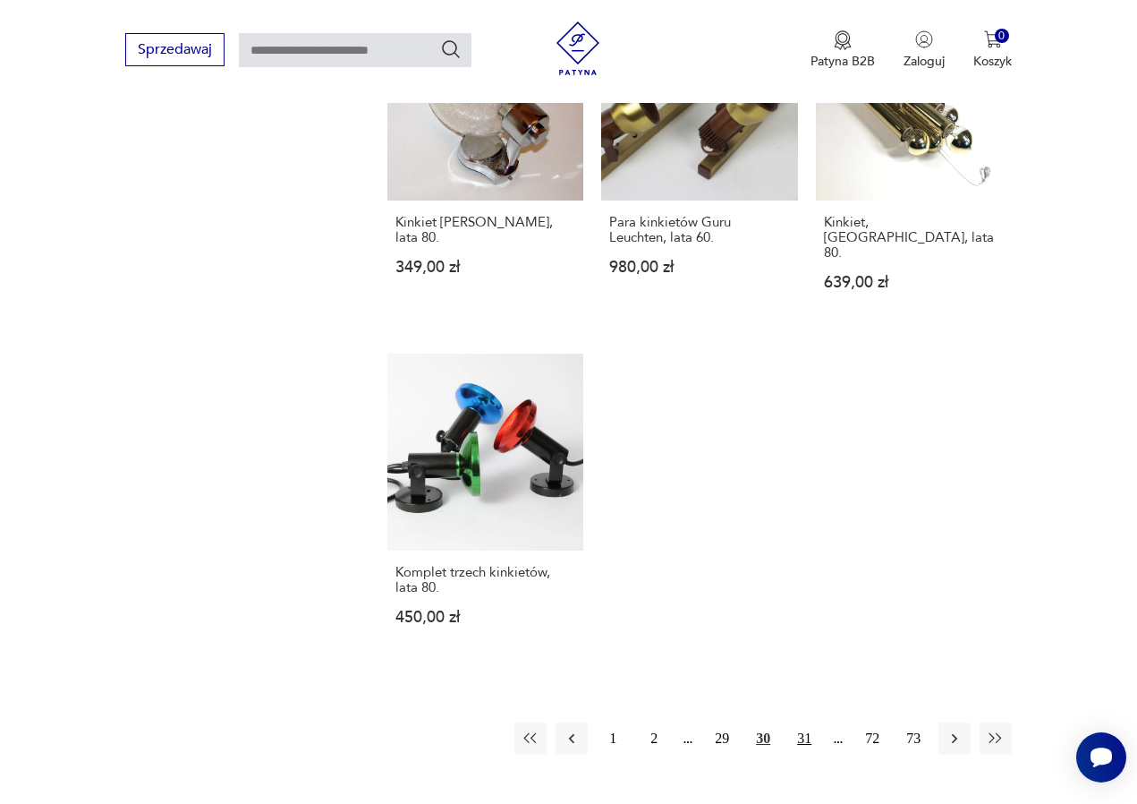
click at [805, 722] on button "31" at bounding box center [804, 738] width 32 height 32
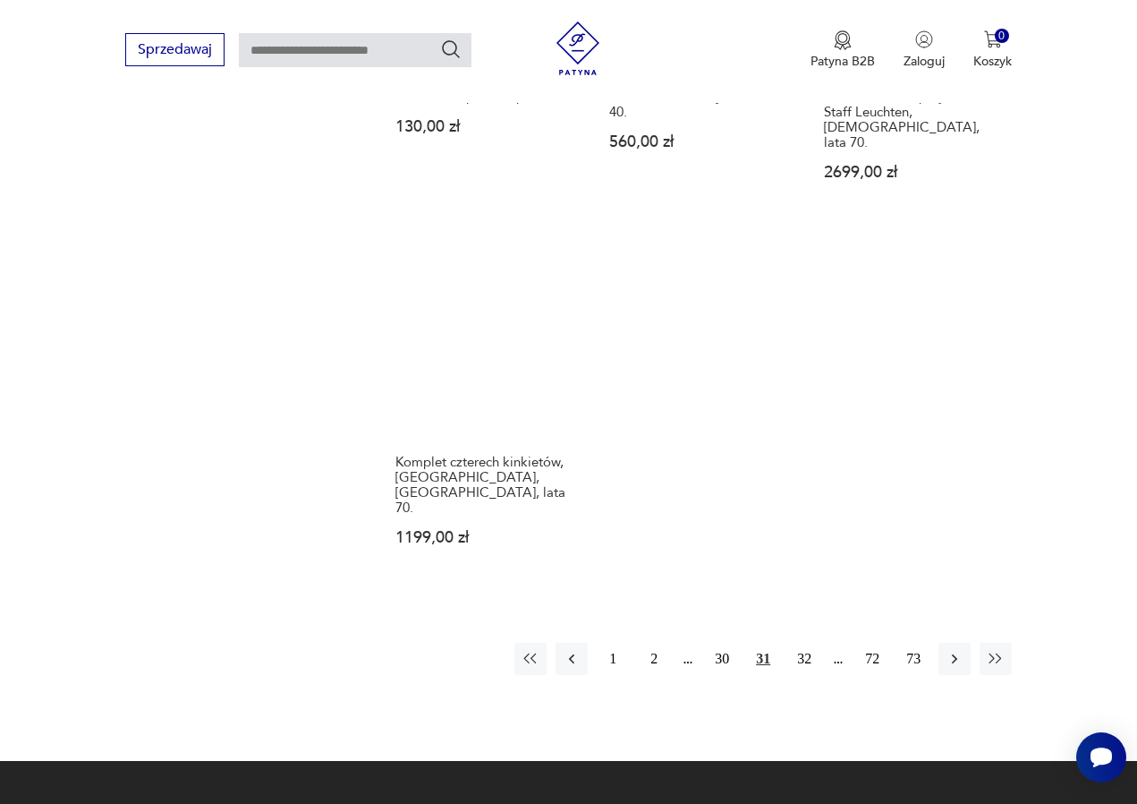
scroll to position [2411, 0]
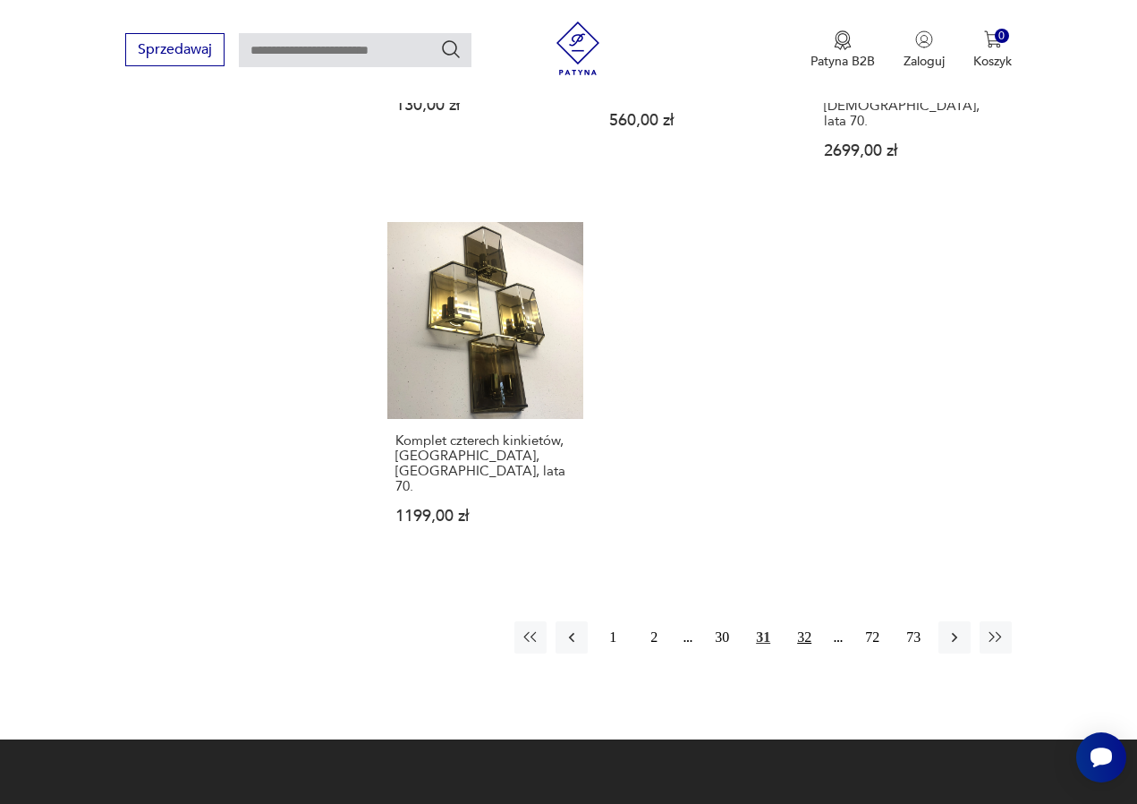
click at [800, 621] on button "32" at bounding box center [804, 637] width 32 height 32
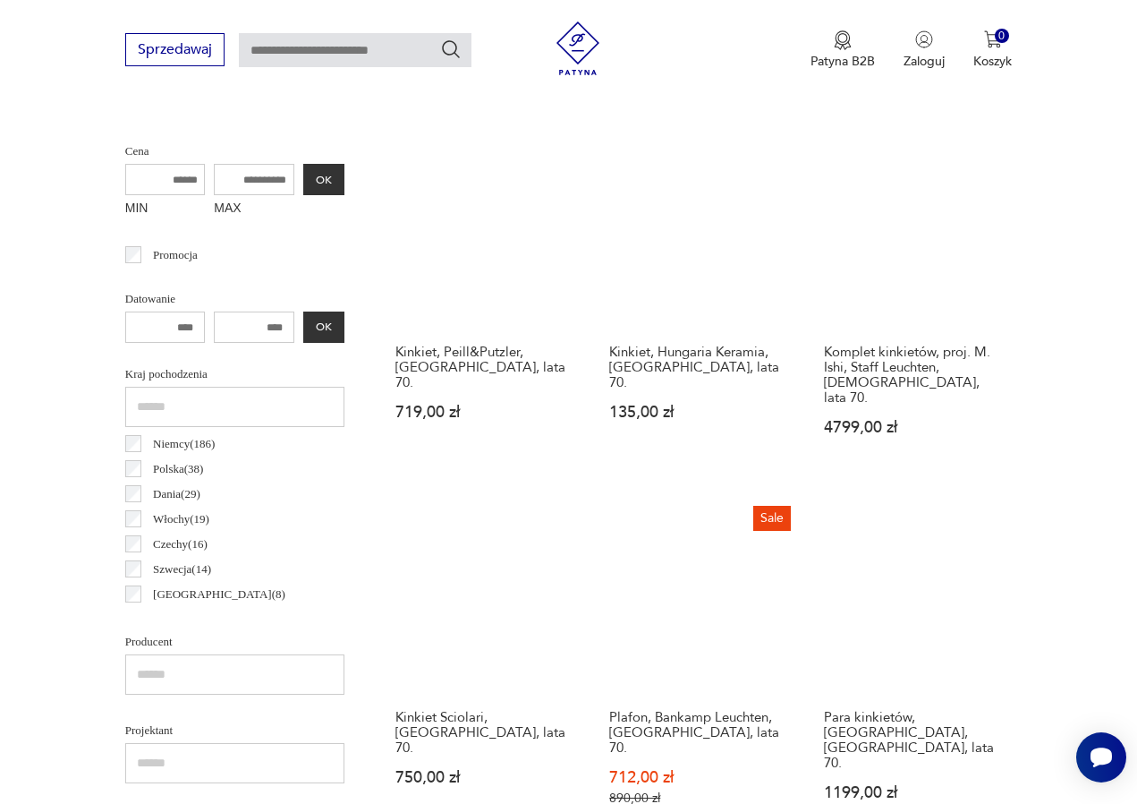
scroll to position [476, 0]
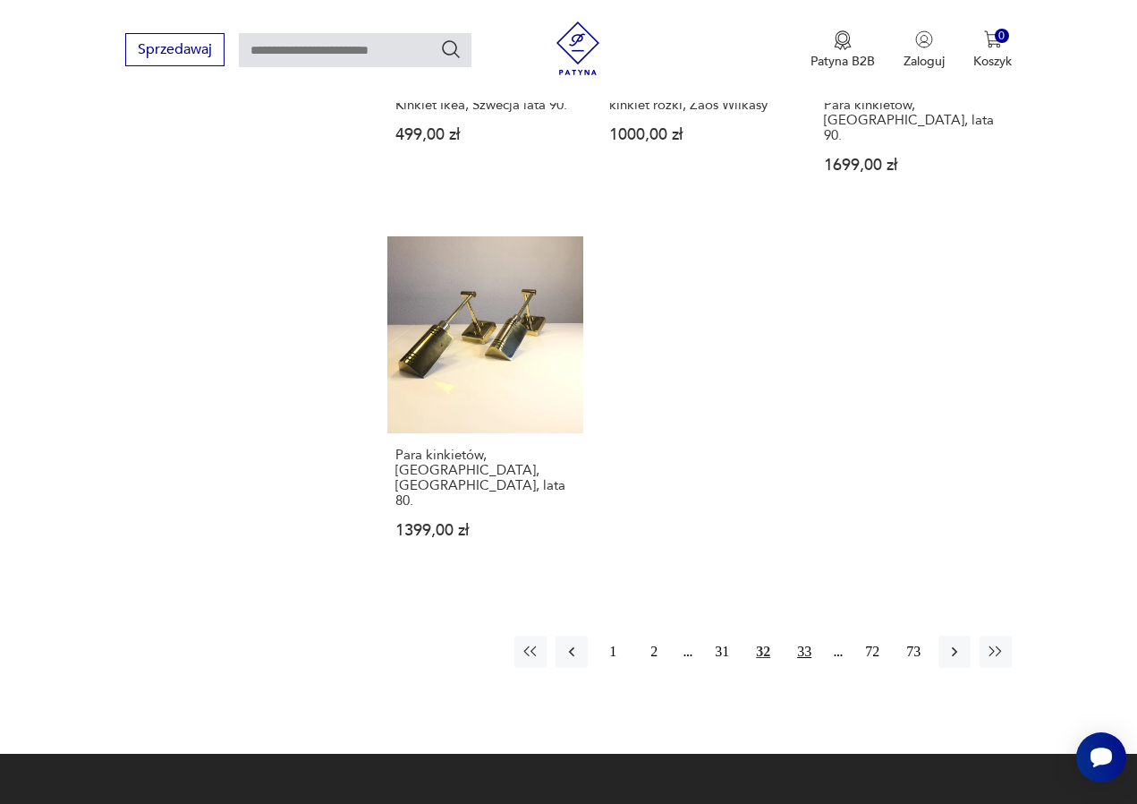
click at [802, 635] on button "33" at bounding box center [804, 651] width 32 height 32
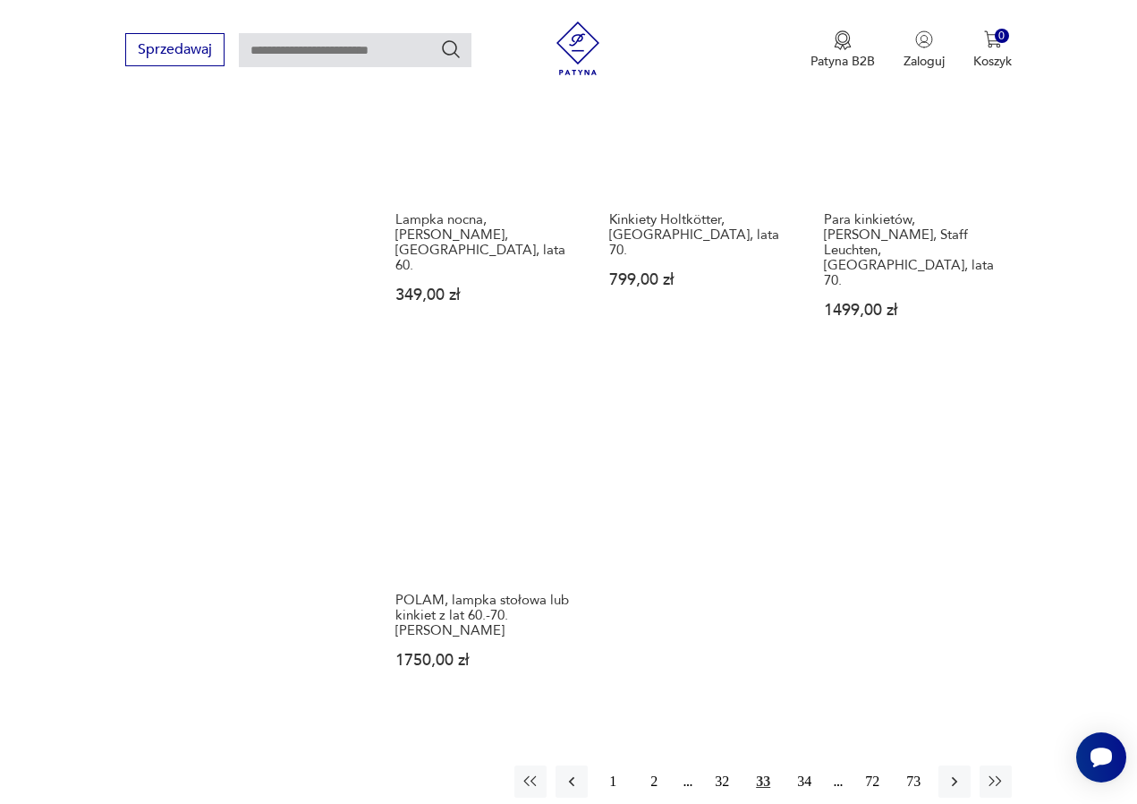
scroll to position [2248, 0]
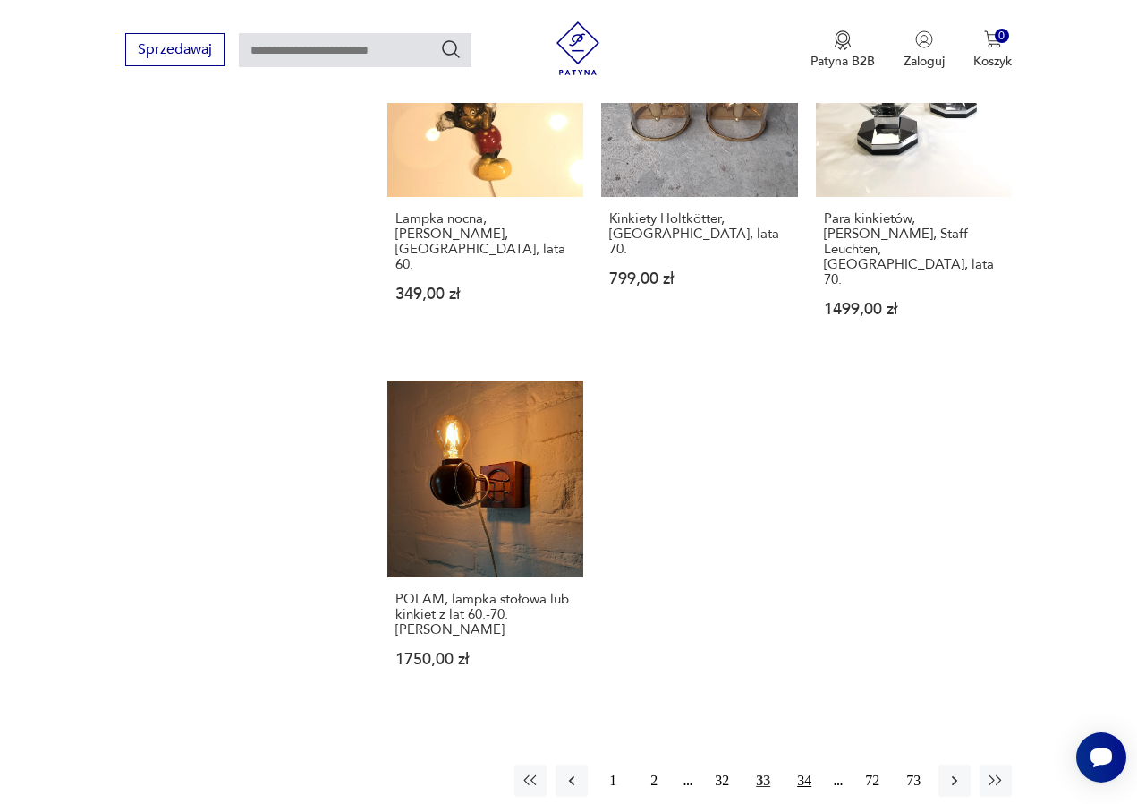
click at [801, 764] on button "34" at bounding box center [804, 780] width 32 height 32
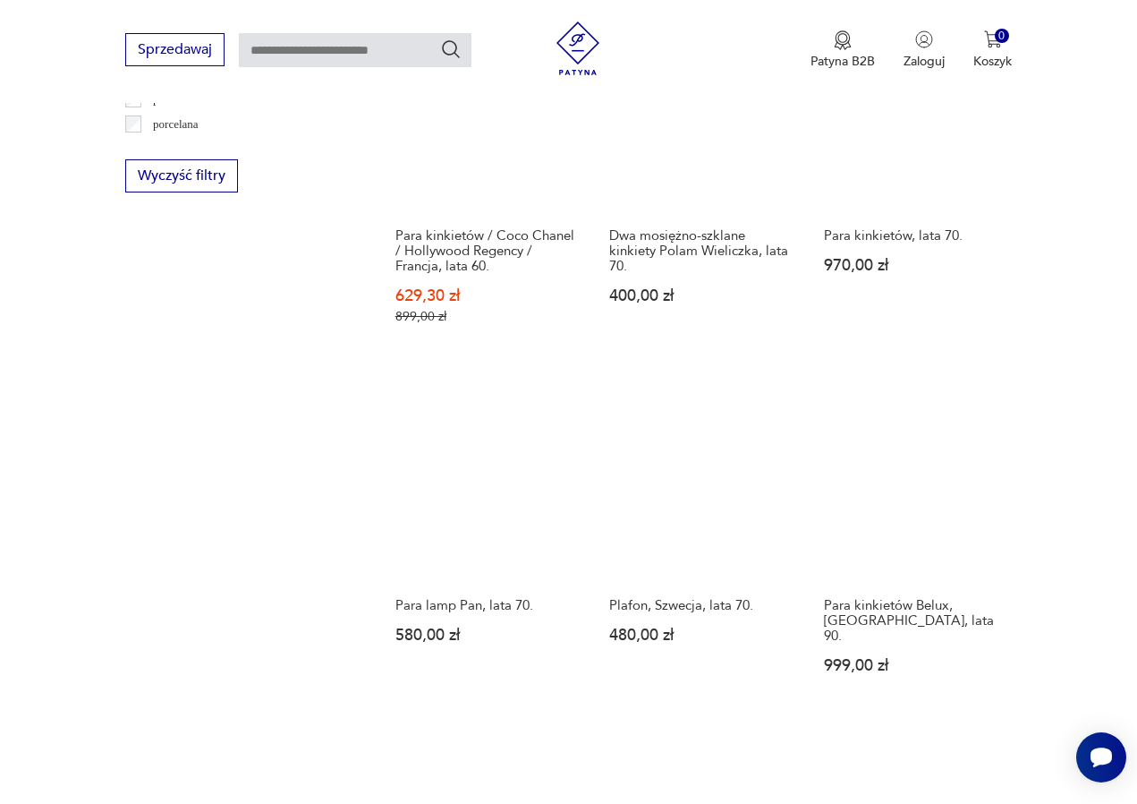
scroll to position [1912, 0]
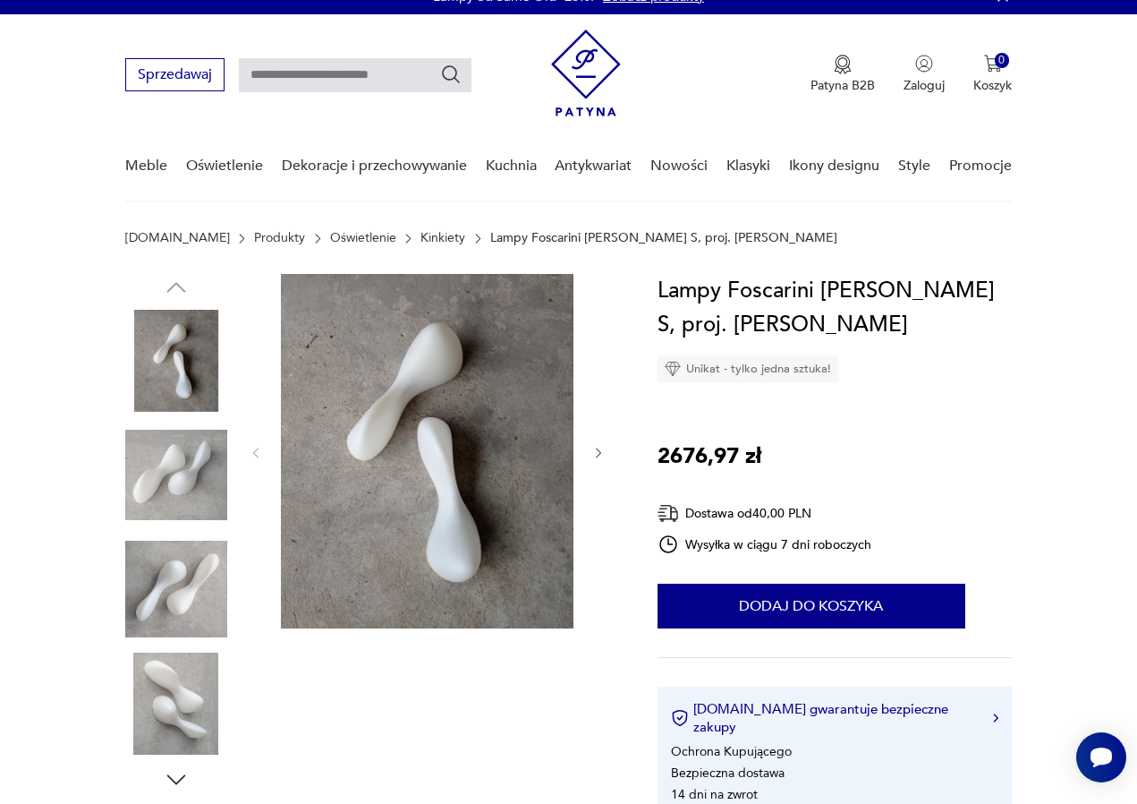
scroll to position [25, 0]
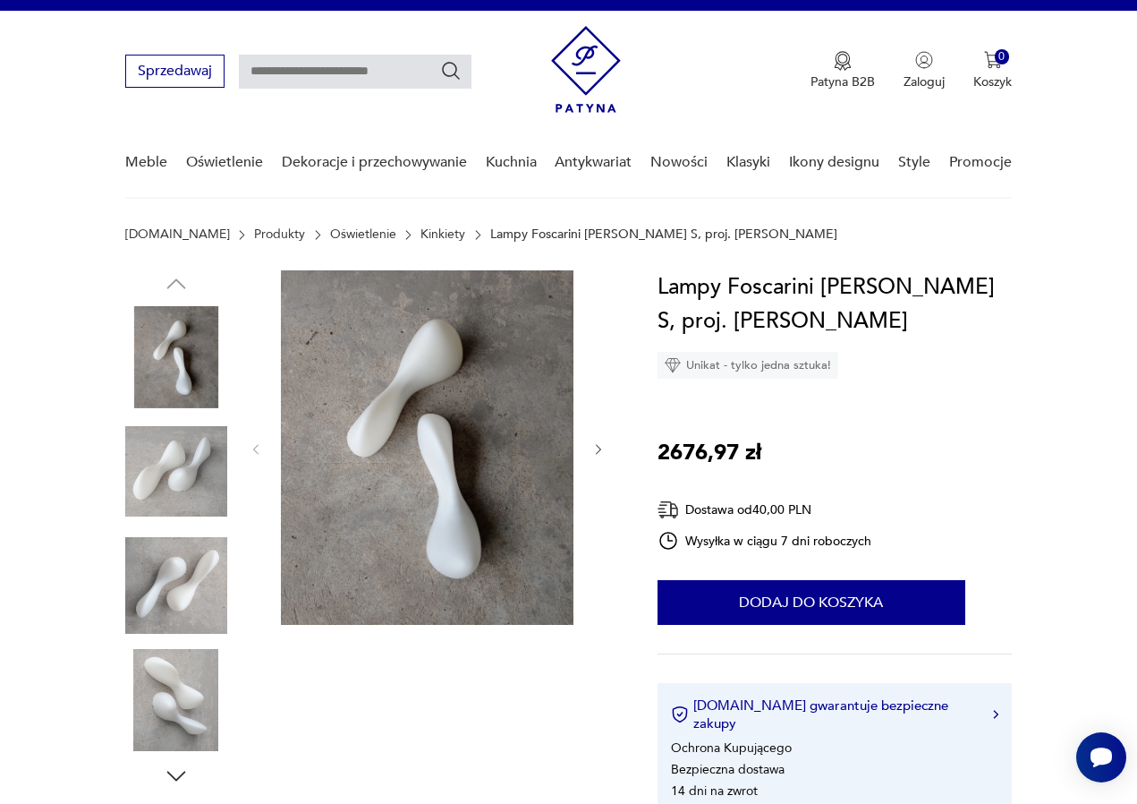
click at [196, 458] on img at bounding box center [176, 472] width 102 height 102
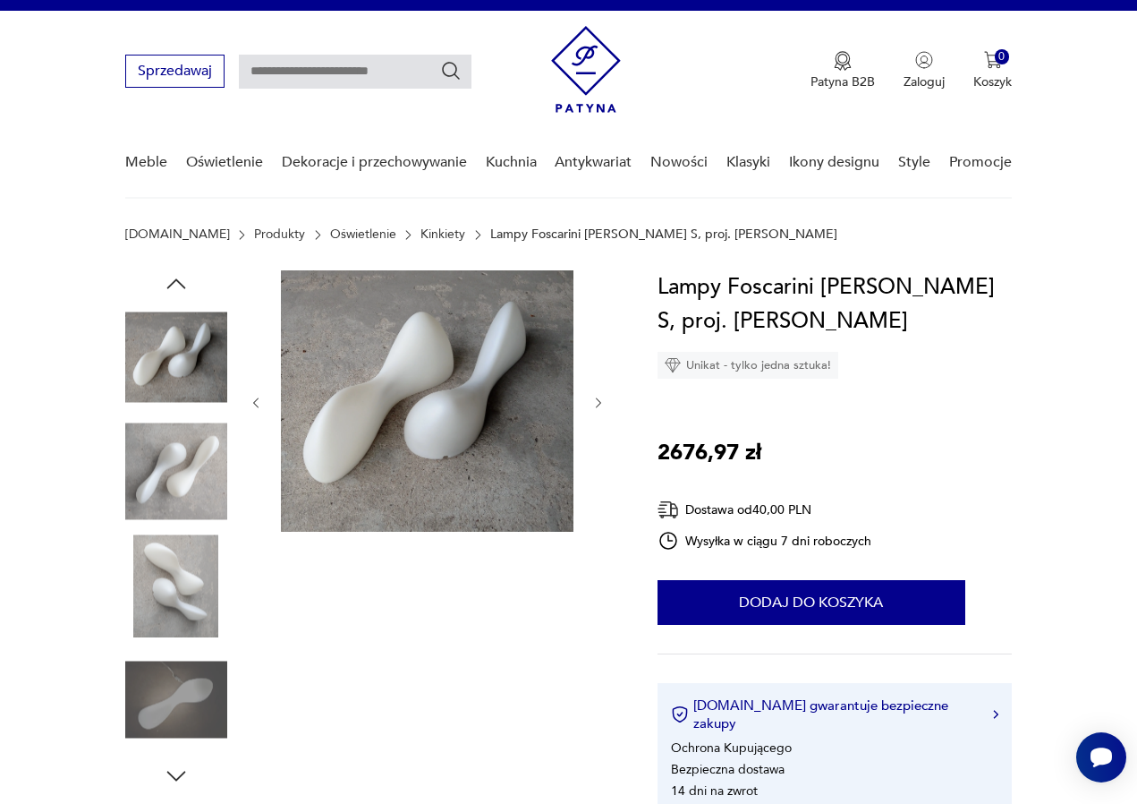
click at [188, 491] on img at bounding box center [176, 472] width 102 height 102
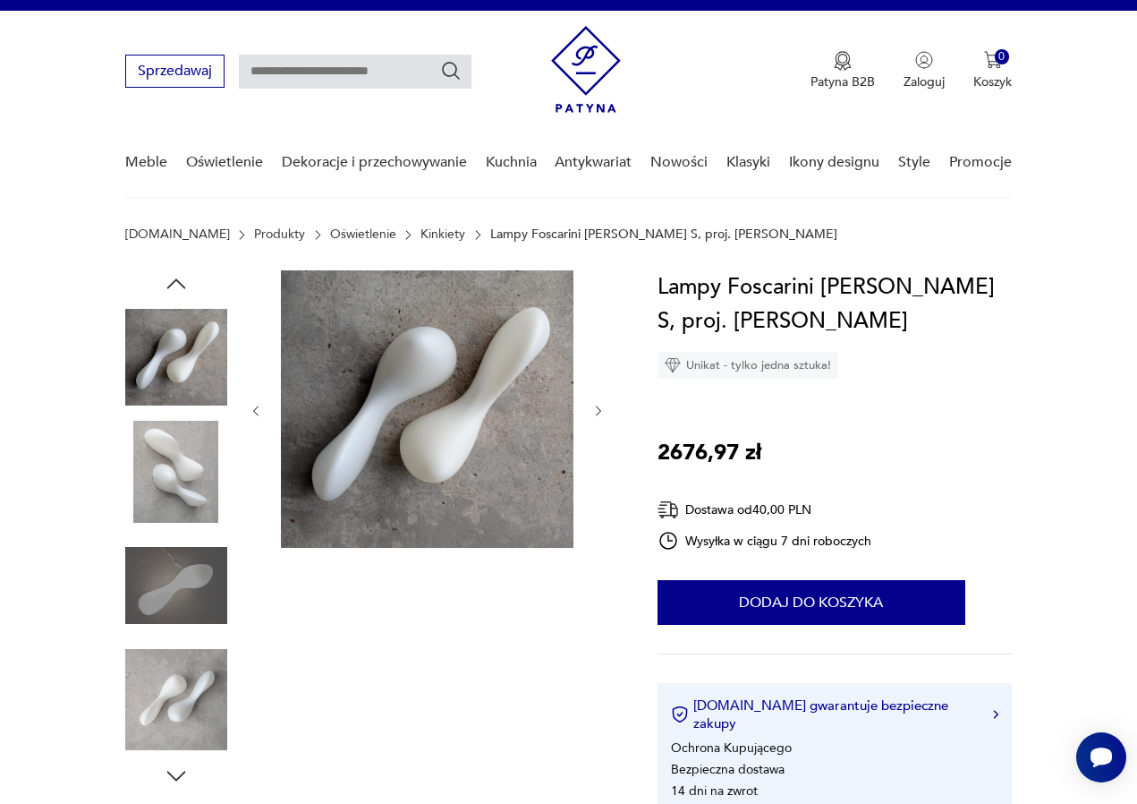
click at [186, 522] on div at bounding box center [176, 472] width 102 height 102
click at [183, 570] on img at bounding box center [176, 585] width 102 height 102
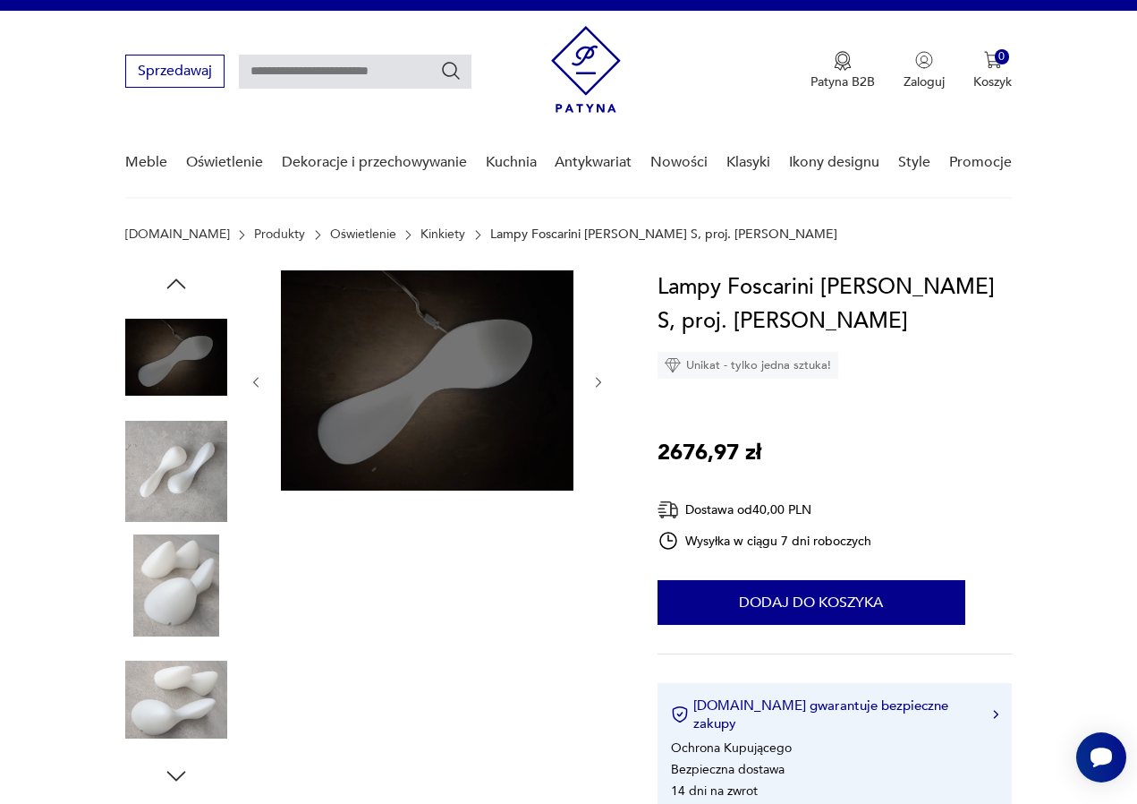
click at [183, 609] on img at bounding box center [176, 585] width 102 height 102
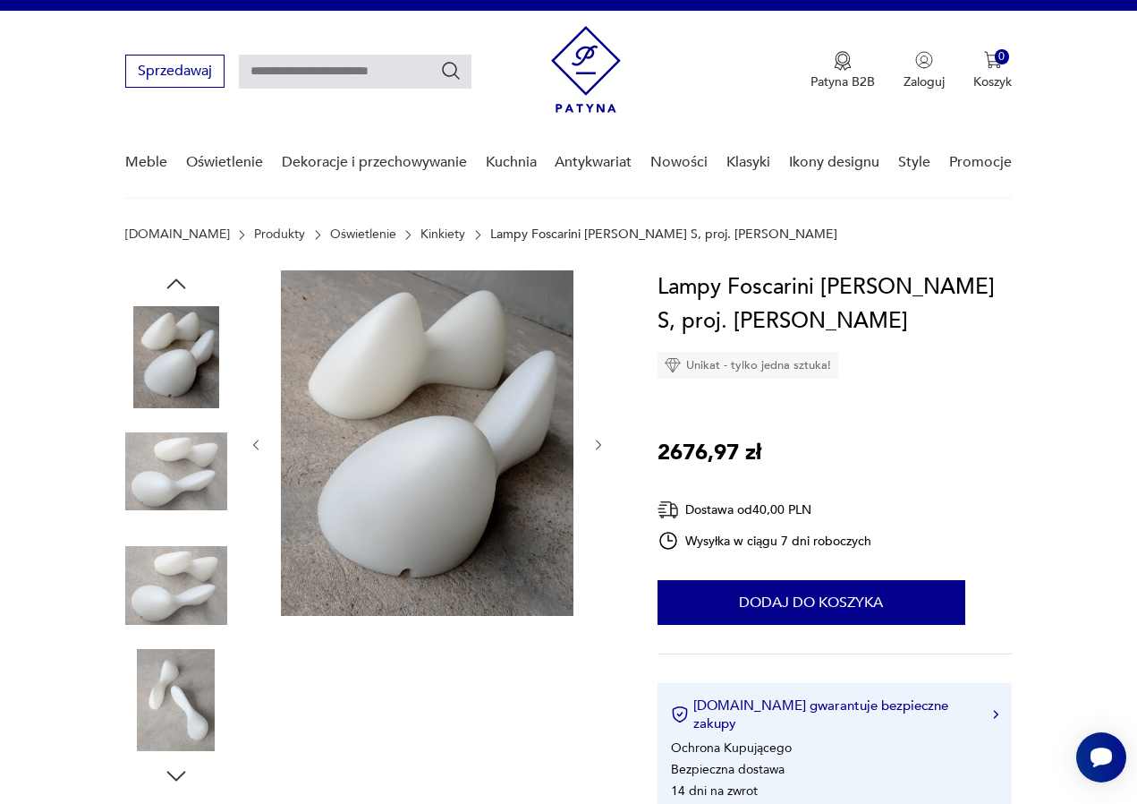
click at [177, 612] on img at bounding box center [176, 585] width 102 height 102
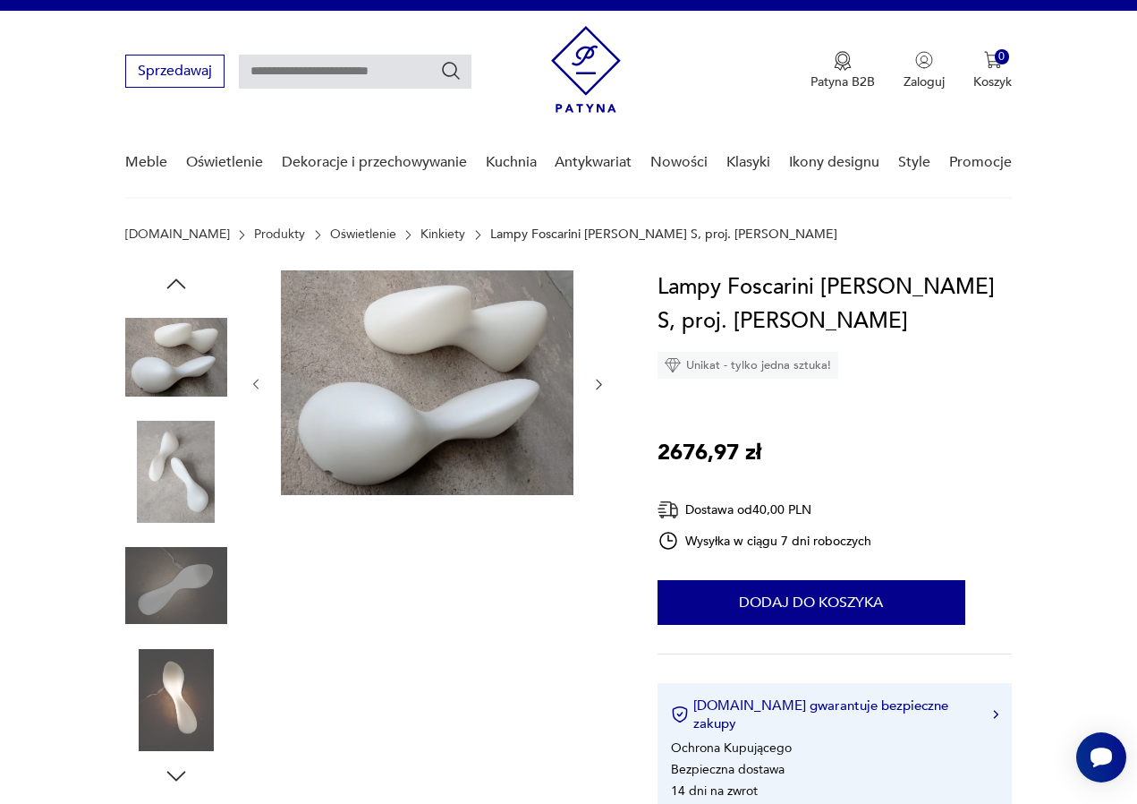
click at [174, 589] on img at bounding box center [176, 585] width 102 height 102
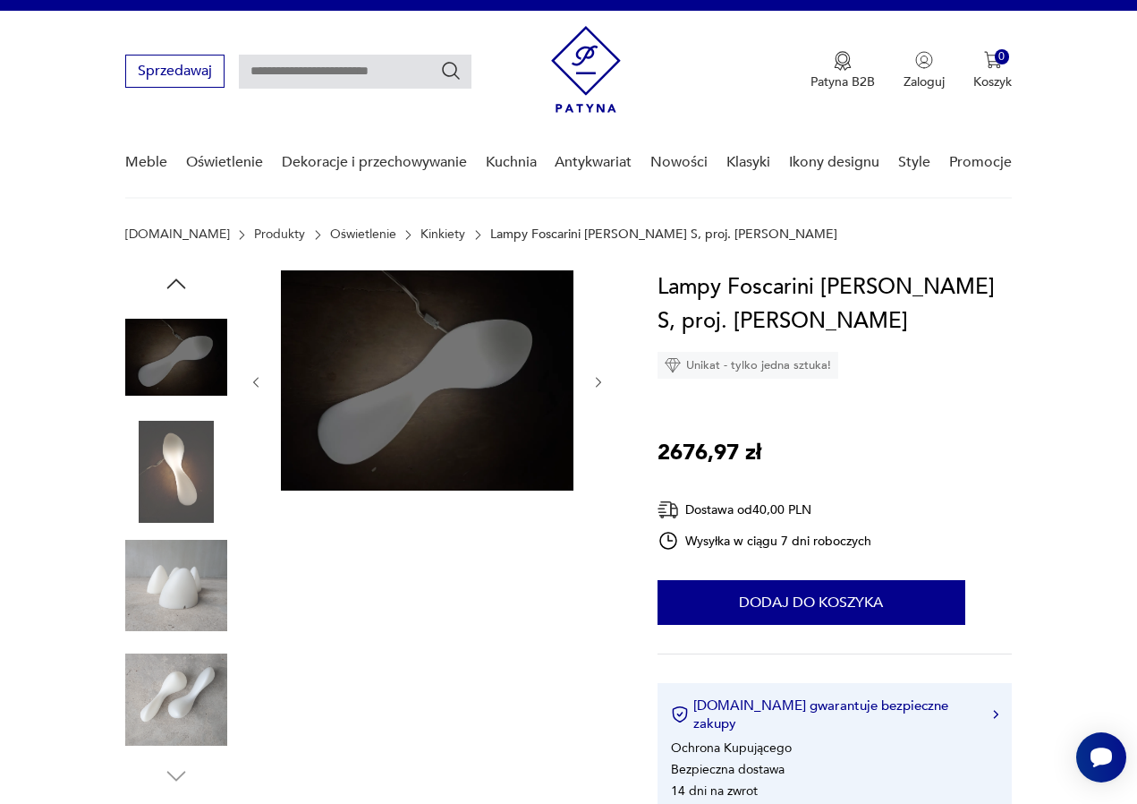
click at [182, 665] on img at bounding box center [176, 700] width 102 height 102
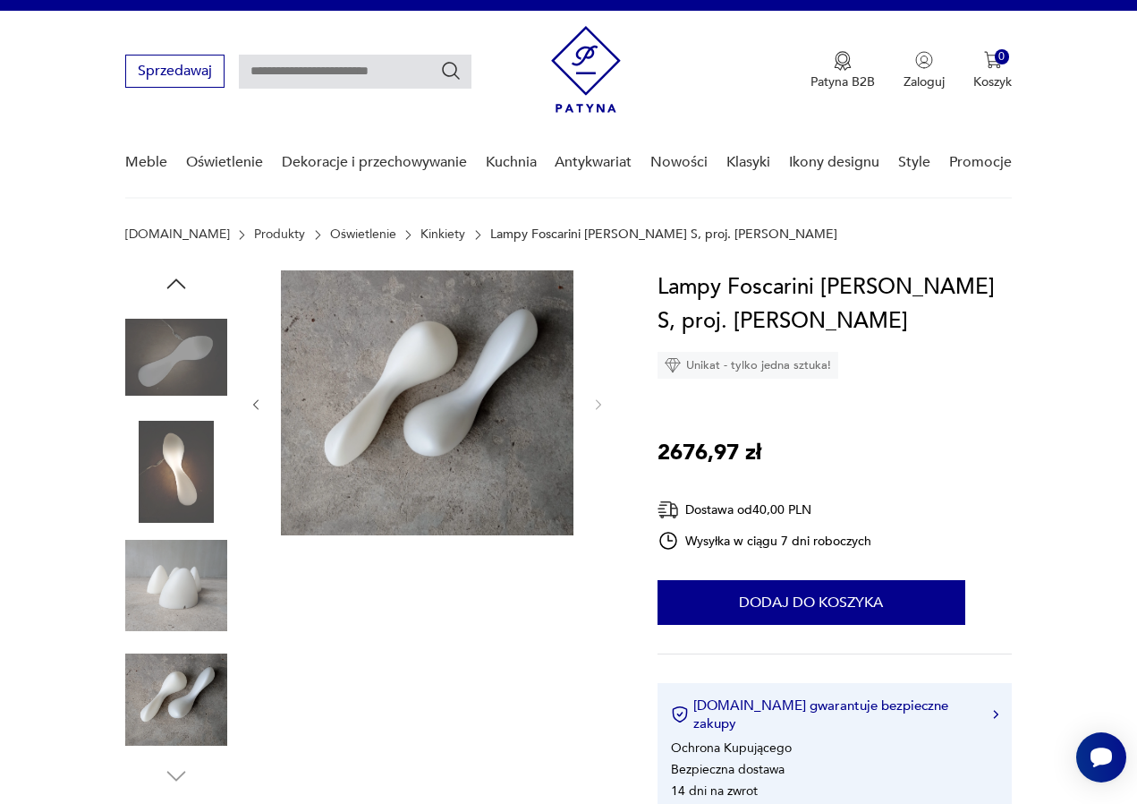
click at [180, 594] on img at bounding box center [176, 585] width 102 height 102
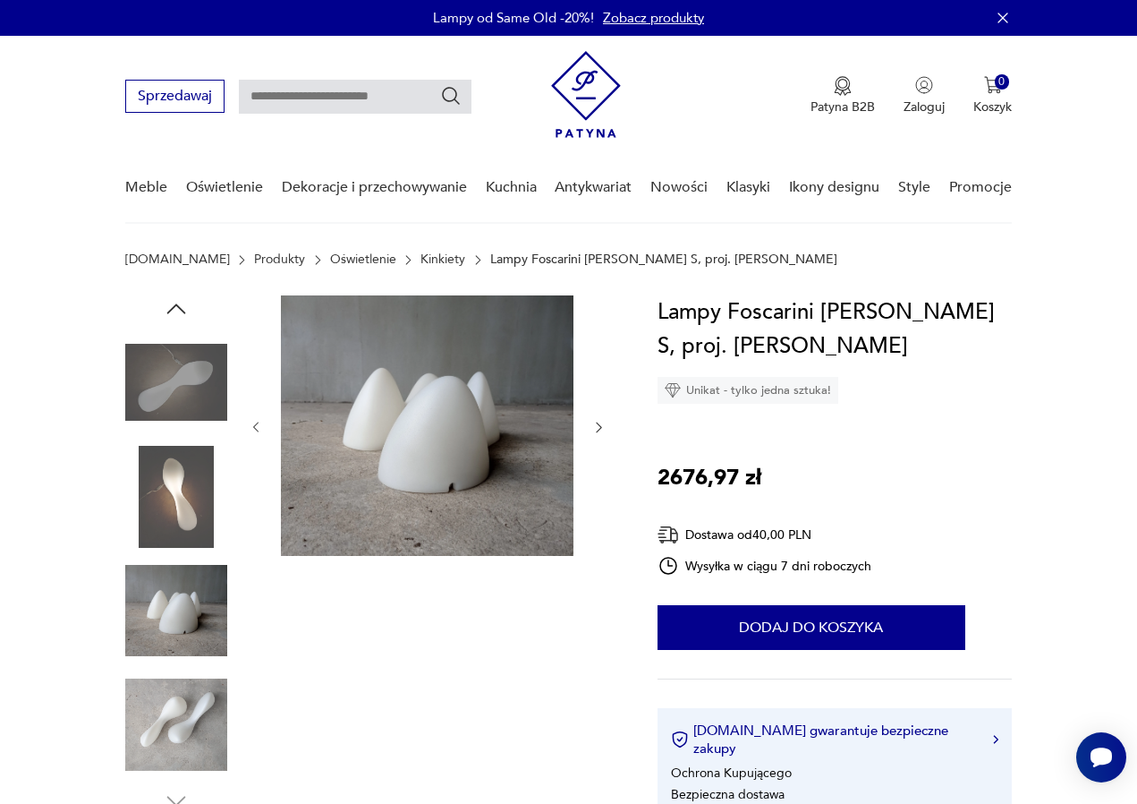
scroll to position [0, 0]
